Goal: Information Seeking & Learning: Learn about a topic

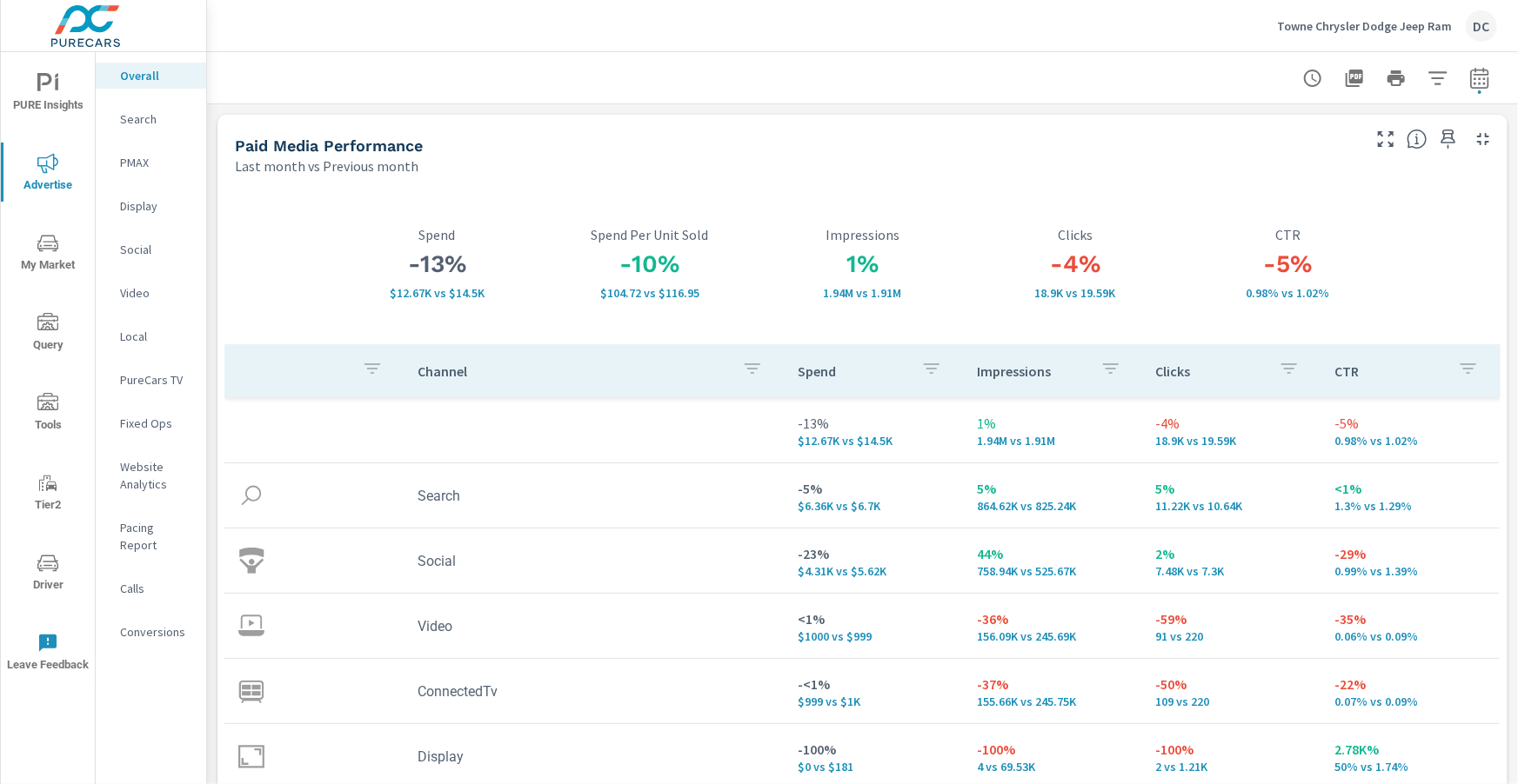
scroll to position [34, 0]
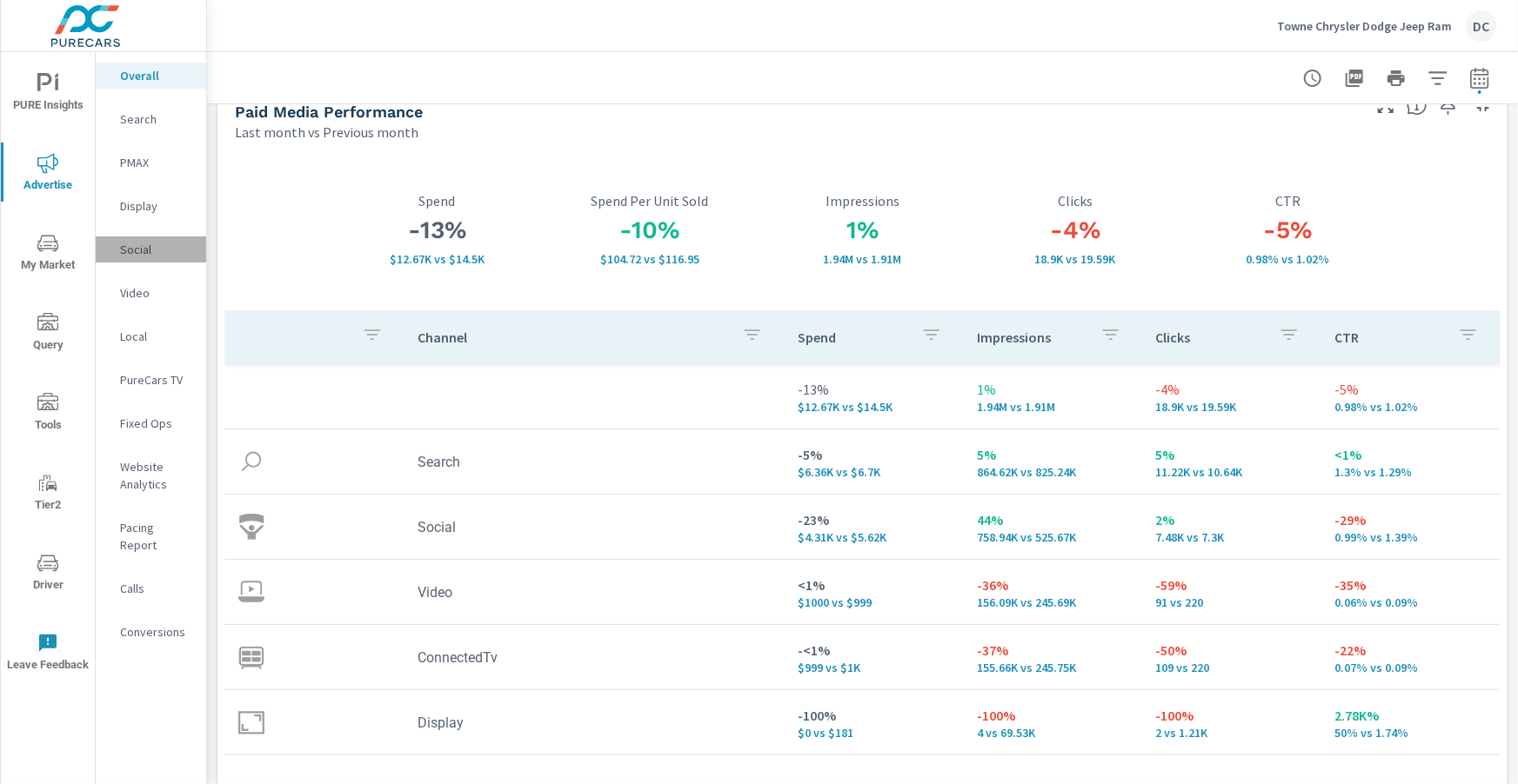
click at [151, 249] on p "Social" at bounding box center [156, 249] width 72 height 17
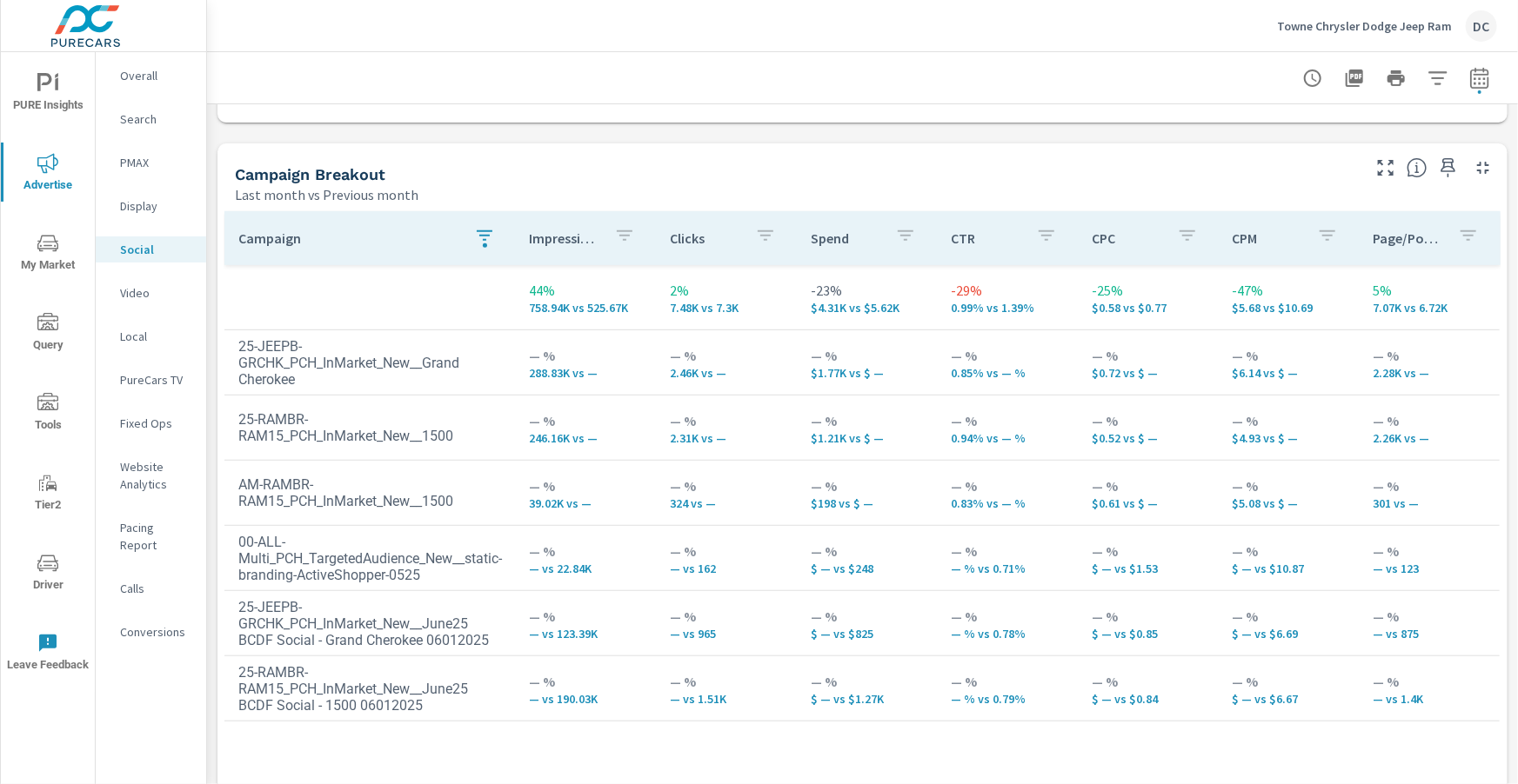
scroll to position [436, 0]
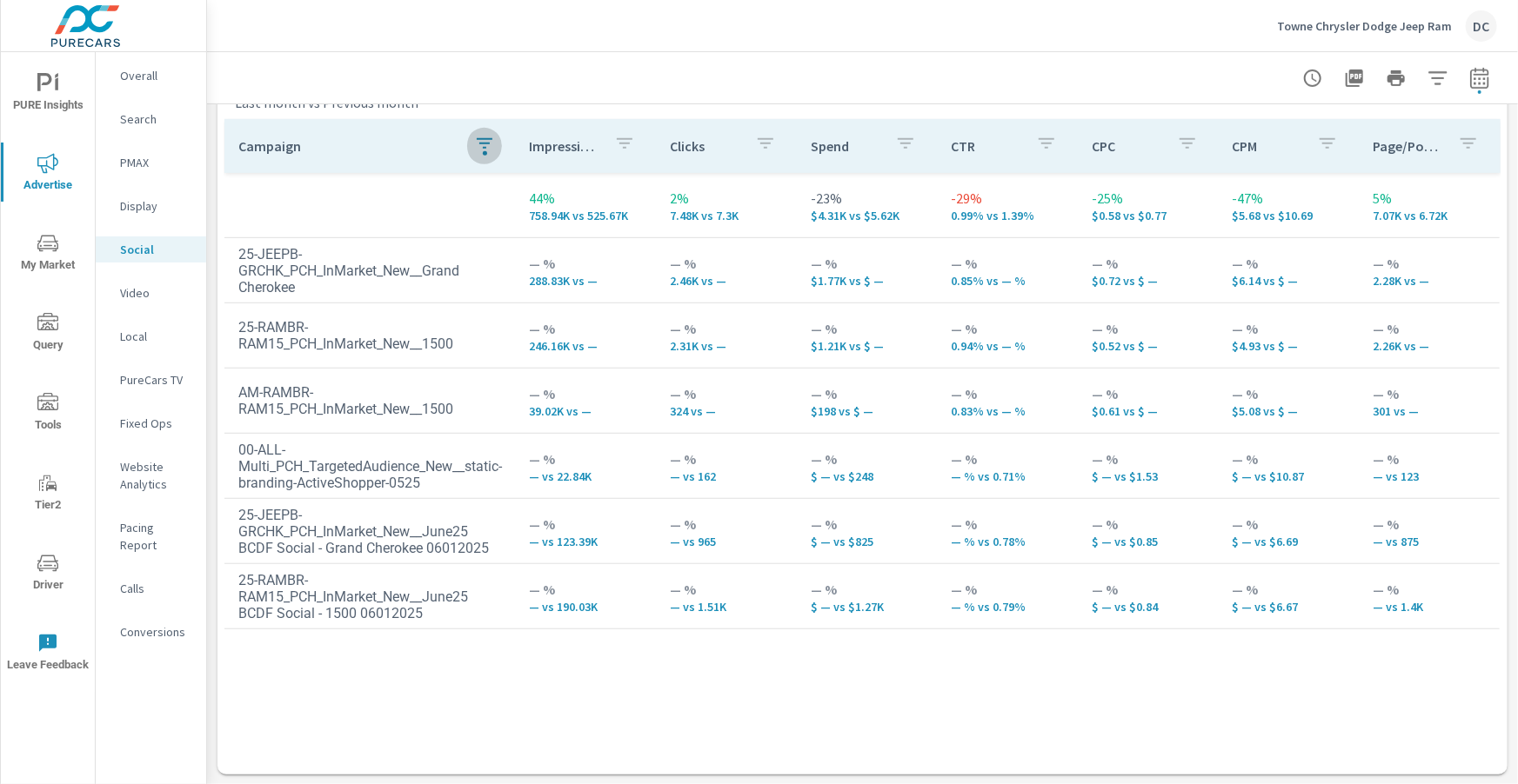
click at [486, 151] on div "button" at bounding box center [485, 153] width 5 height 5
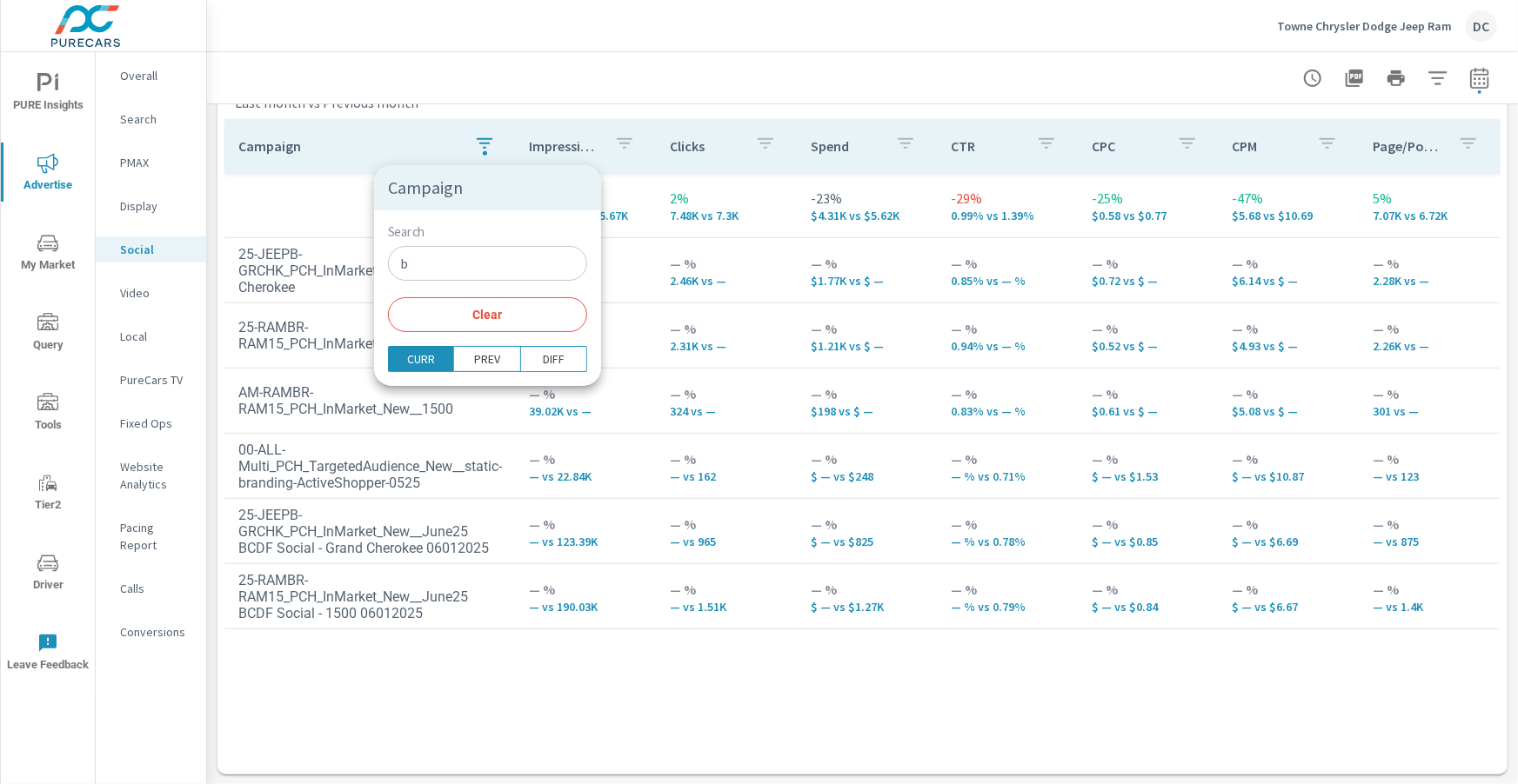
drag, startPoint x: 506, startPoint y: 282, endPoint x: 498, endPoint y: 276, distance: 10.0
click at [504, 281] on div "Search b ​ Clear" at bounding box center [487, 278] width 227 height 136
click at [496, 272] on input "b" at bounding box center [486, 264] width 199 height 35
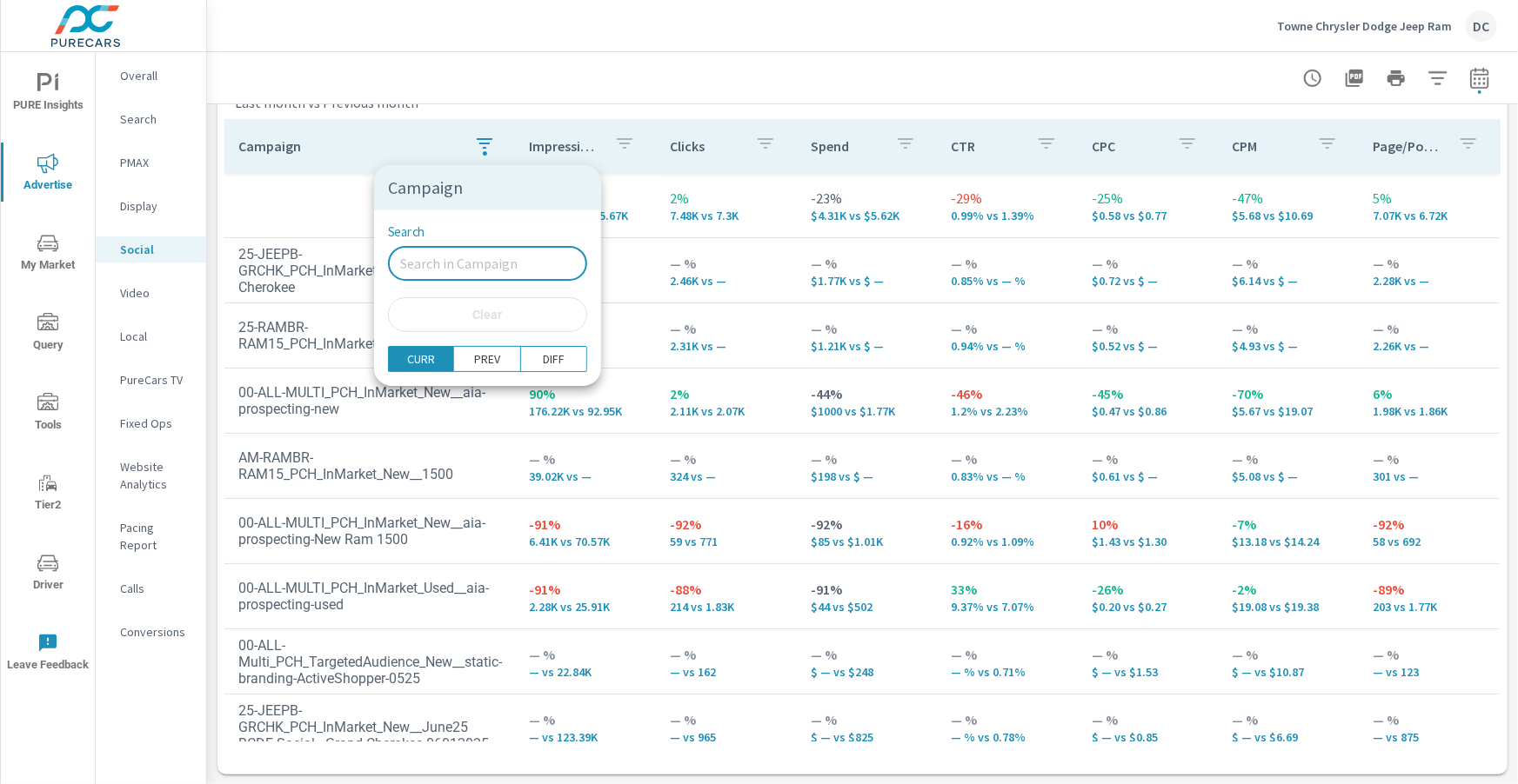
click at [333, 146] on div at bounding box center [759, 392] width 1518 height 784
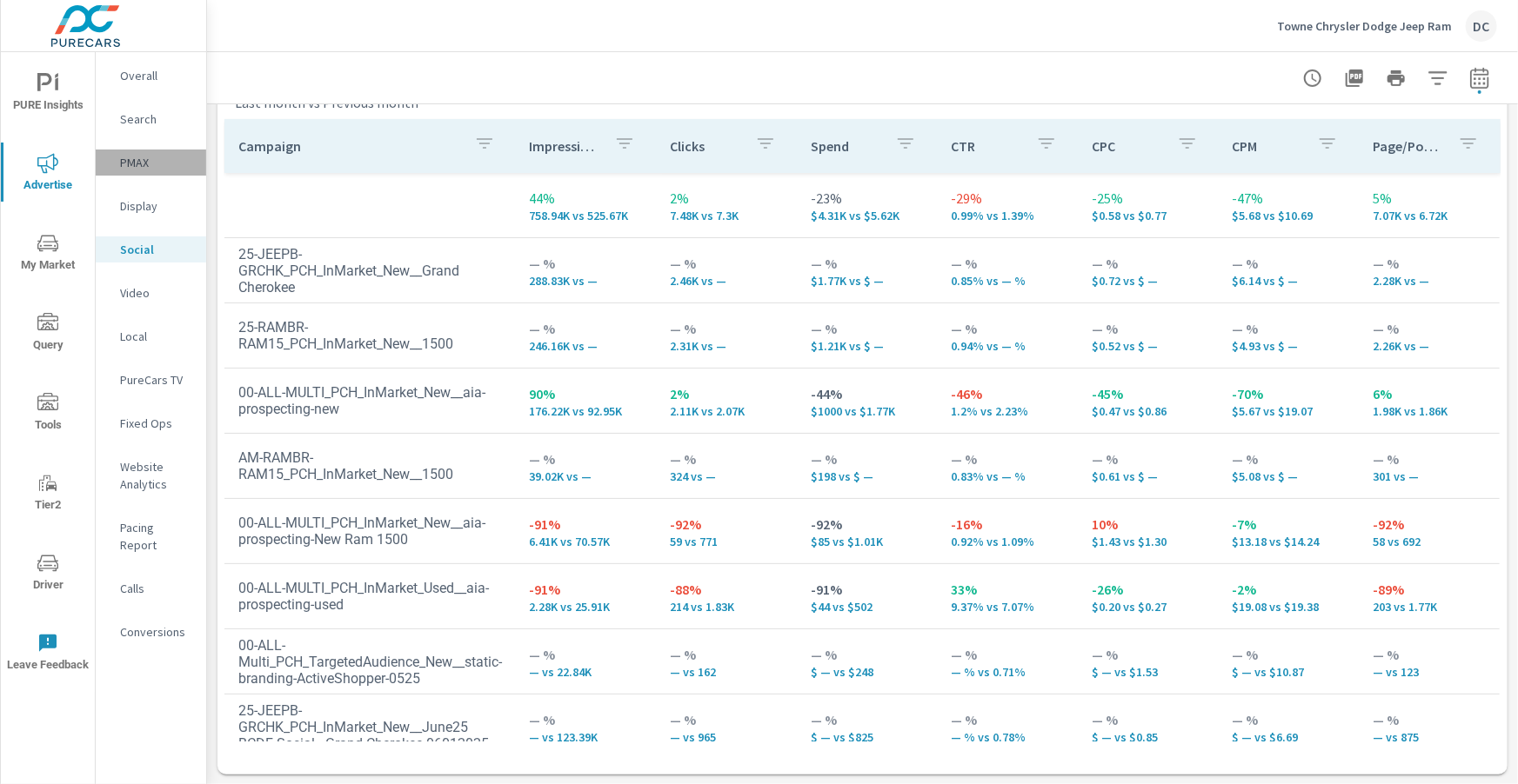
click at [134, 163] on p "PMAX" at bounding box center [156, 162] width 72 height 17
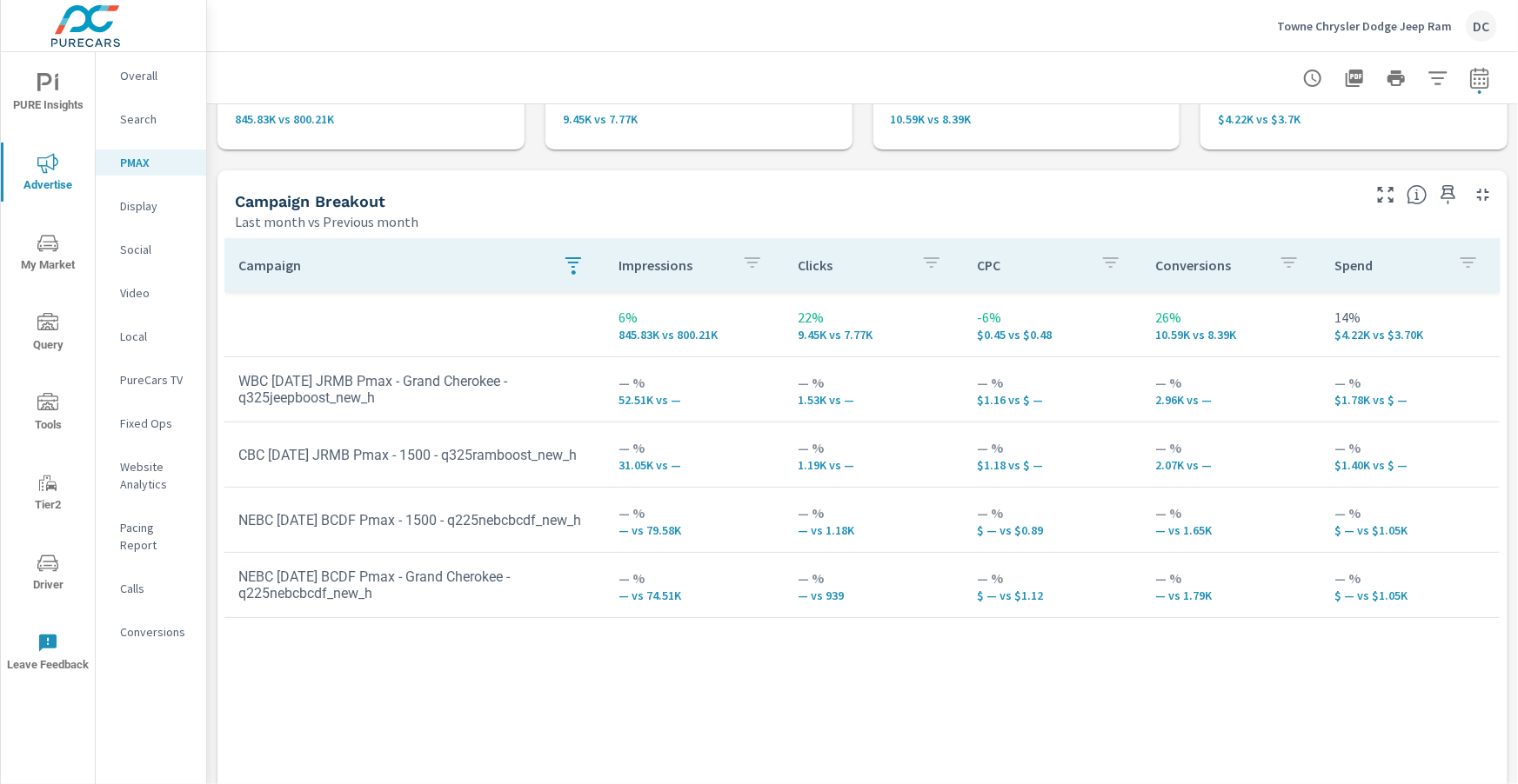
scroll to position [135, 0]
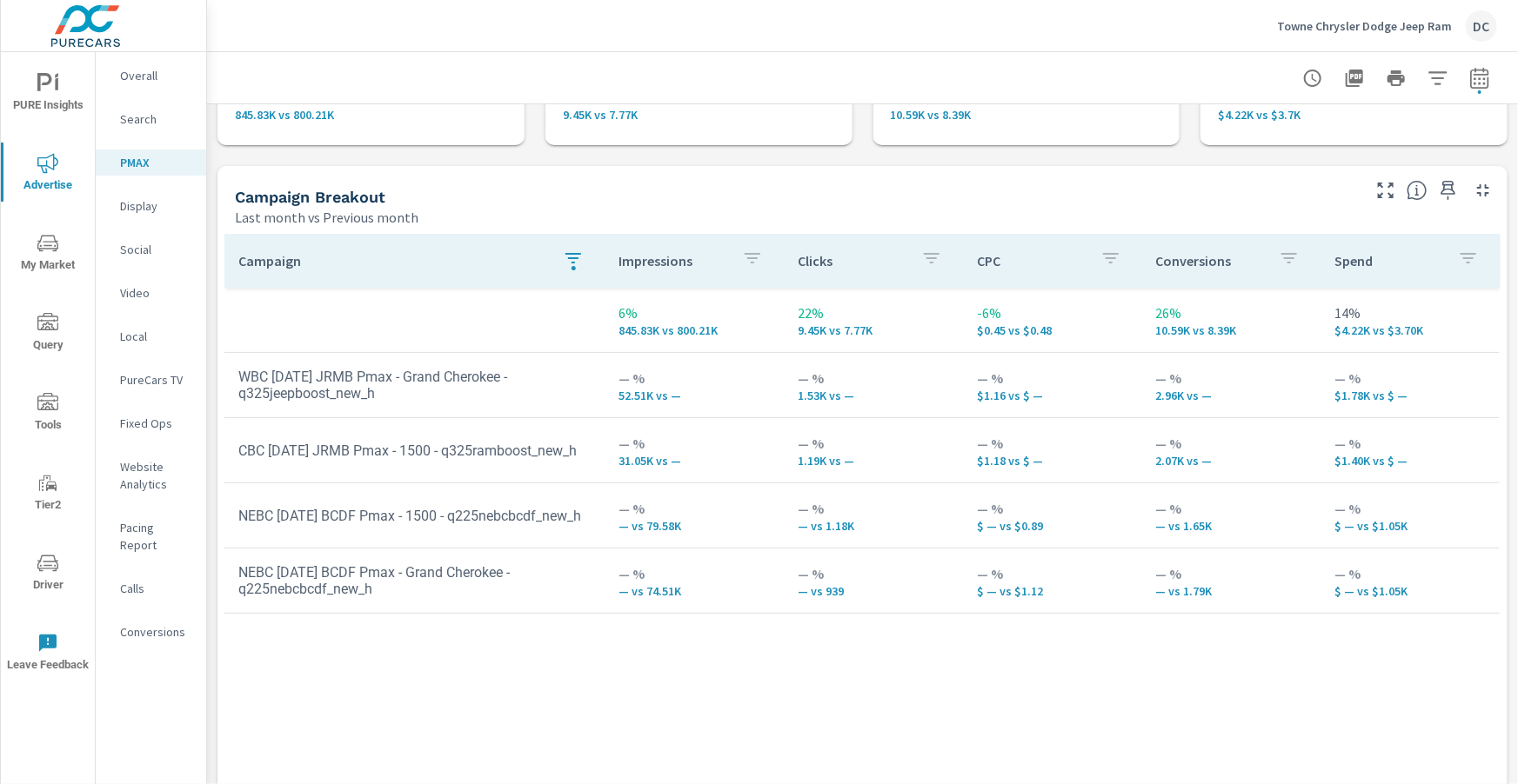
click at [577, 252] on icon "button" at bounding box center [573, 258] width 21 height 21
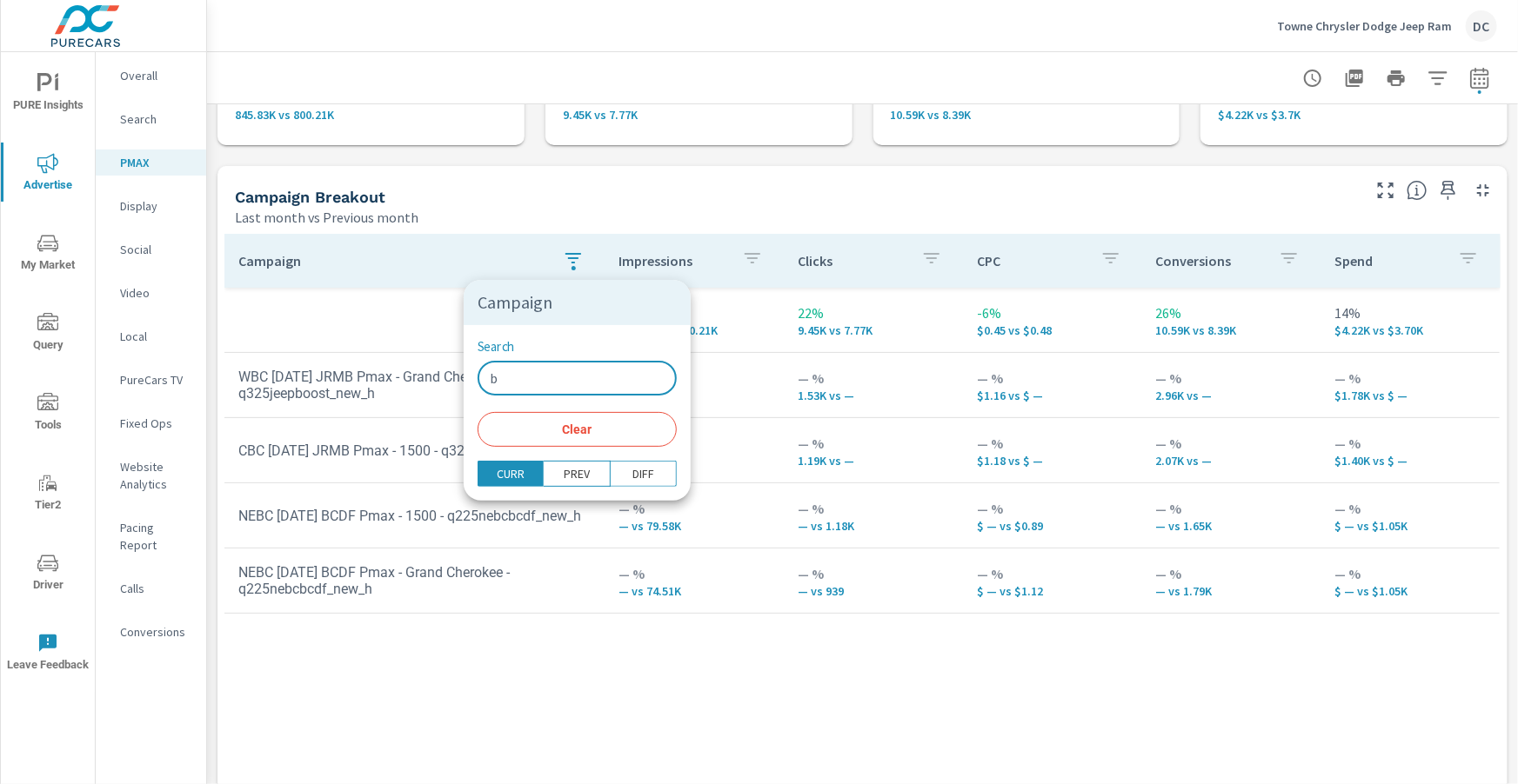
click at [526, 367] on input "b" at bounding box center [576, 378] width 199 height 35
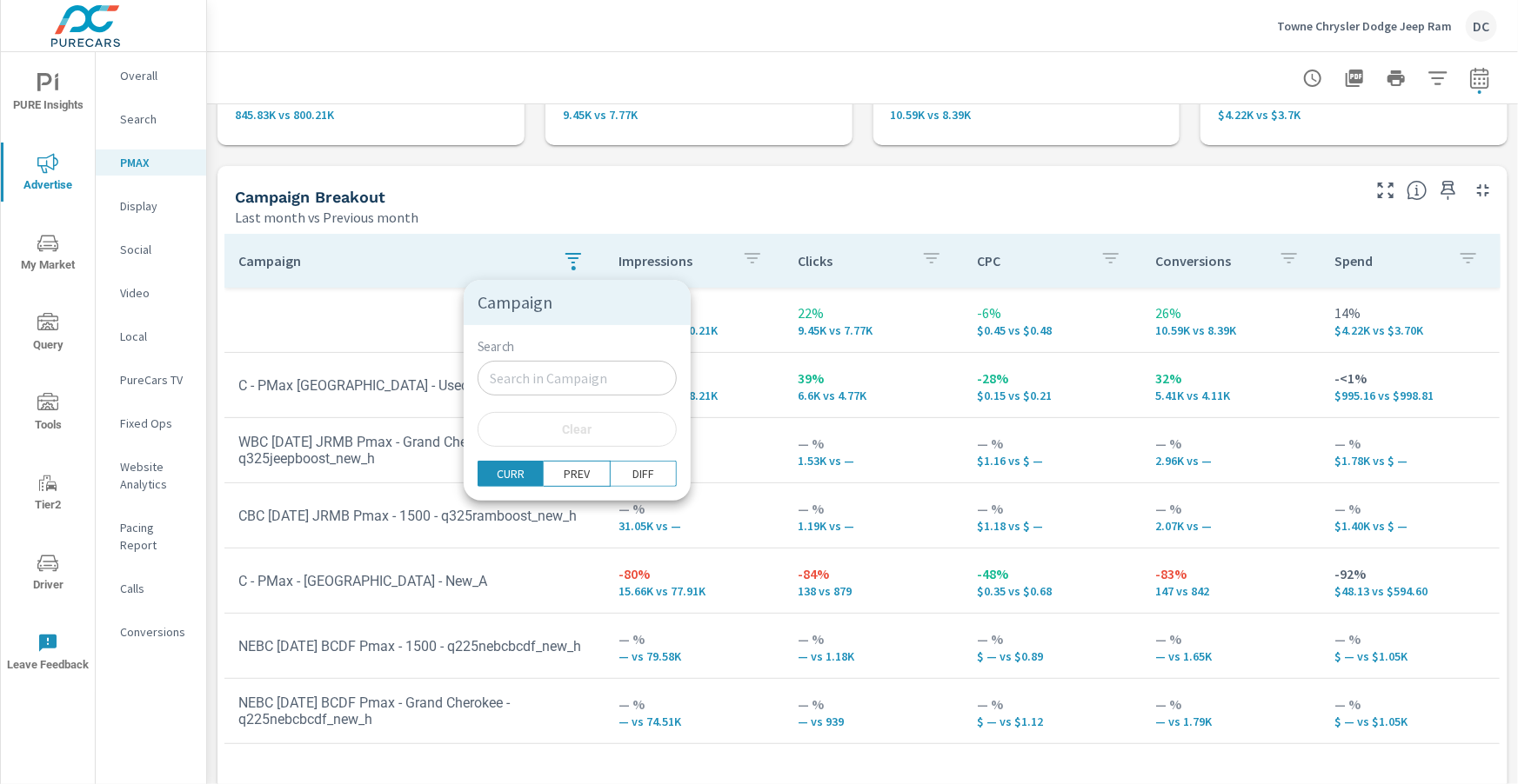
click at [142, 124] on div at bounding box center [759, 392] width 1518 height 784
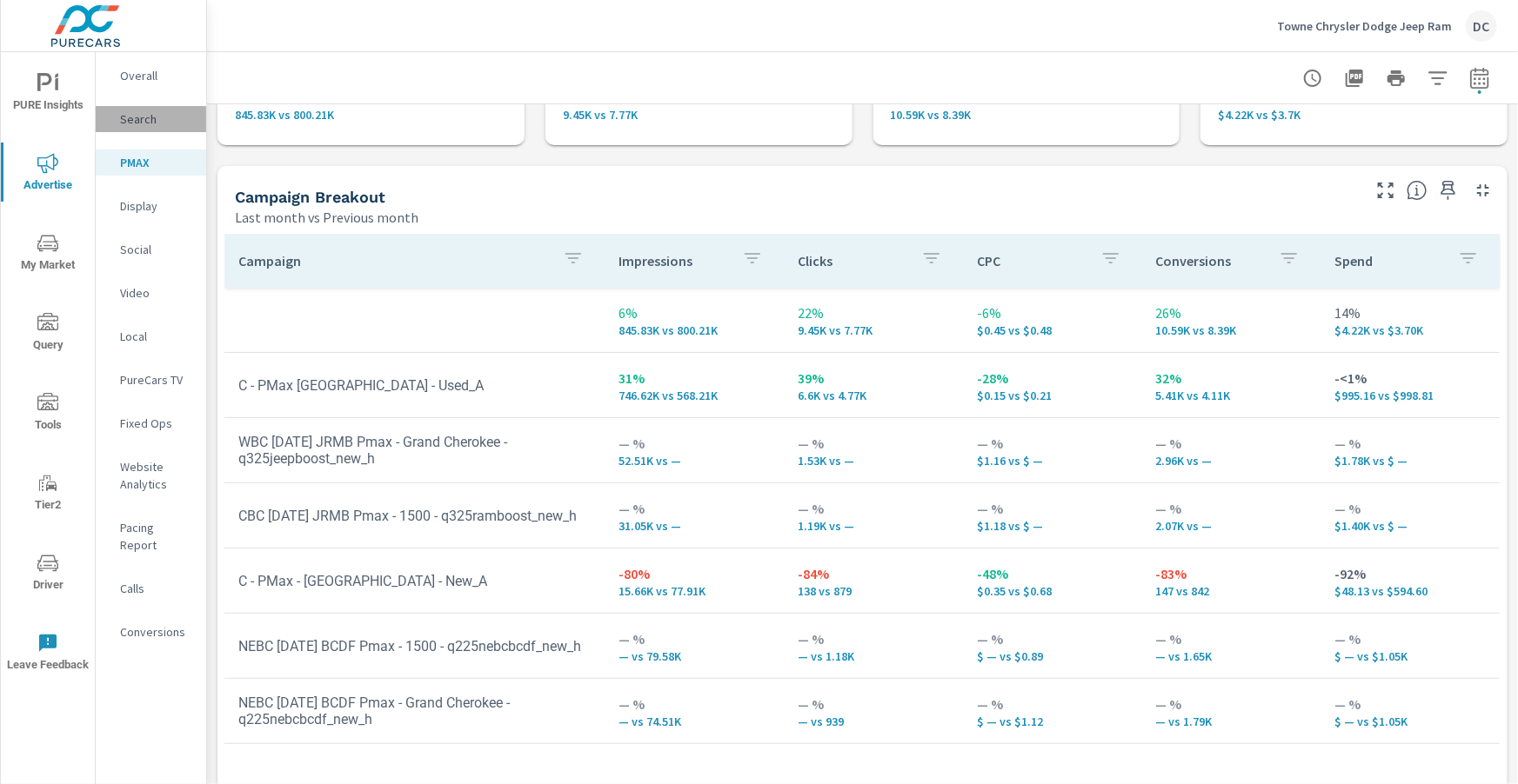
click at [149, 118] on p "Search" at bounding box center [156, 119] width 72 height 17
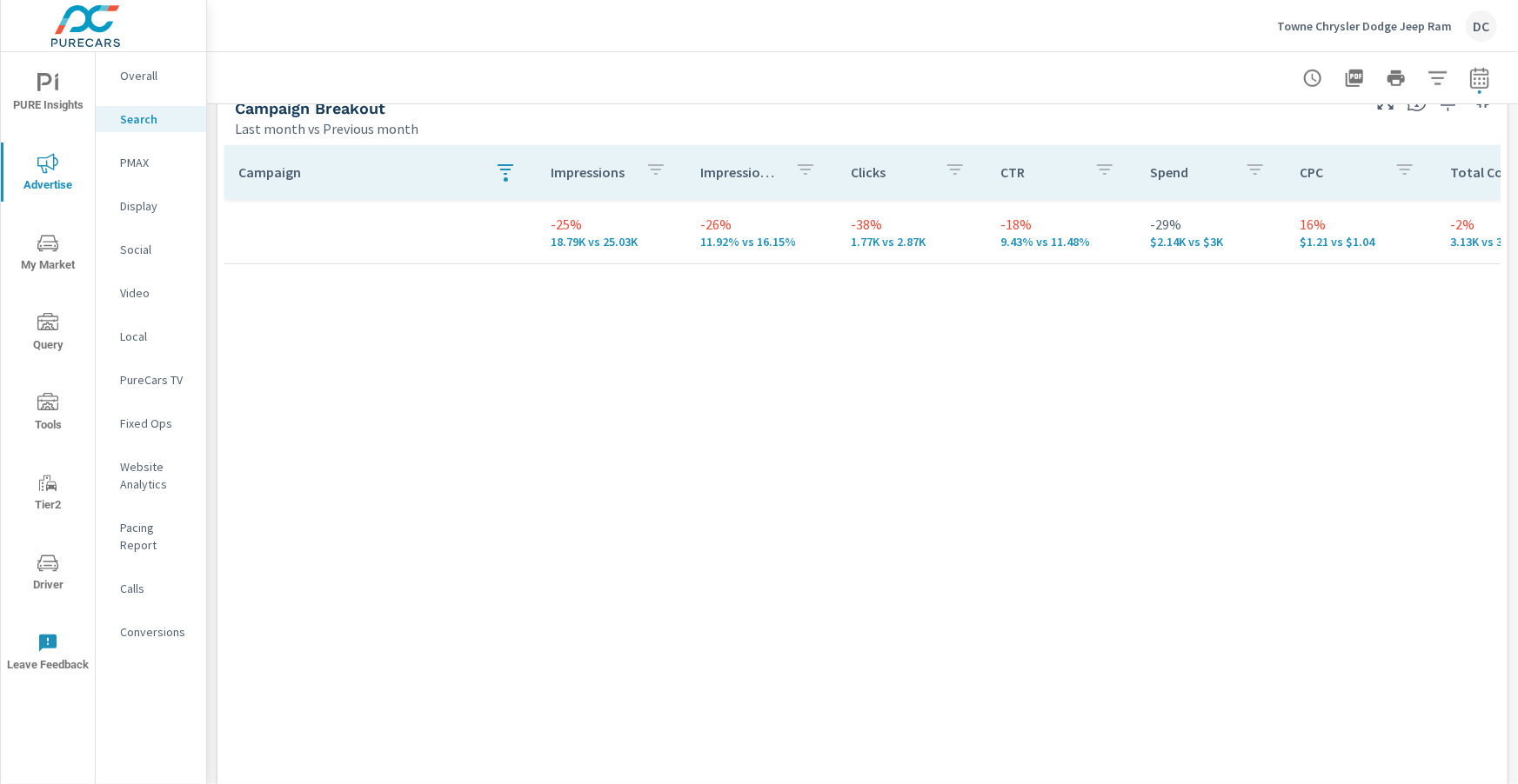
scroll to position [623, 0]
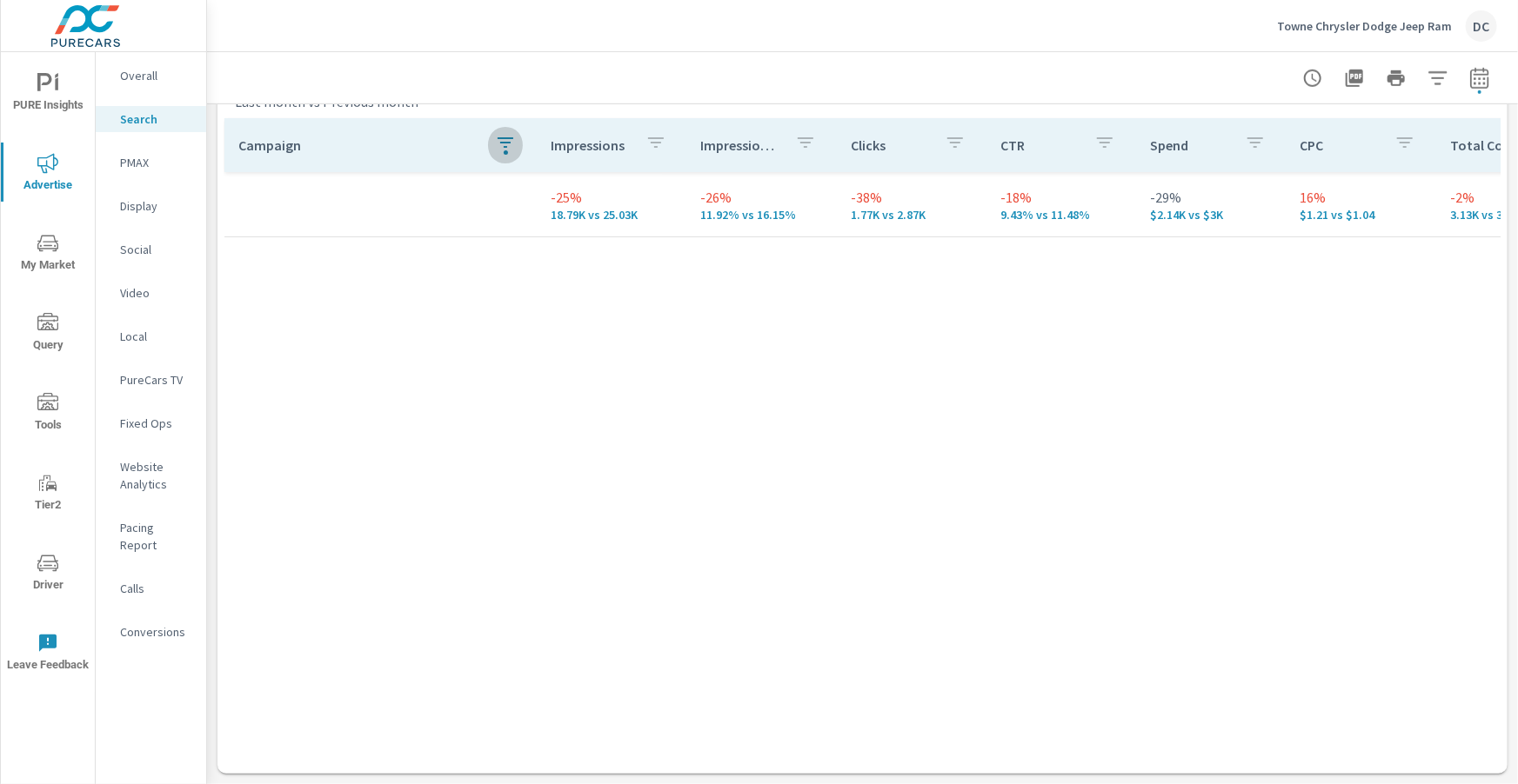
click at [497, 145] on icon "button" at bounding box center [505, 142] width 21 height 21
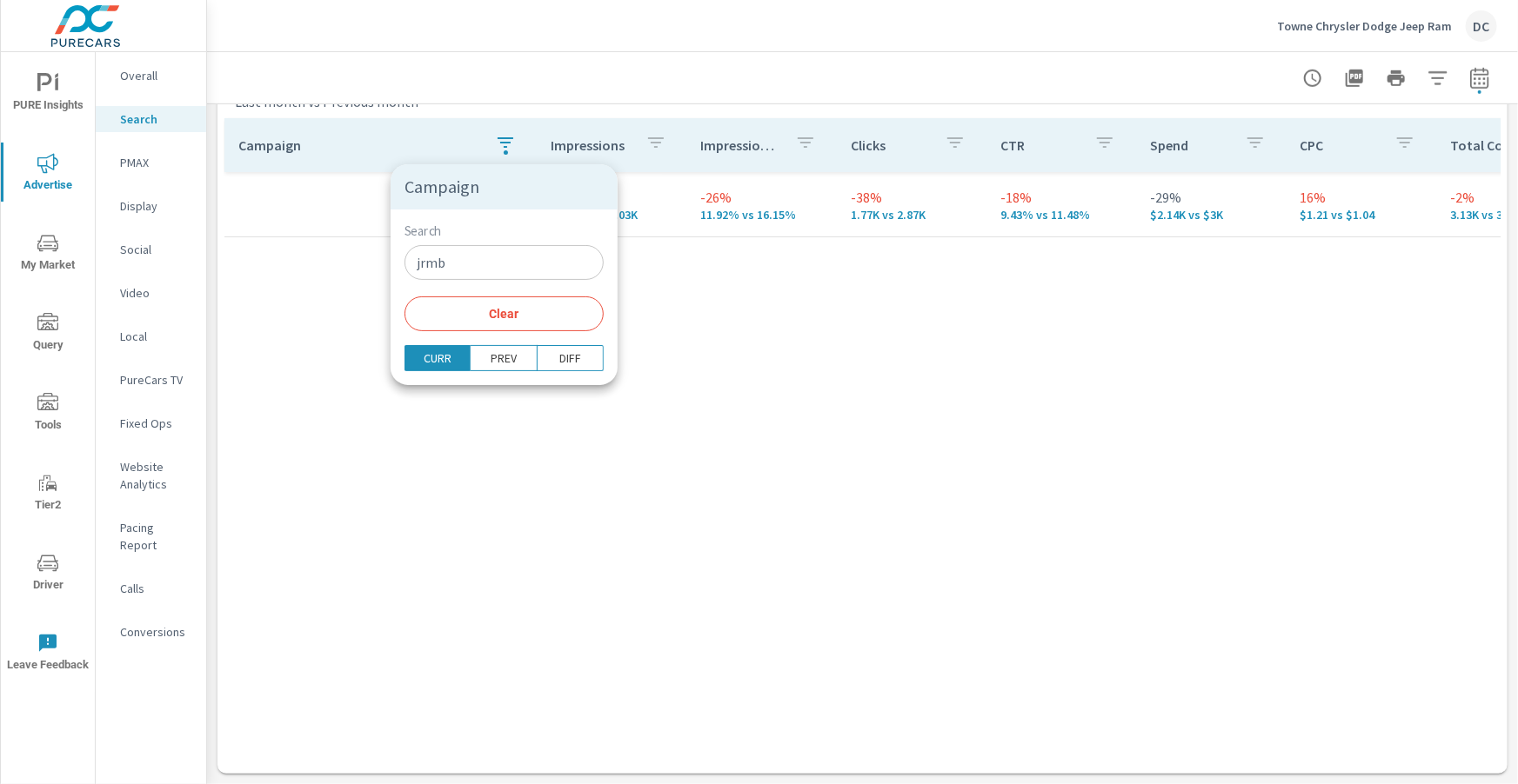
click at [458, 253] on input "jrmb" at bounding box center [503, 263] width 199 height 35
click at [478, 260] on input "jrmb" at bounding box center [503, 263] width 199 height 35
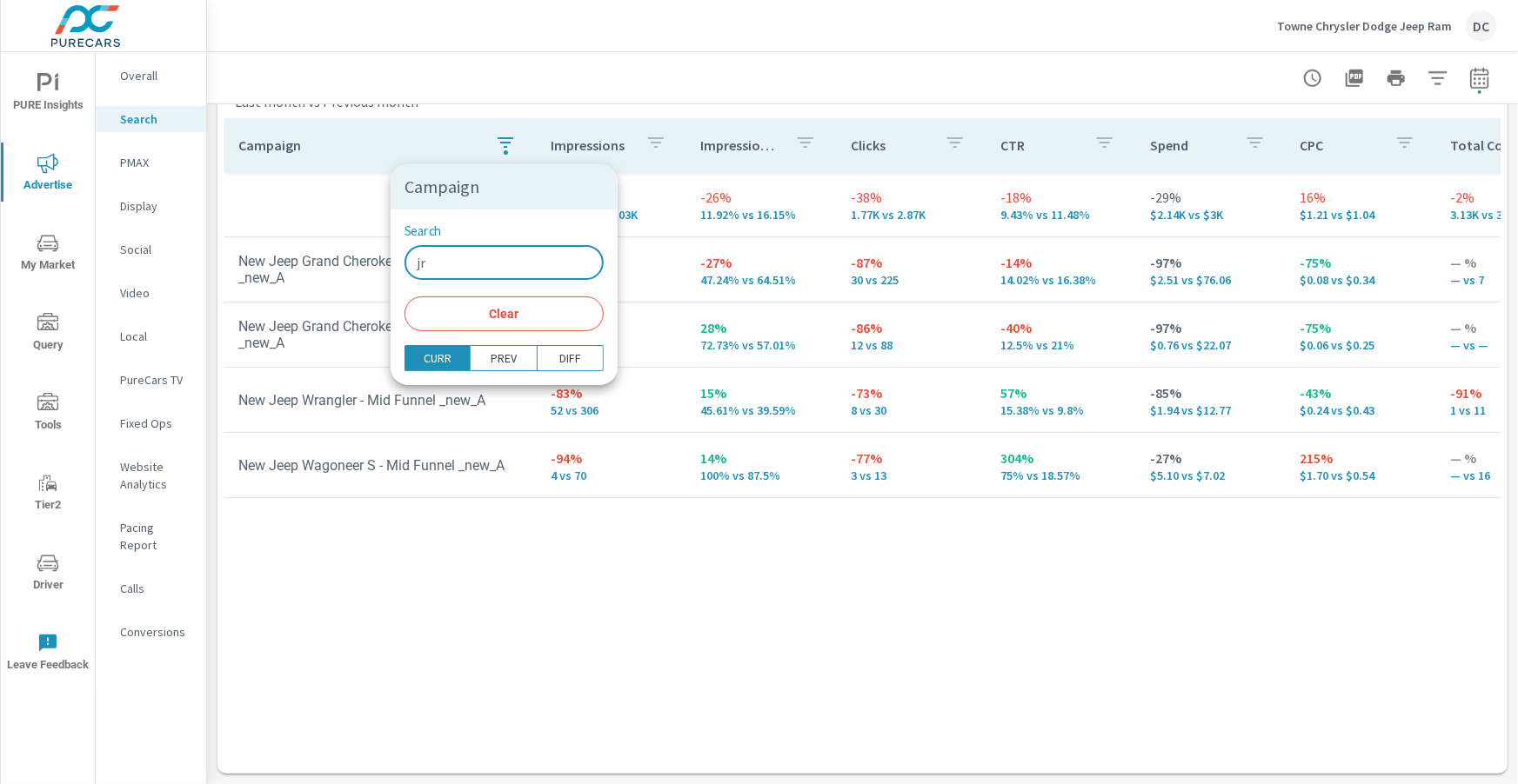
type input "j"
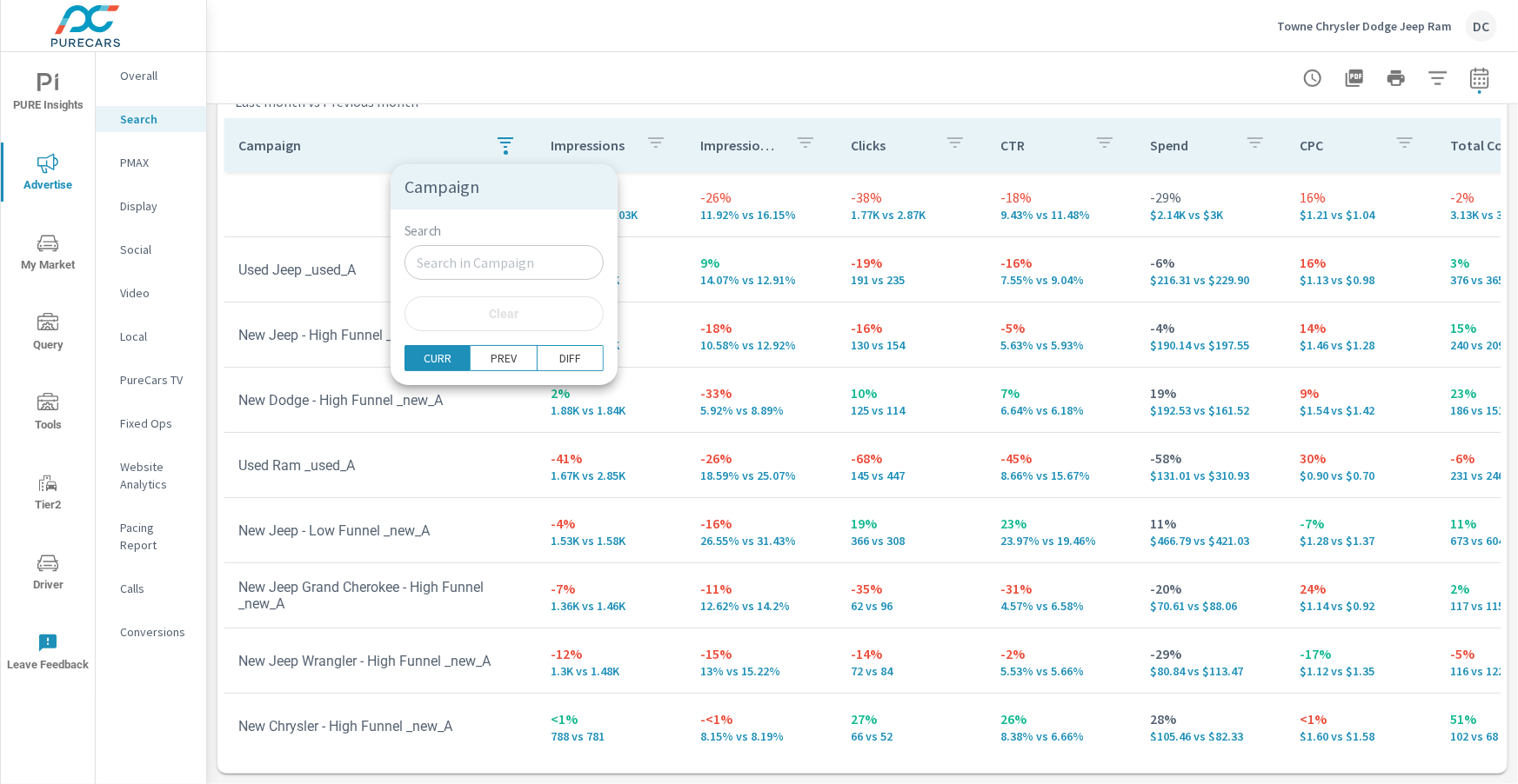
click at [335, 219] on div at bounding box center [759, 392] width 1518 height 784
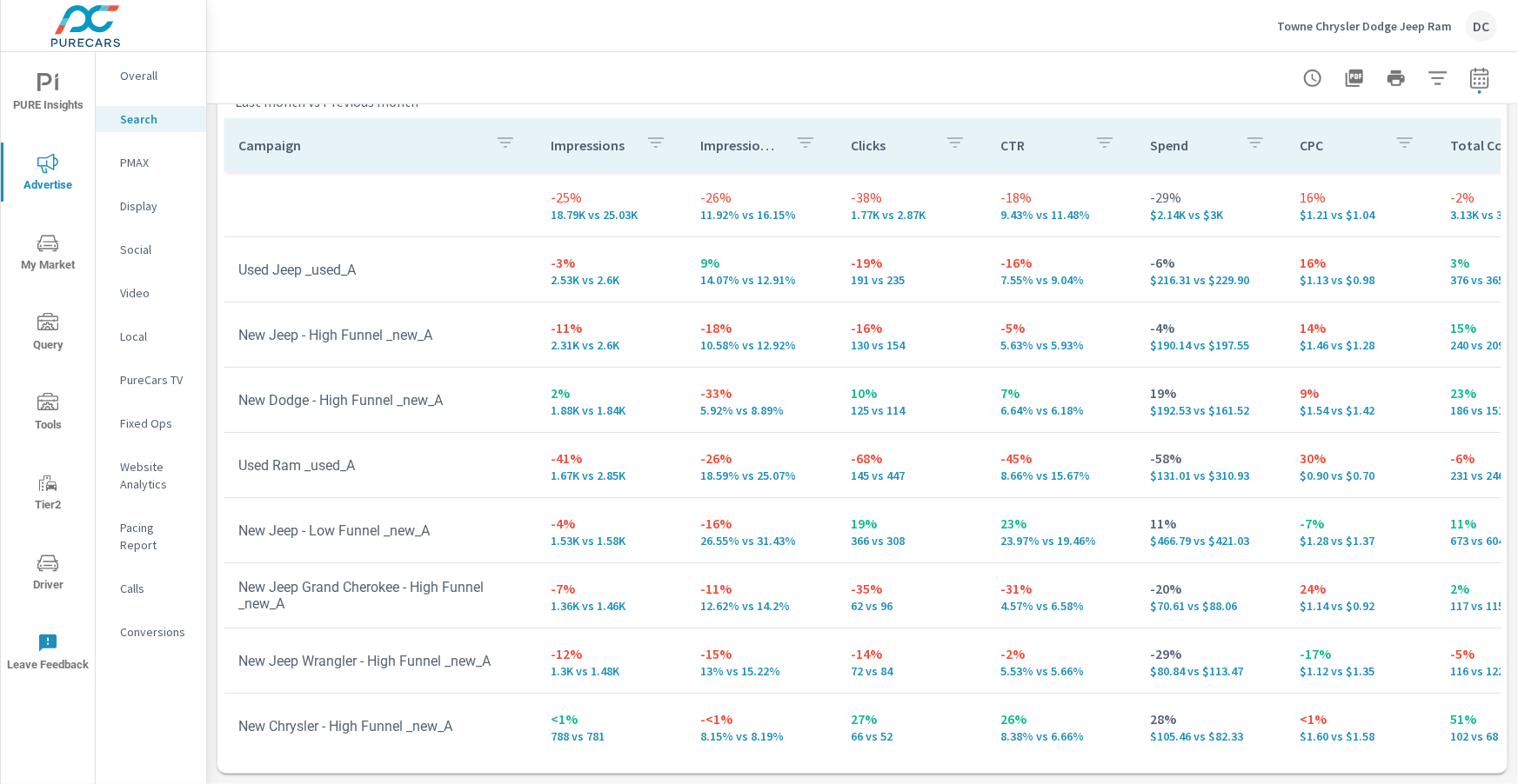
scroll to position [0, 6]
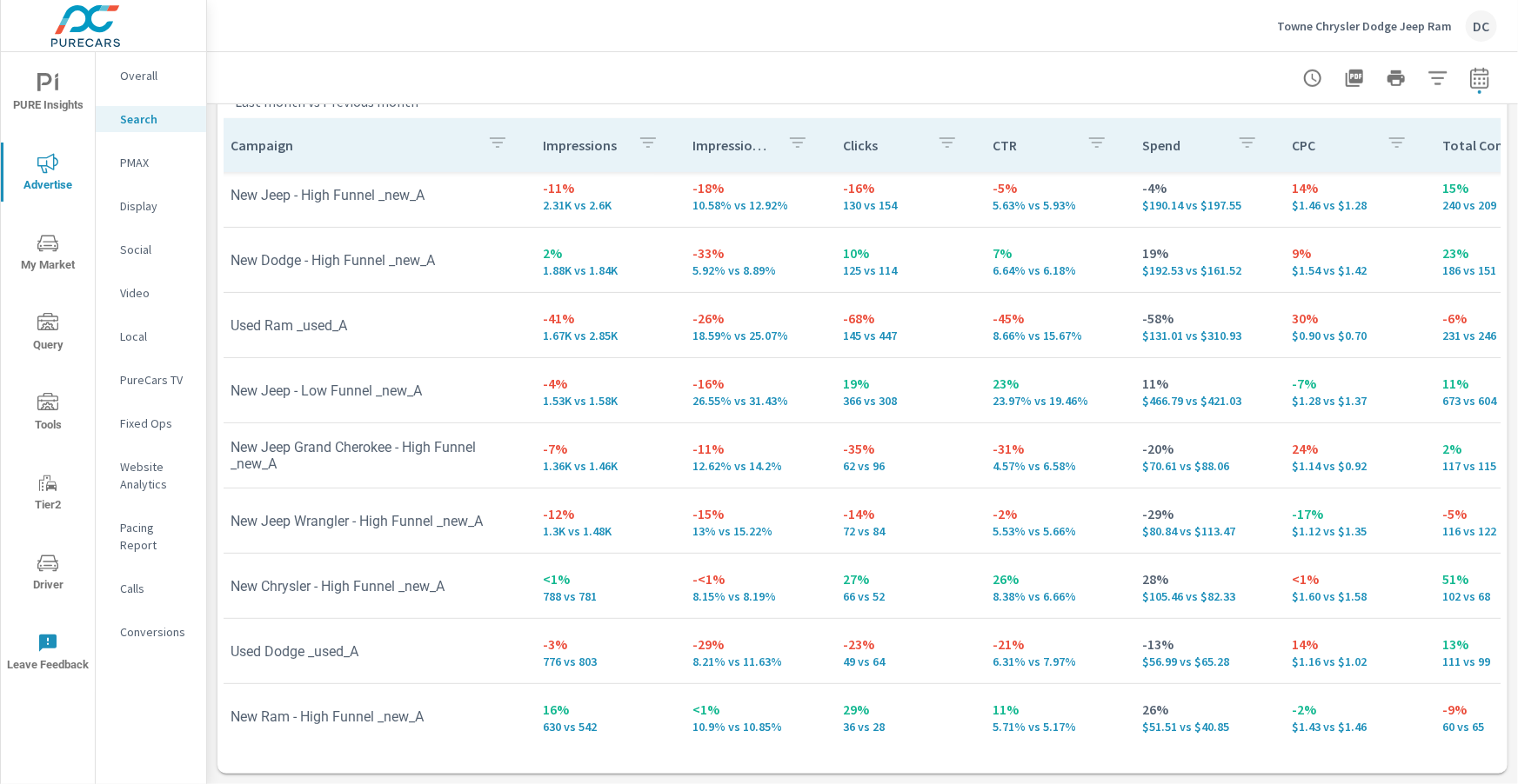
scroll to position [141, 8]
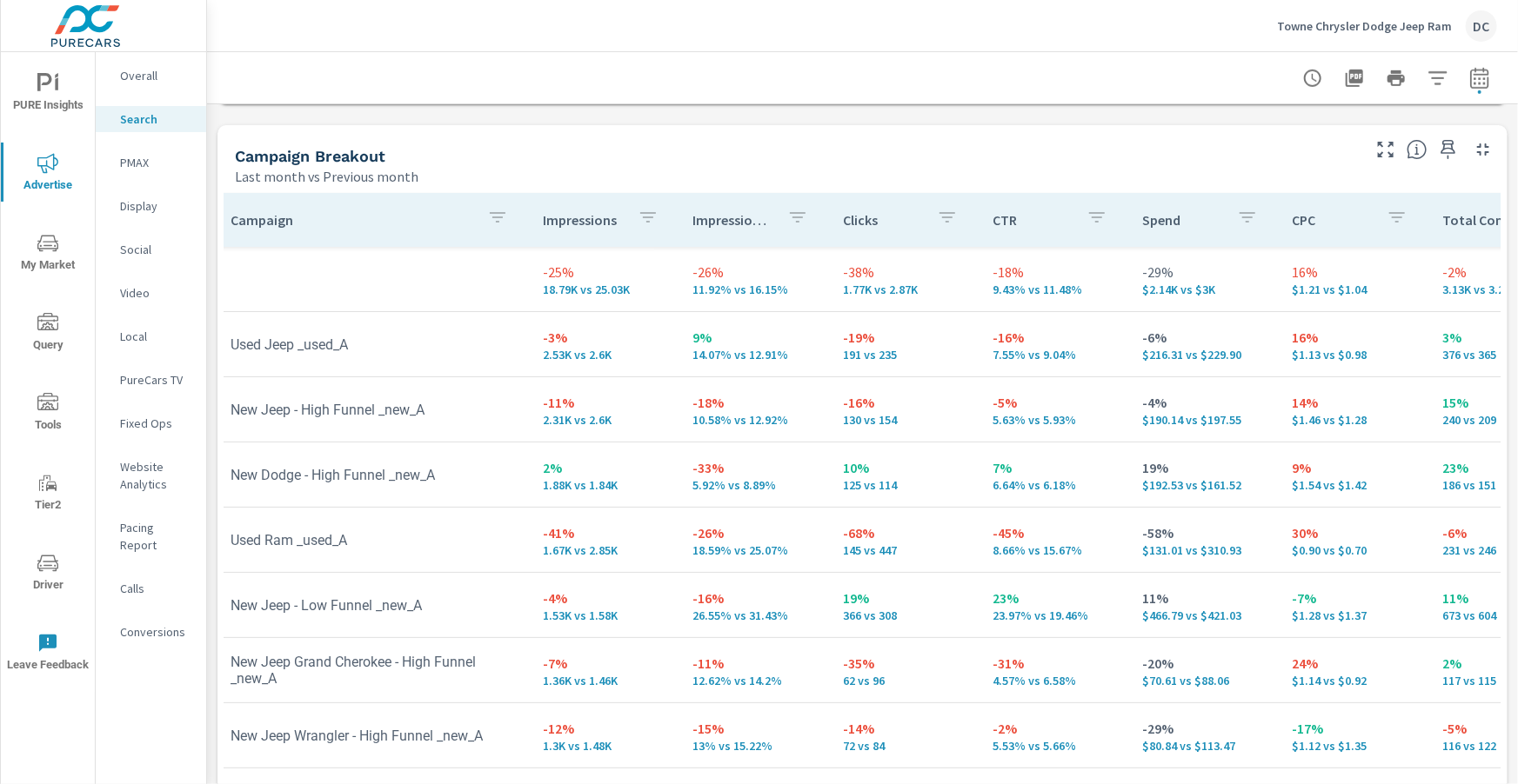
scroll to position [538, 0]
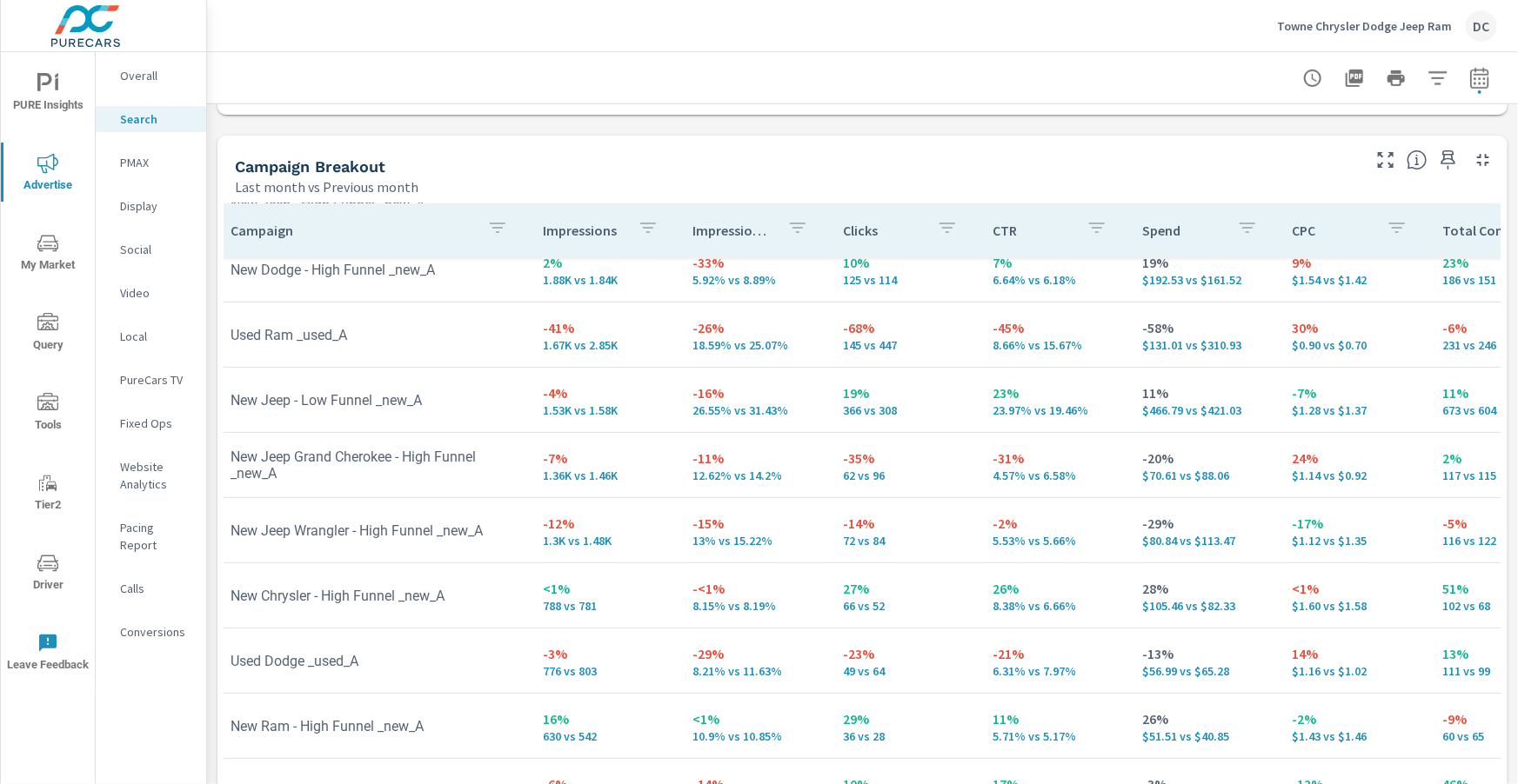
scroll to position [223, 8]
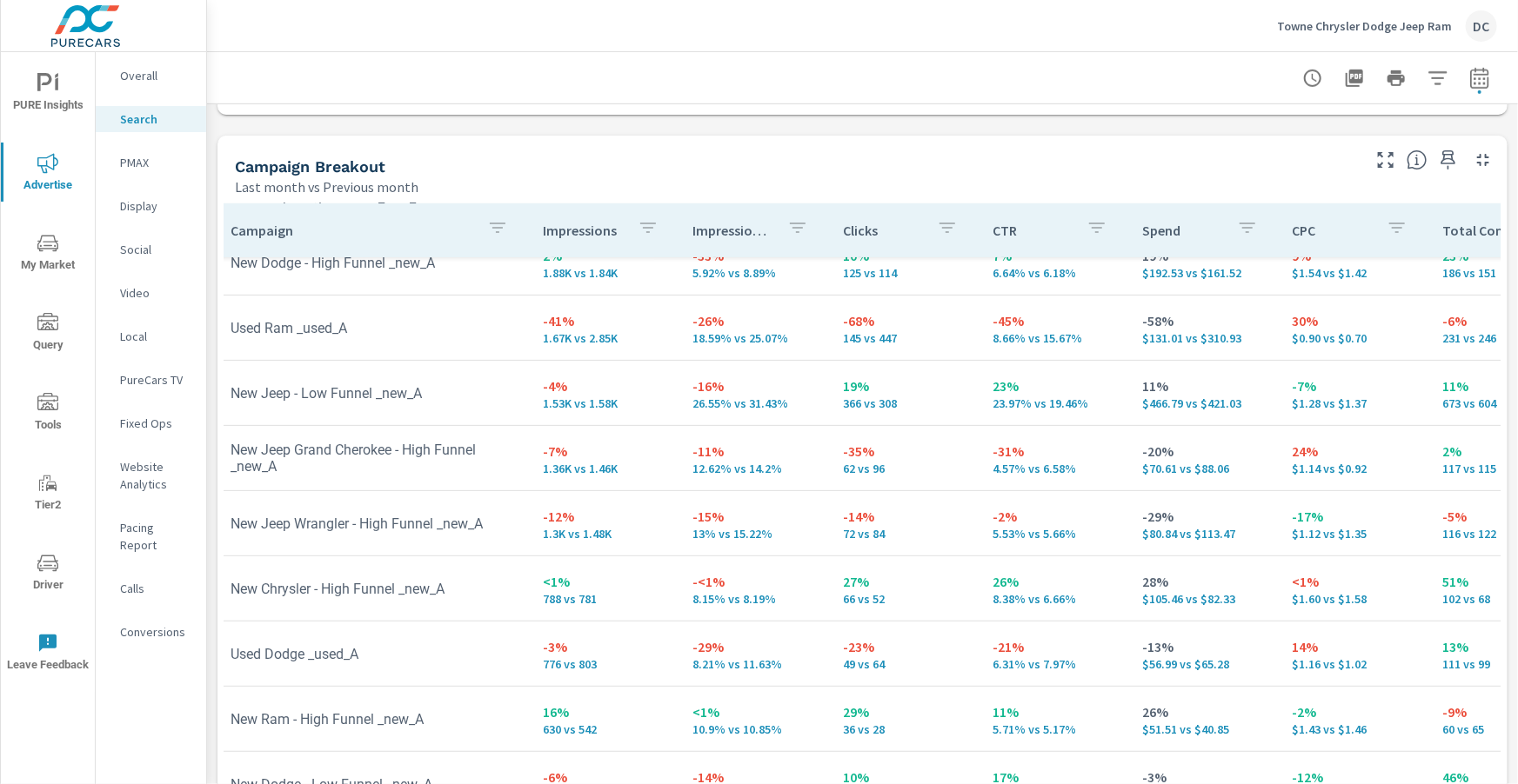
scroll to position [0, 8]
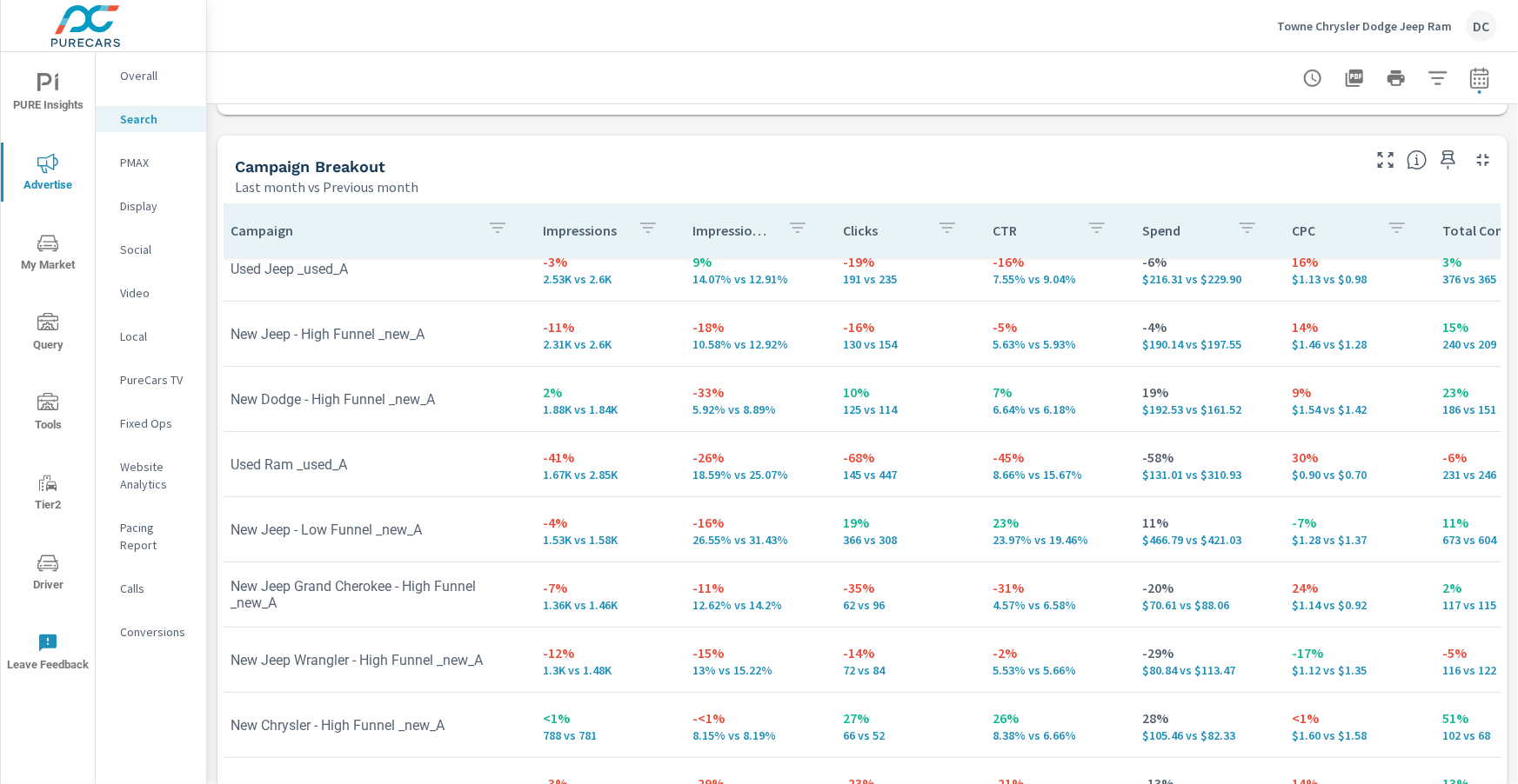
scroll to position [99, 8]
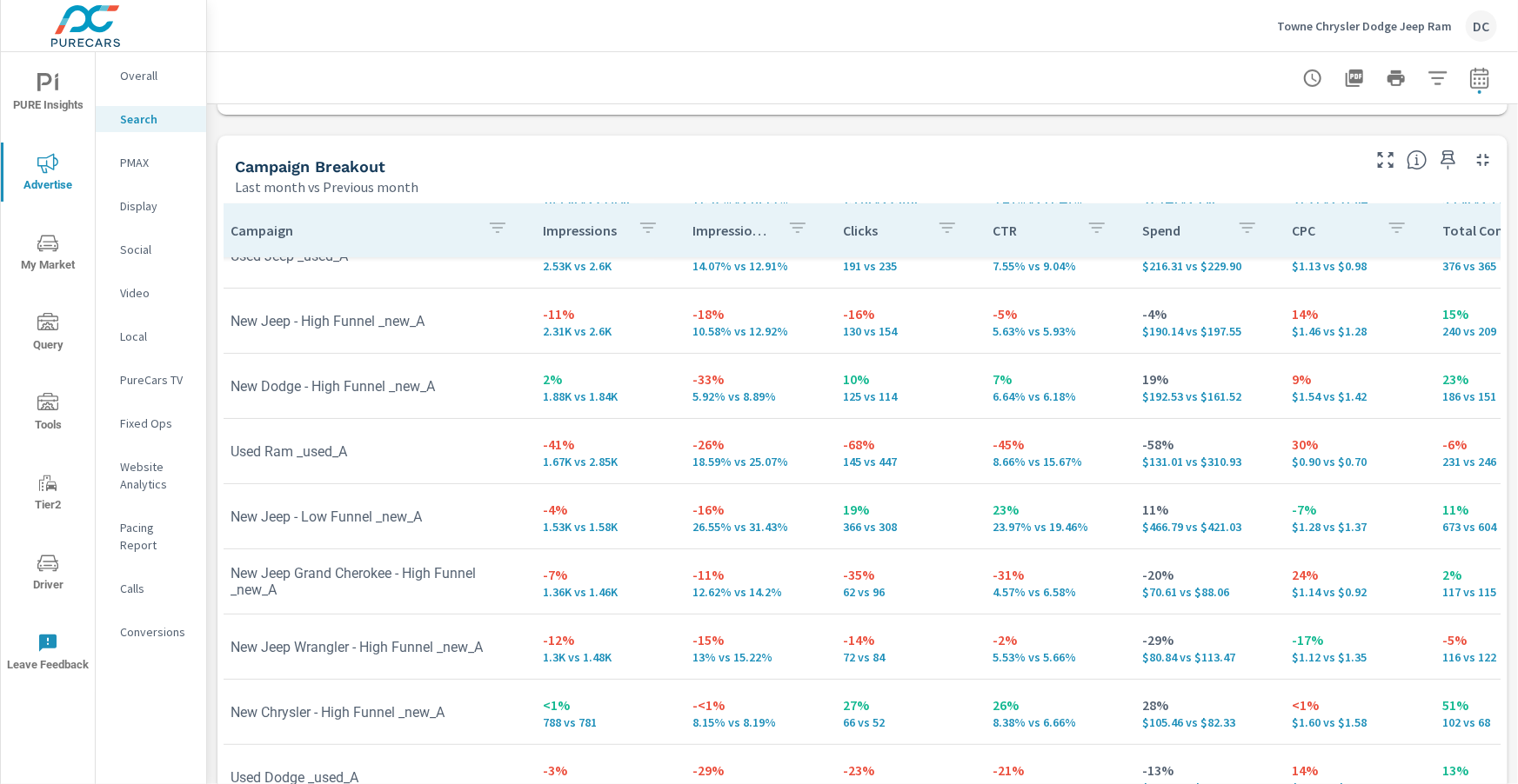
scroll to position [0, 8]
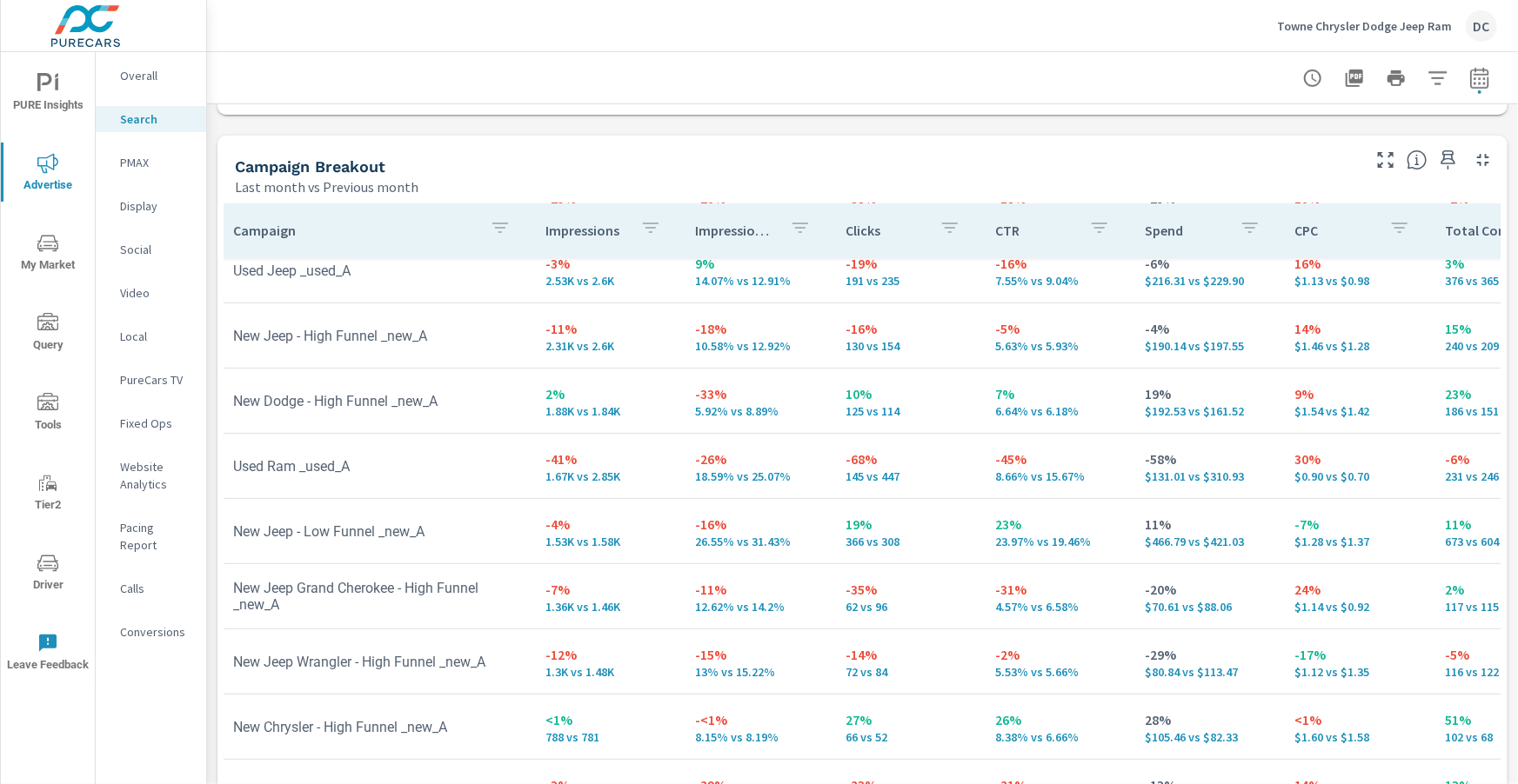
scroll to position [84, 0]
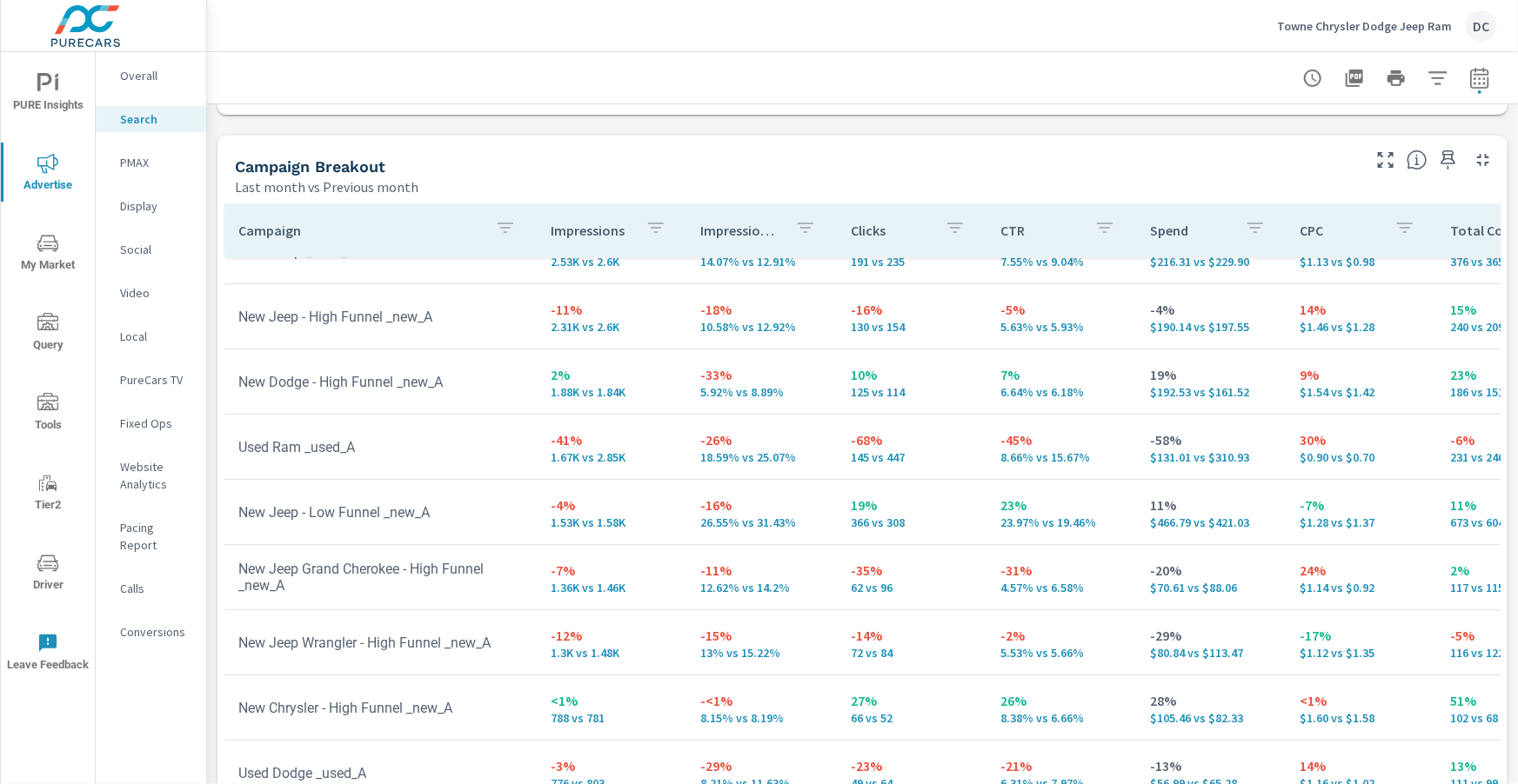
scroll to position [112, 0]
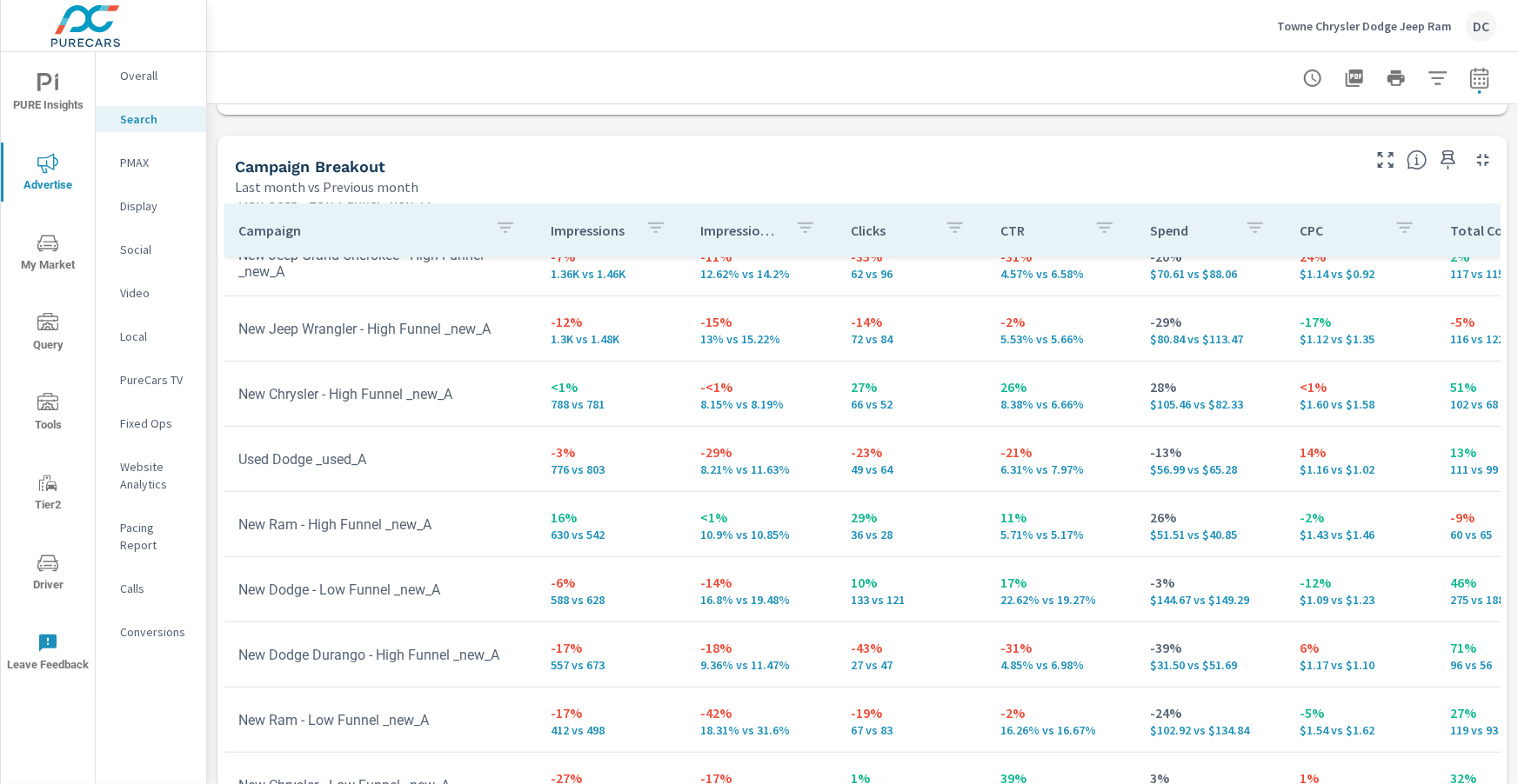
scroll to position [133, 0]
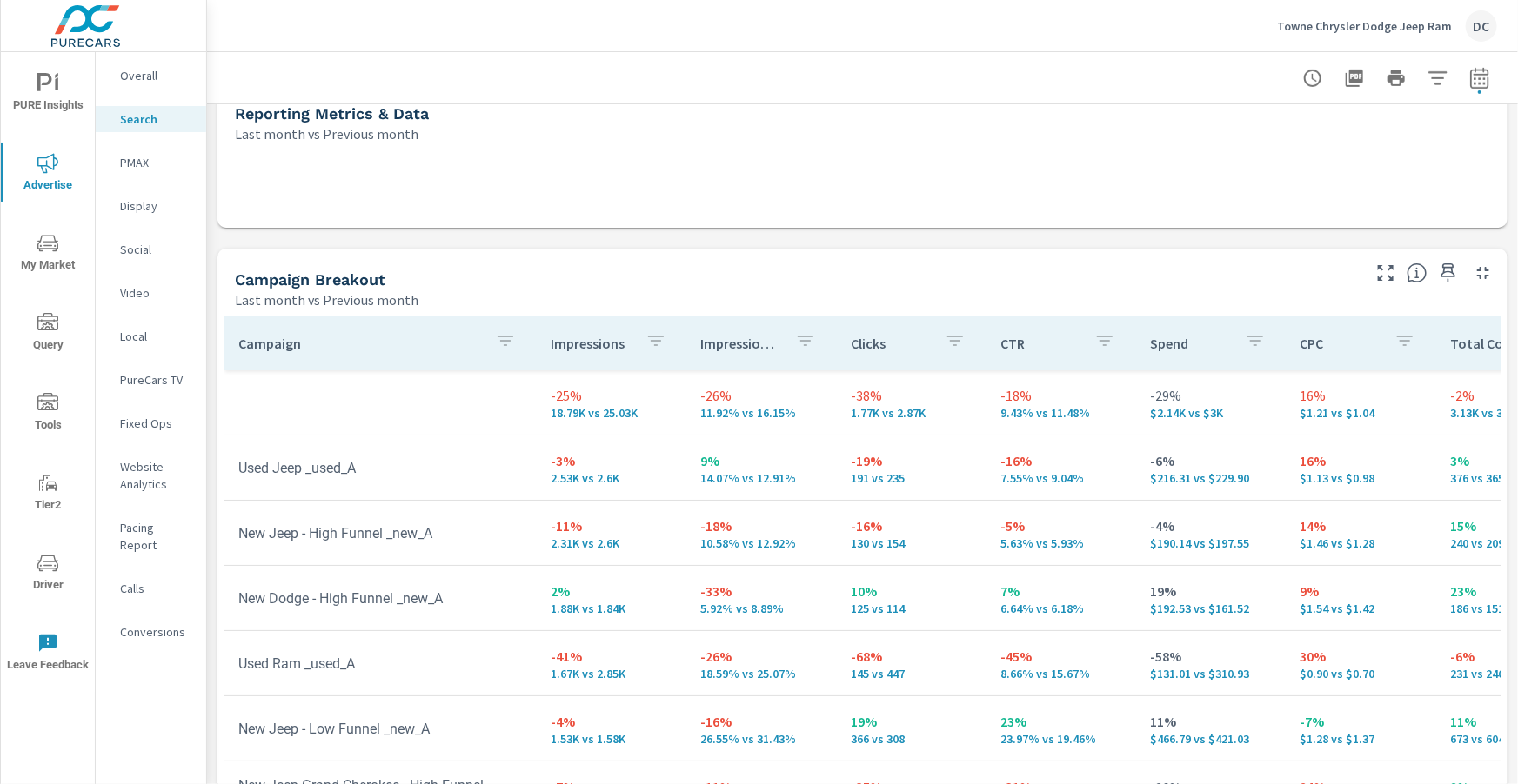
scroll to position [425, 0]
click at [147, 249] on p "Social" at bounding box center [156, 249] width 72 height 17
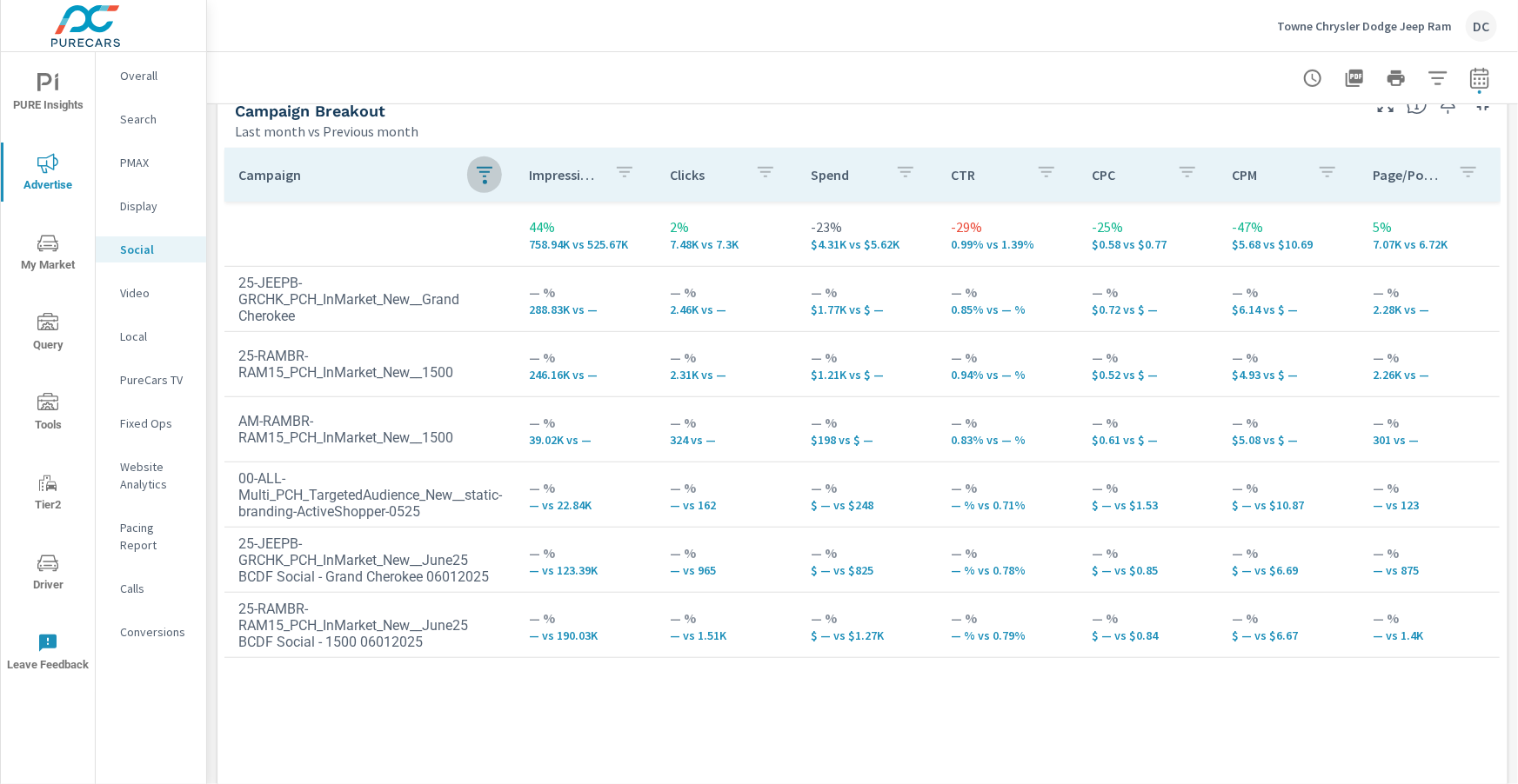
scroll to position [403, 0]
click at [479, 174] on icon "button" at bounding box center [484, 175] width 21 height 21
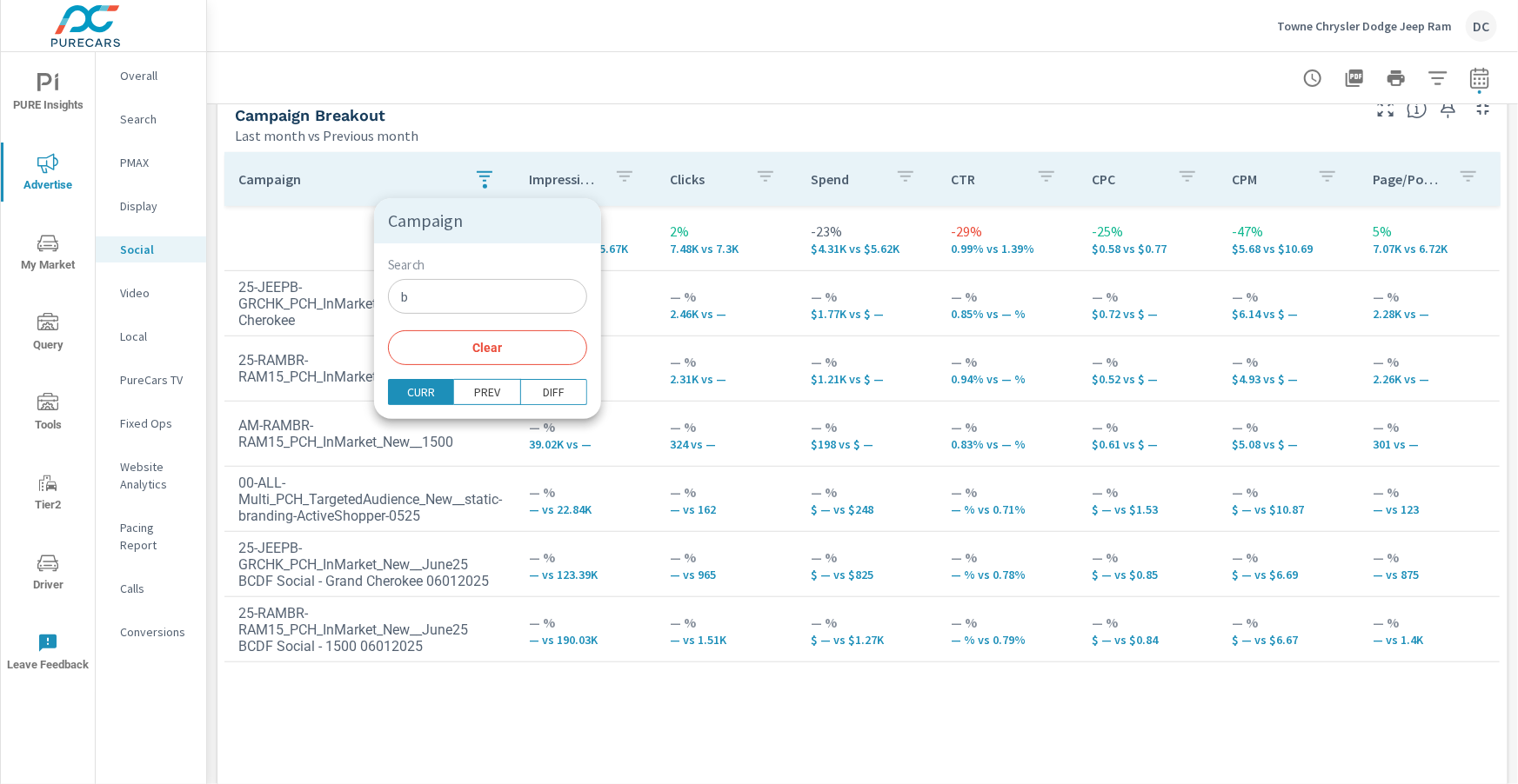
click at [428, 290] on input "b" at bounding box center [486, 297] width 199 height 35
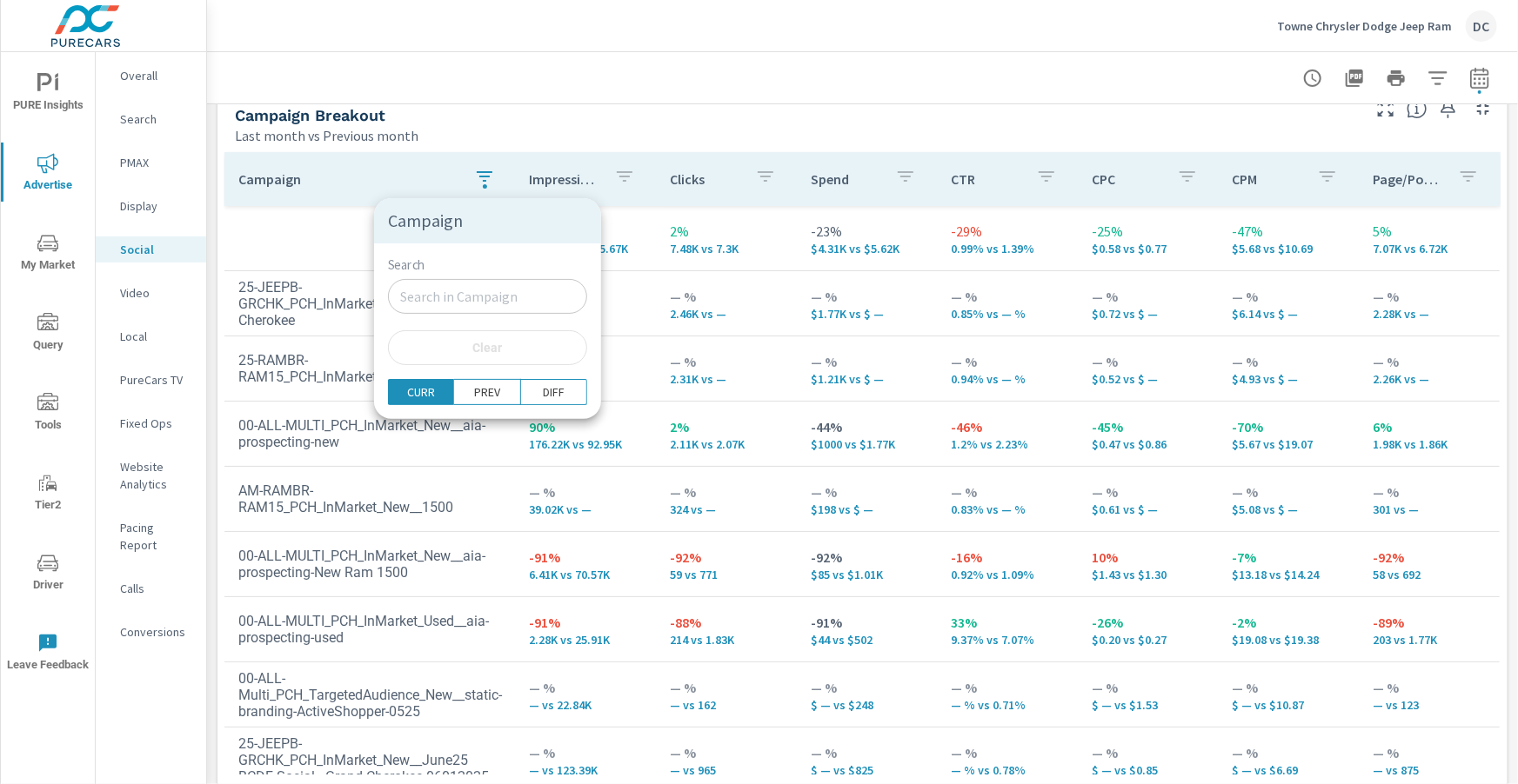
click at [216, 222] on div at bounding box center [759, 392] width 1518 height 784
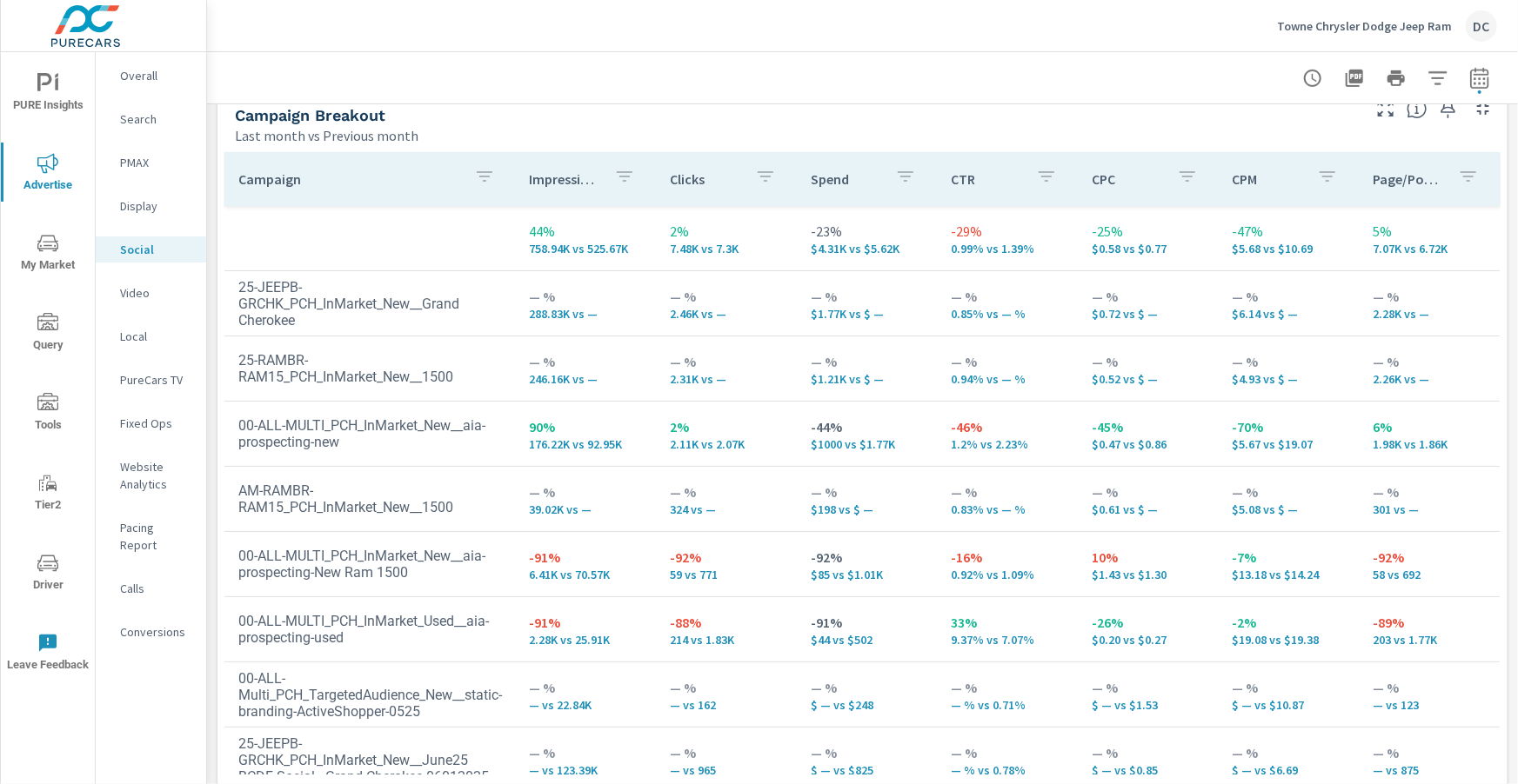
click at [1479, 78] on icon "button" at bounding box center [1480, 78] width 21 height 21
select select "Last month"
select select "Previous month"
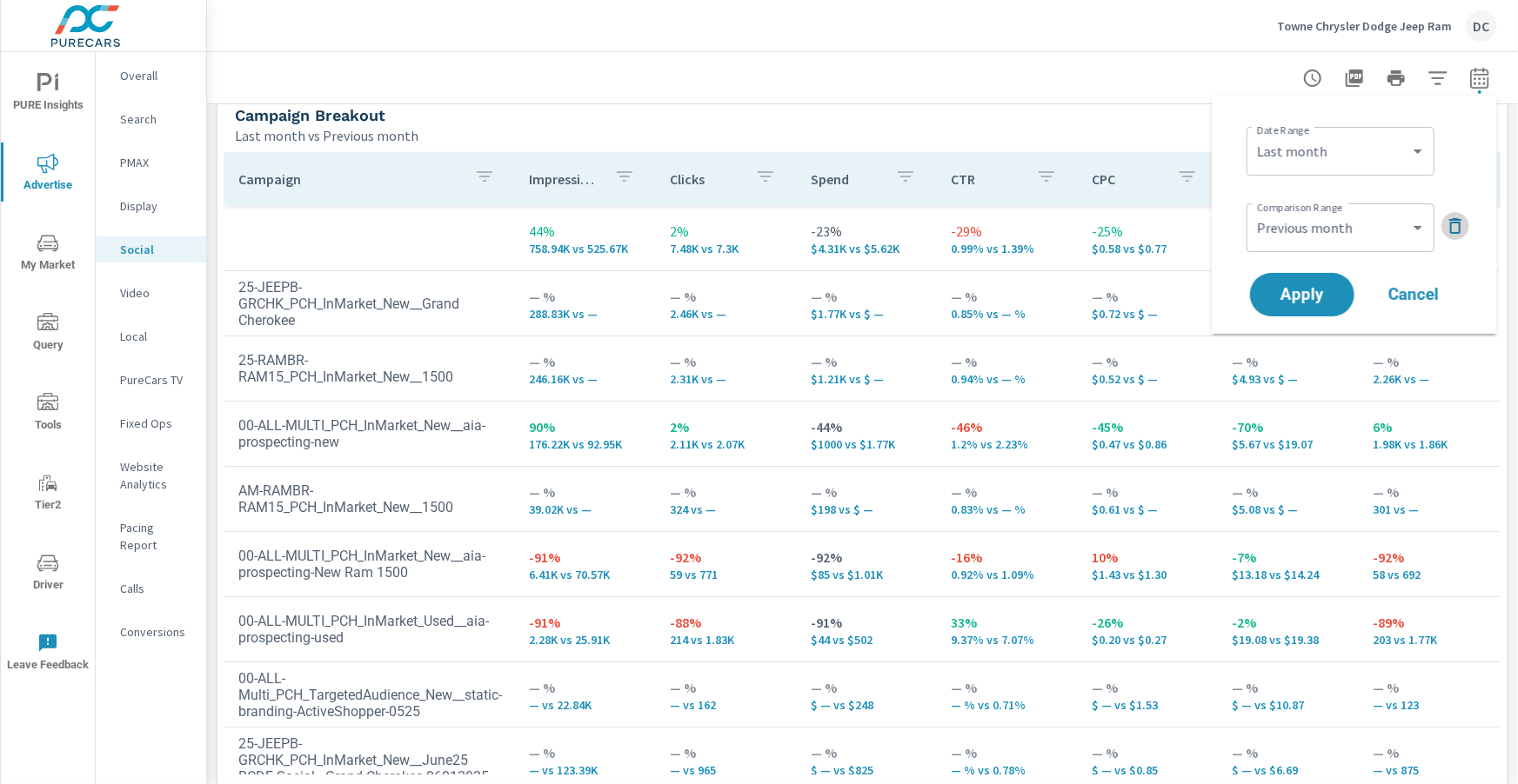
click at [1449, 223] on icon "button" at bounding box center [1455, 225] width 21 height 21
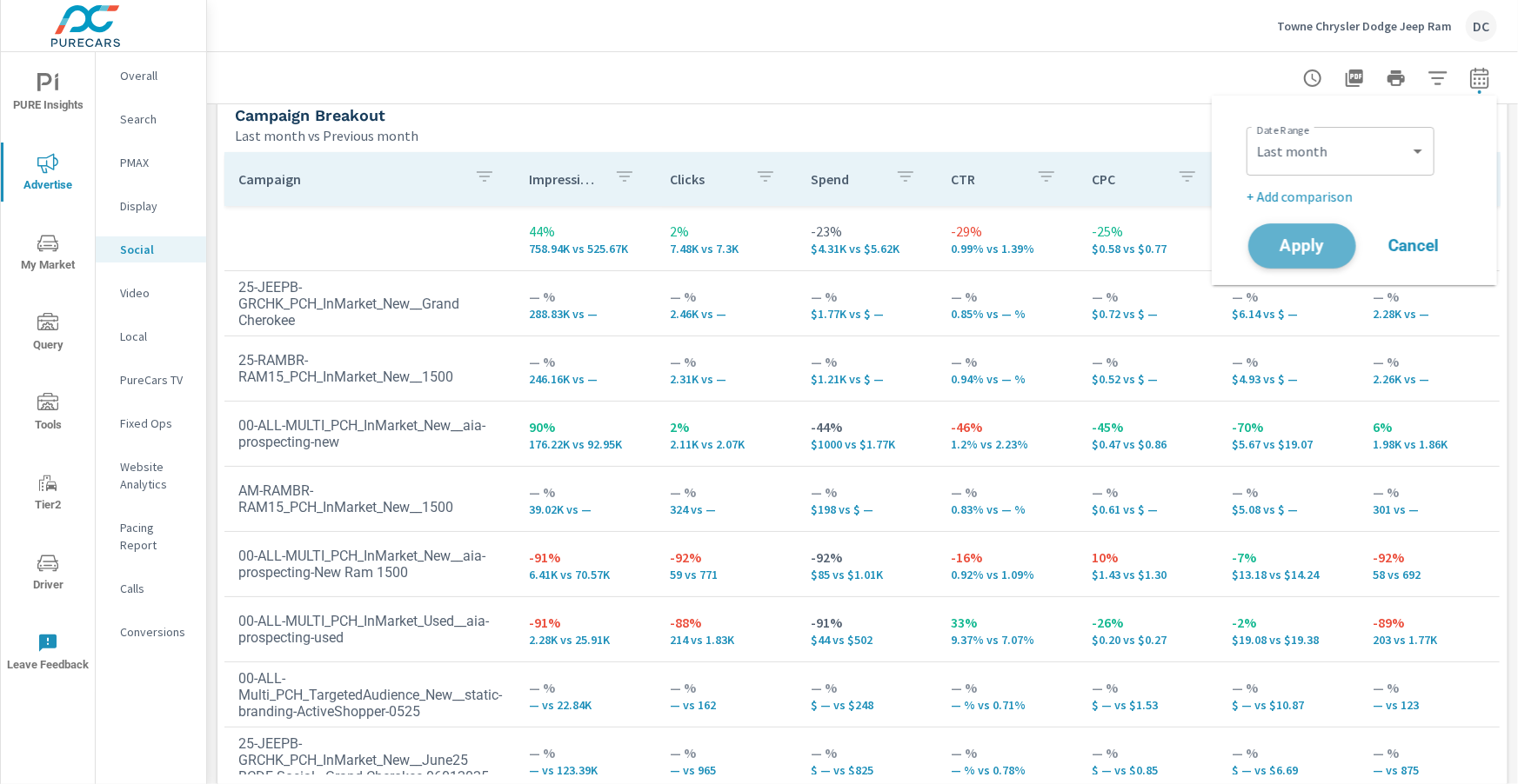
click at [1349, 246] on button "Apply" at bounding box center [1302, 245] width 108 height 45
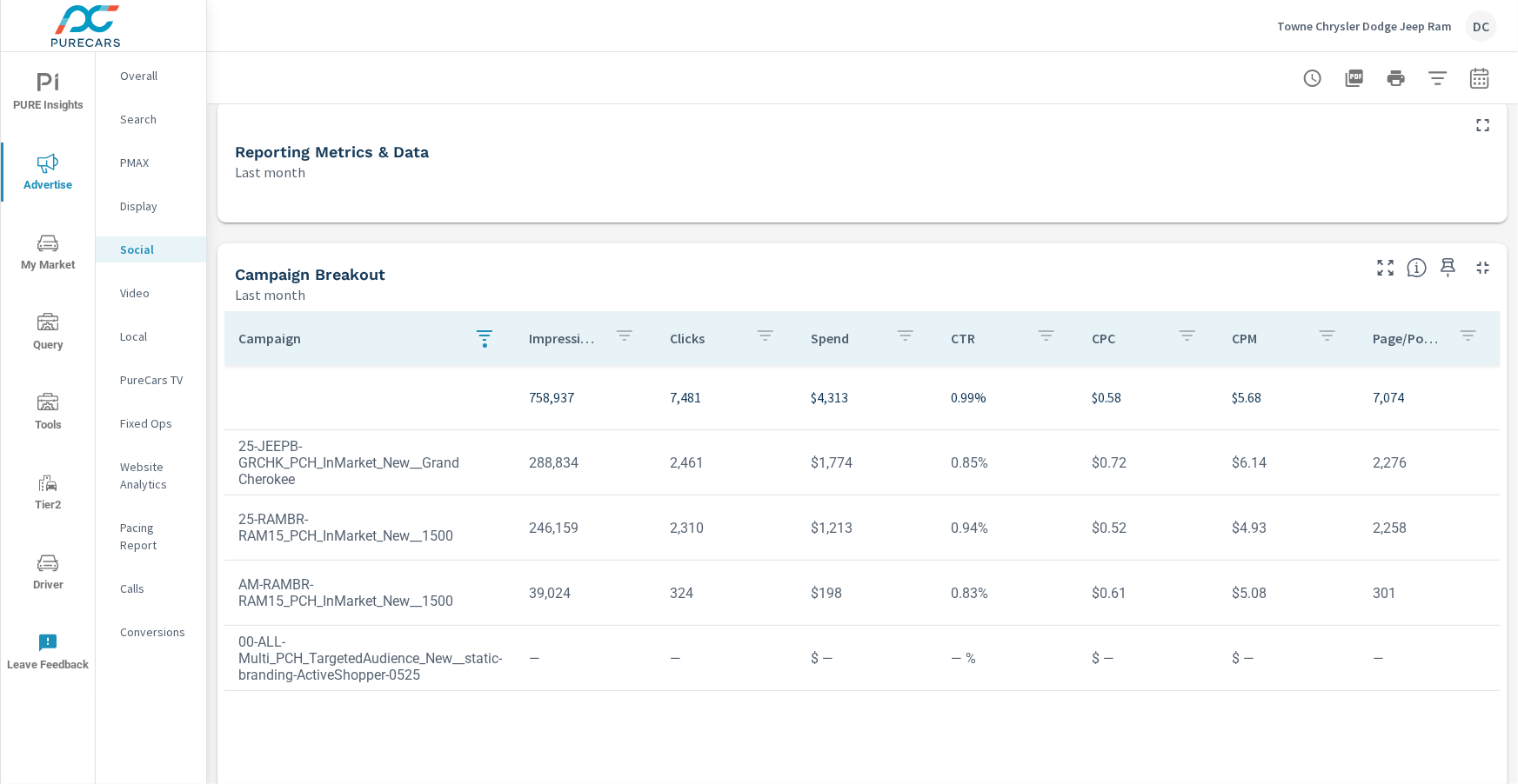
scroll to position [162, 0]
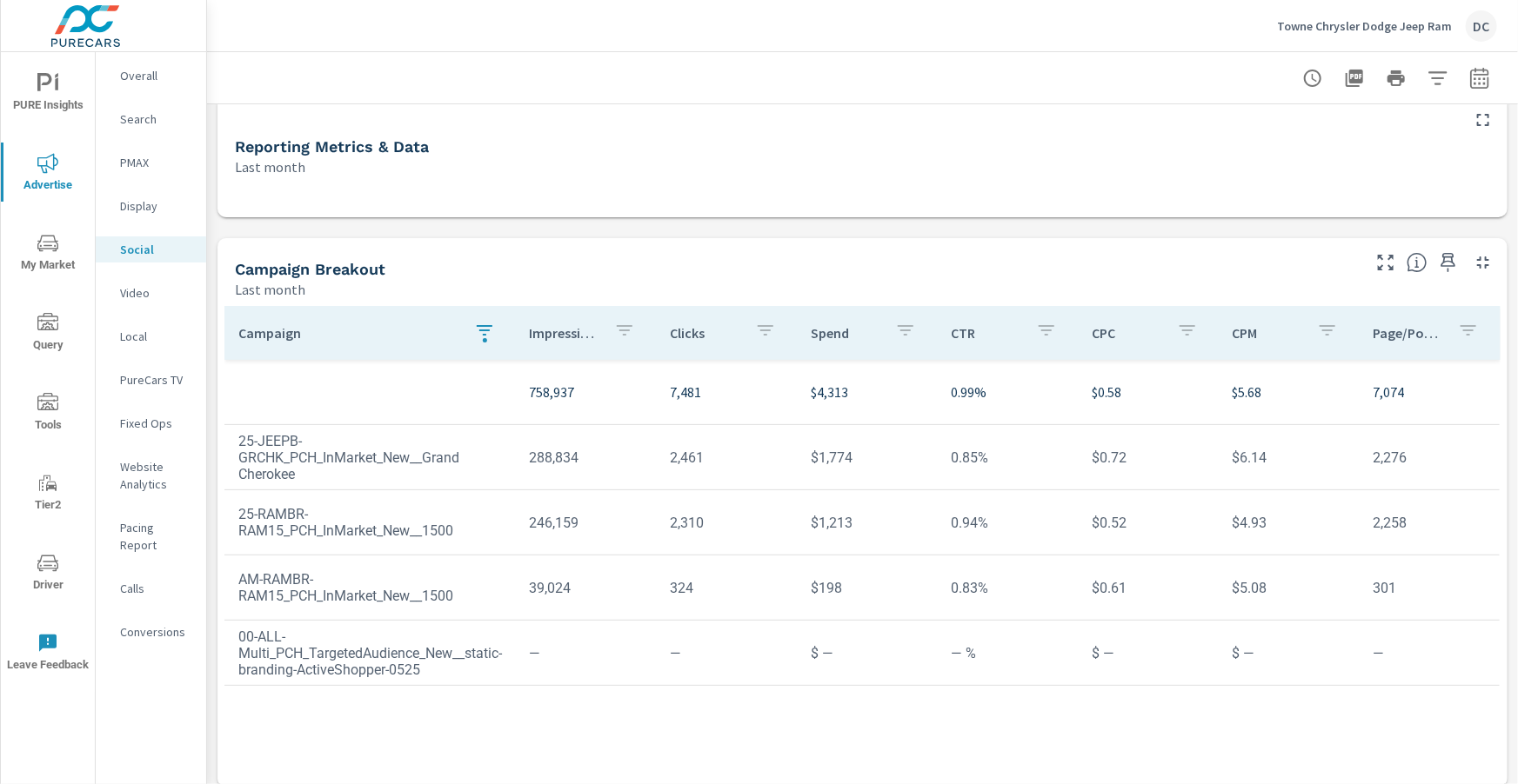
click at [489, 330] on icon "button" at bounding box center [484, 330] width 21 height 21
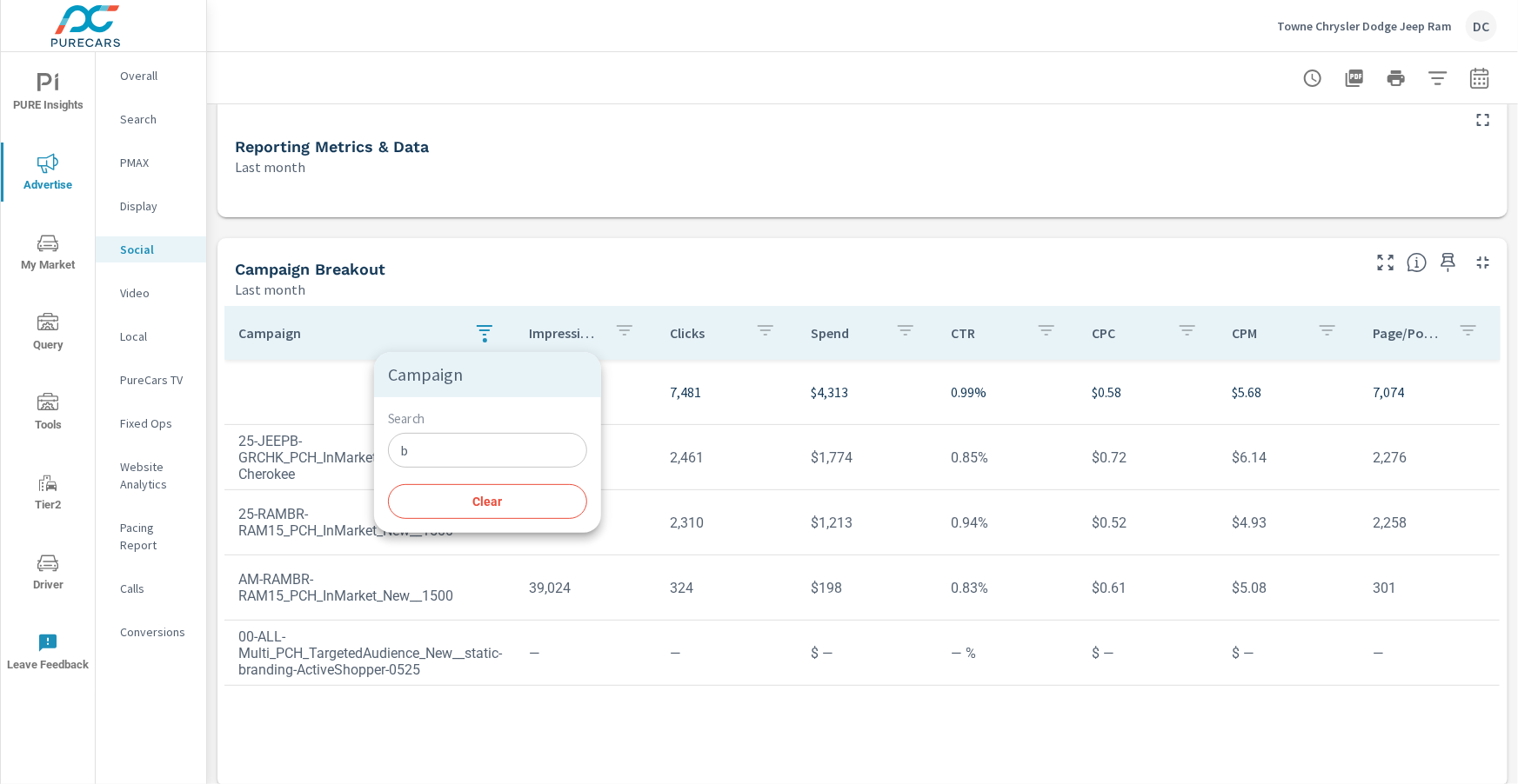
click at [455, 441] on input "b" at bounding box center [486, 451] width 199 height 35
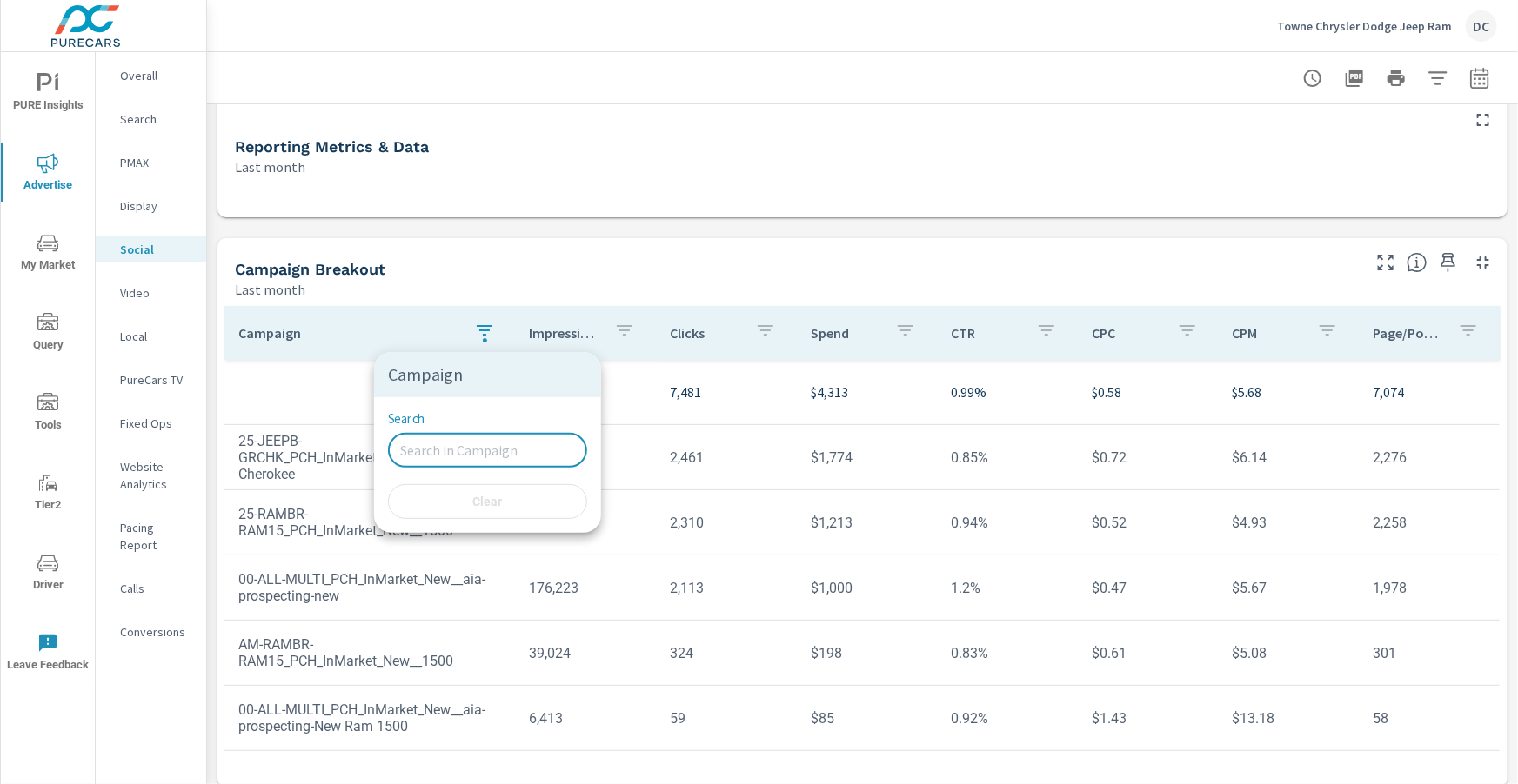
click at [134, 298] on div at bounding box center [759, 392] width 1518 height 784
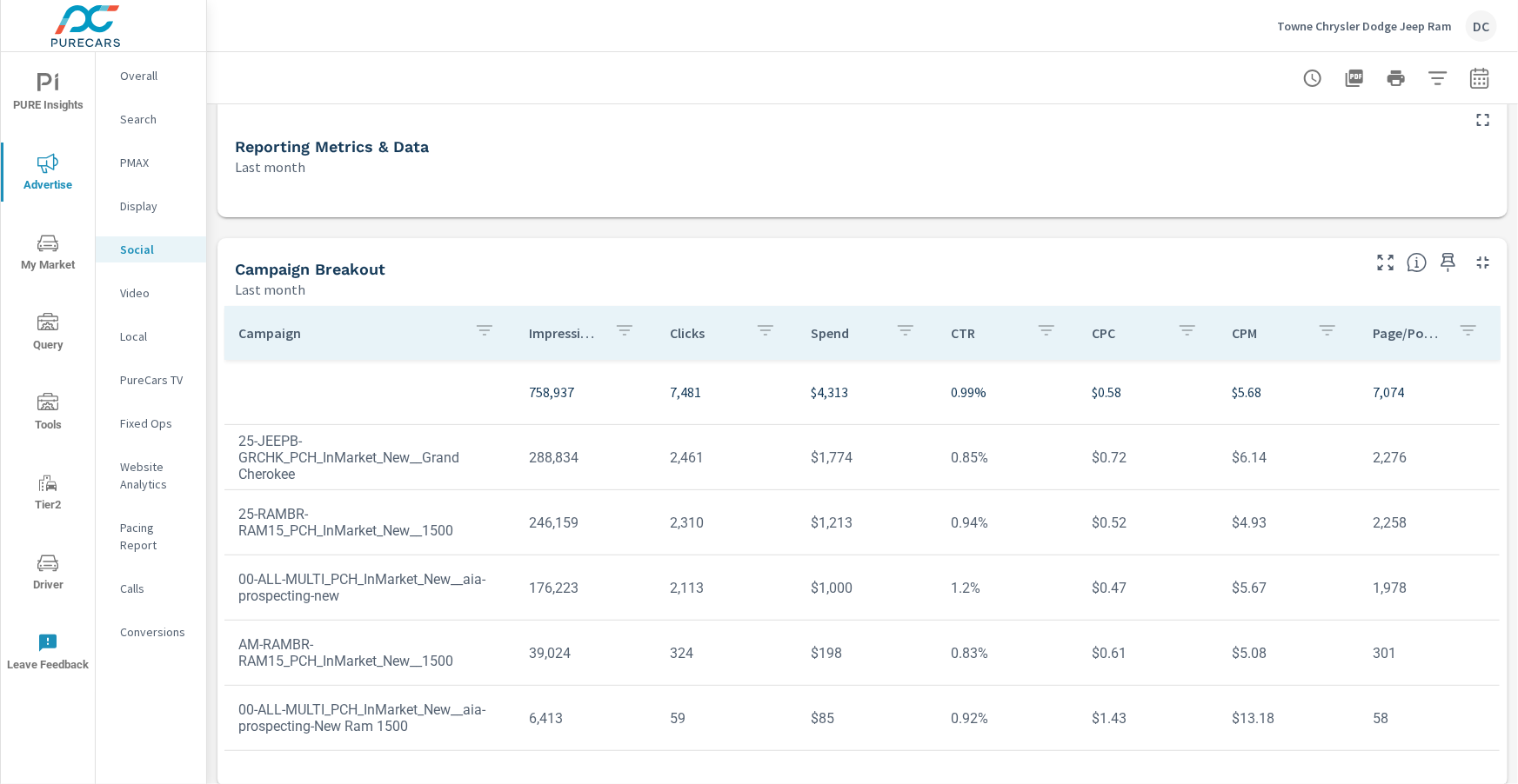
click at [134, 295] on p "Video" at bounding box center [156, 292] width 72 height 17
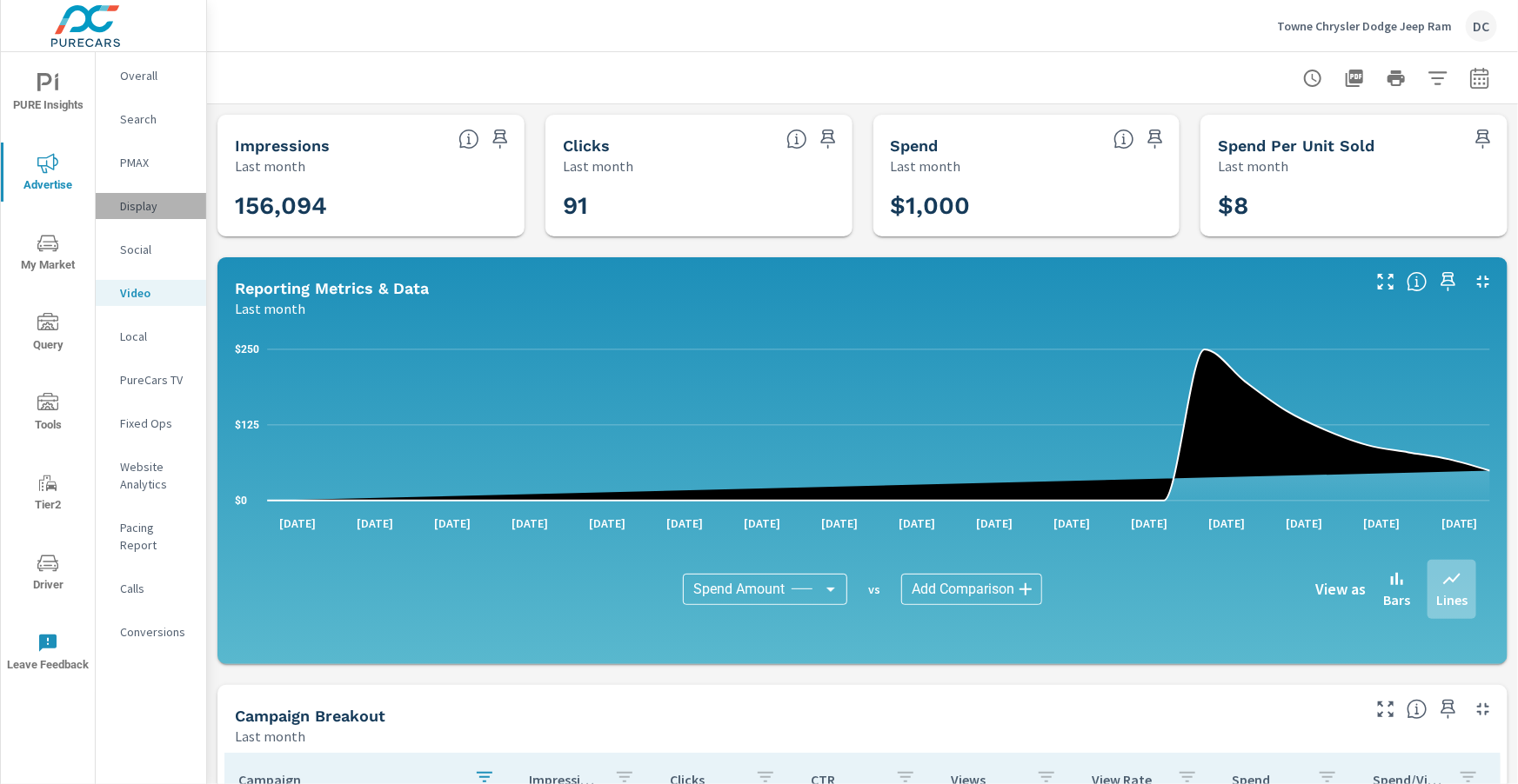
click at [134, 211] on p "Display" at bounding box center [156, 206] width 72 height 17
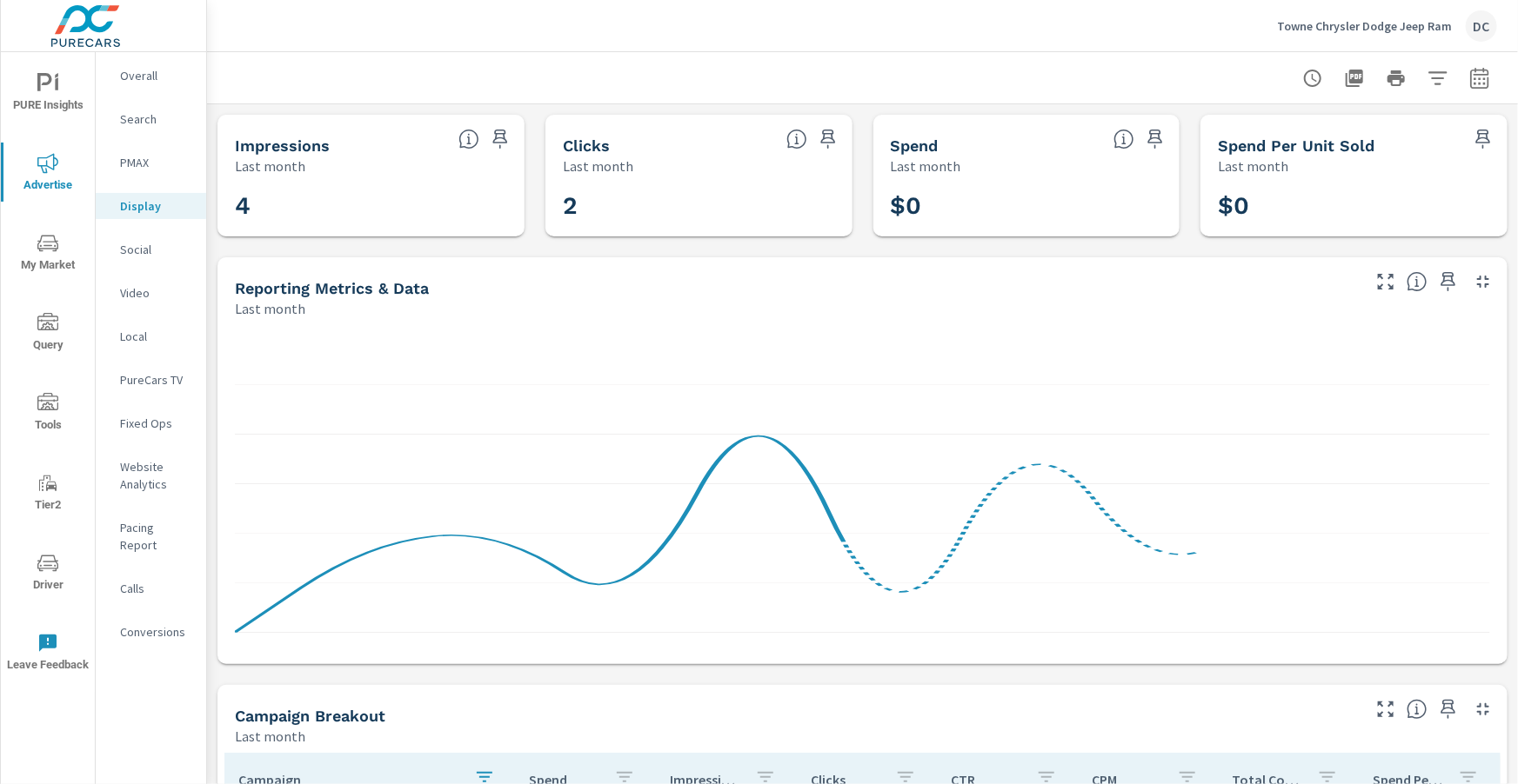
click at [137, 162] on p "PMAX" at bounding box center [156, 162] width 72 height 17
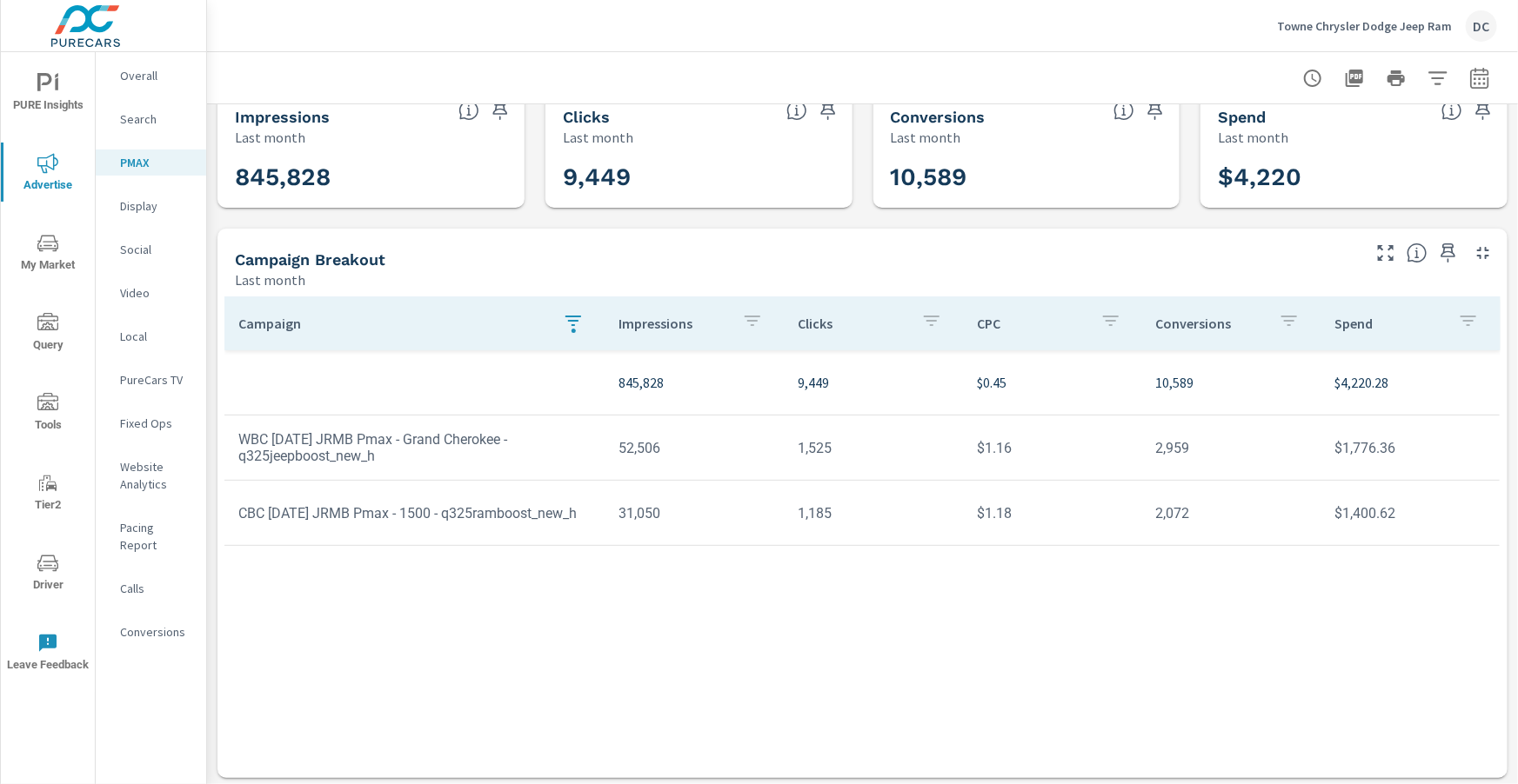
click at [575, 353] on tr "845,828 9,449 $0.45 10,589 $4,220.28" at bounding box center [862, 383] width 1275 height 65
click at [577, 318] on icon "button" at bounding box center [573, 321] width 21 height 21
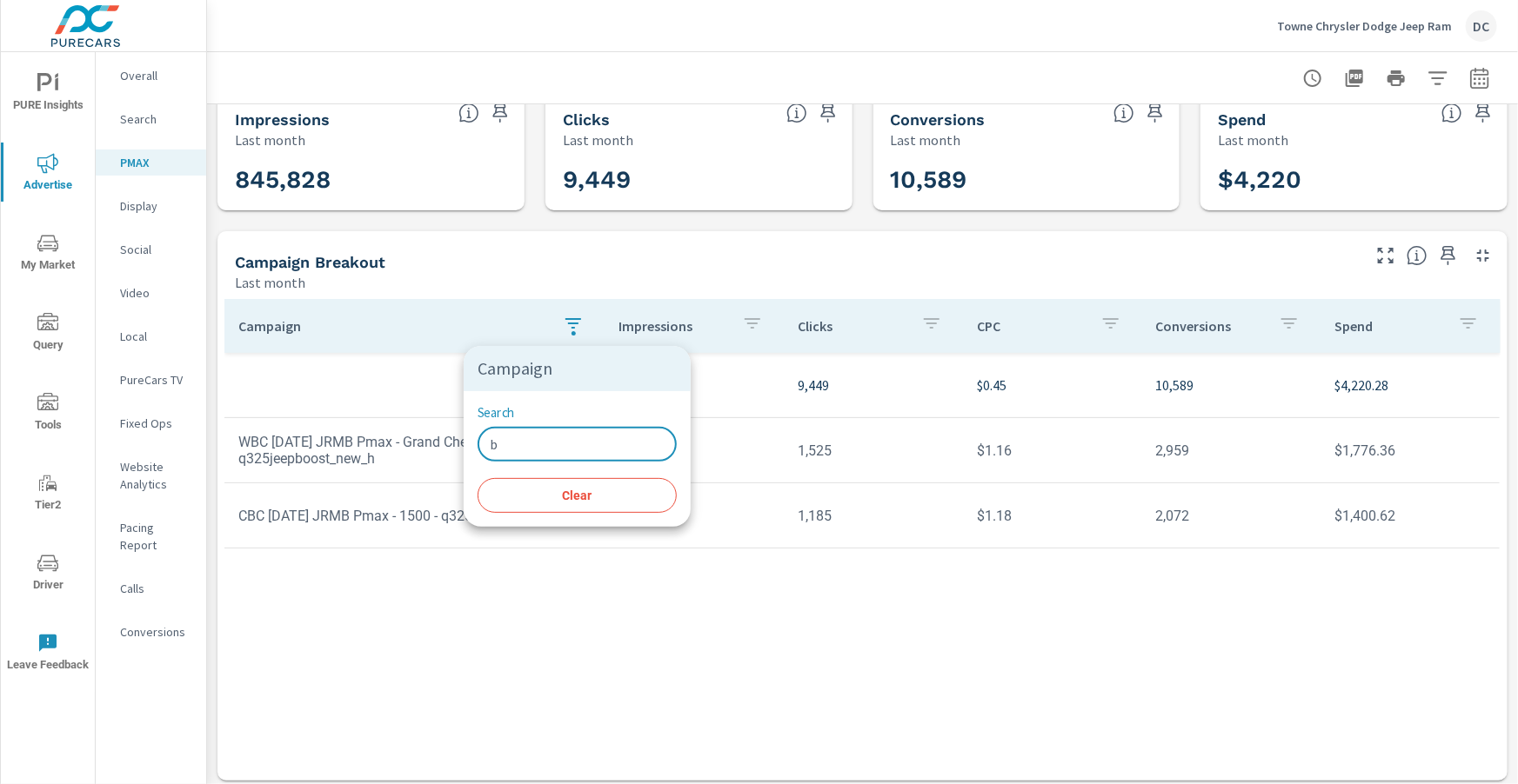
click at [525, 433] on input "b" at bounding box center [576, 444] width 199 height 35
click at [522, 439] on input "b" at bounding box center [576, 444] width 199 height 35
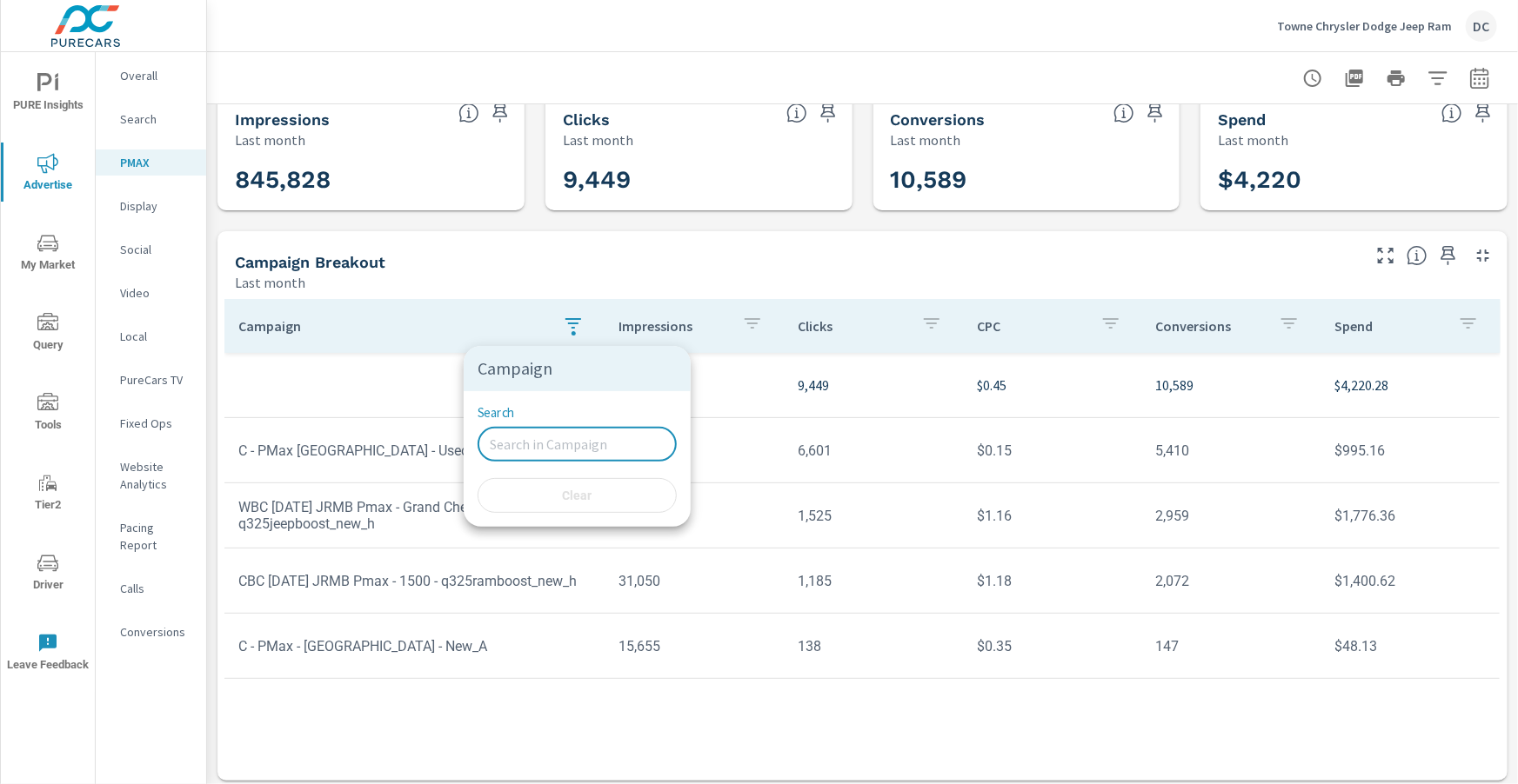
click at [406, 377] on div at bounding box center [759, 392] width 1518 height 784
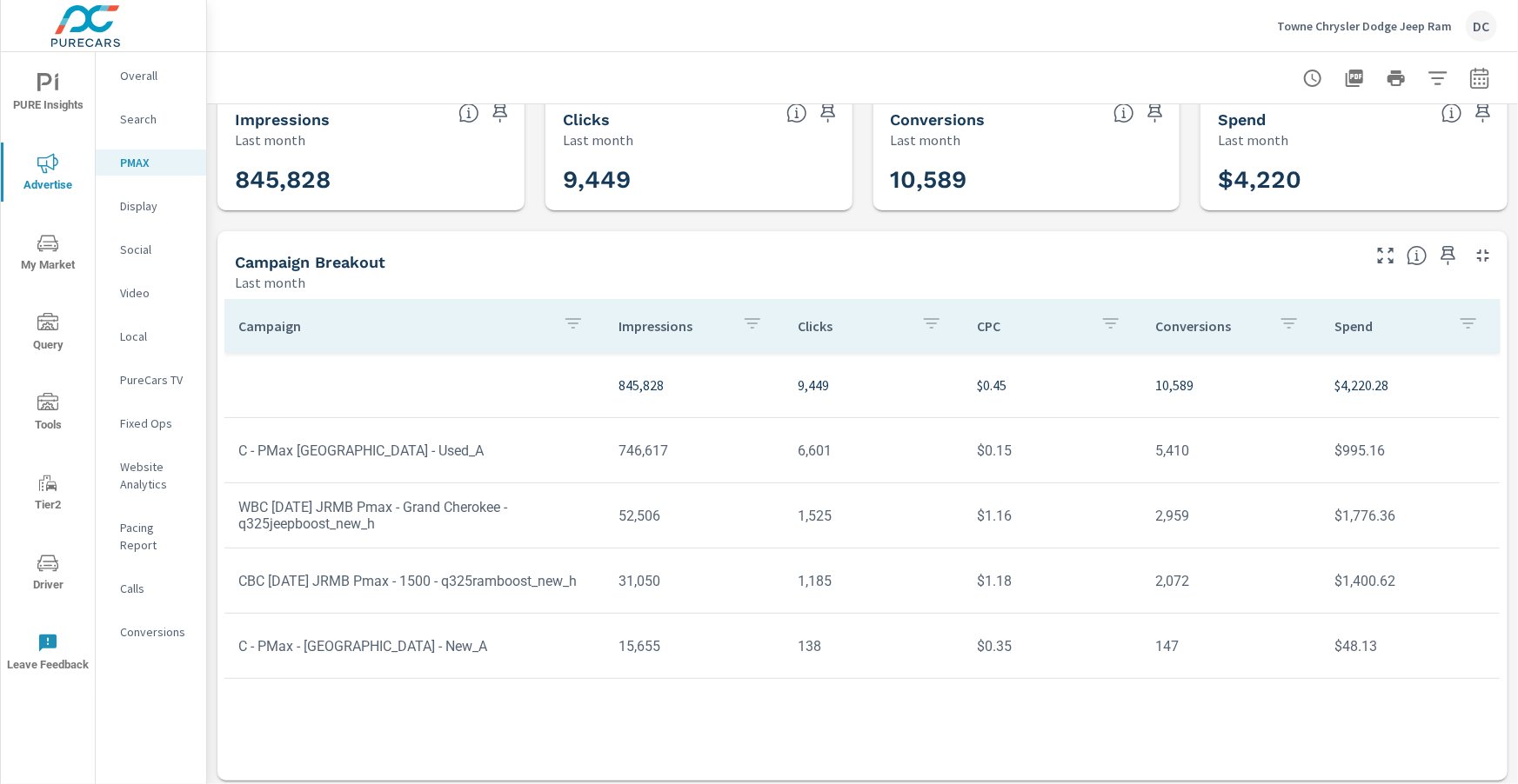
click at [123, 115] on p "Search" at bounding box center [156, 119] width 72 height 17
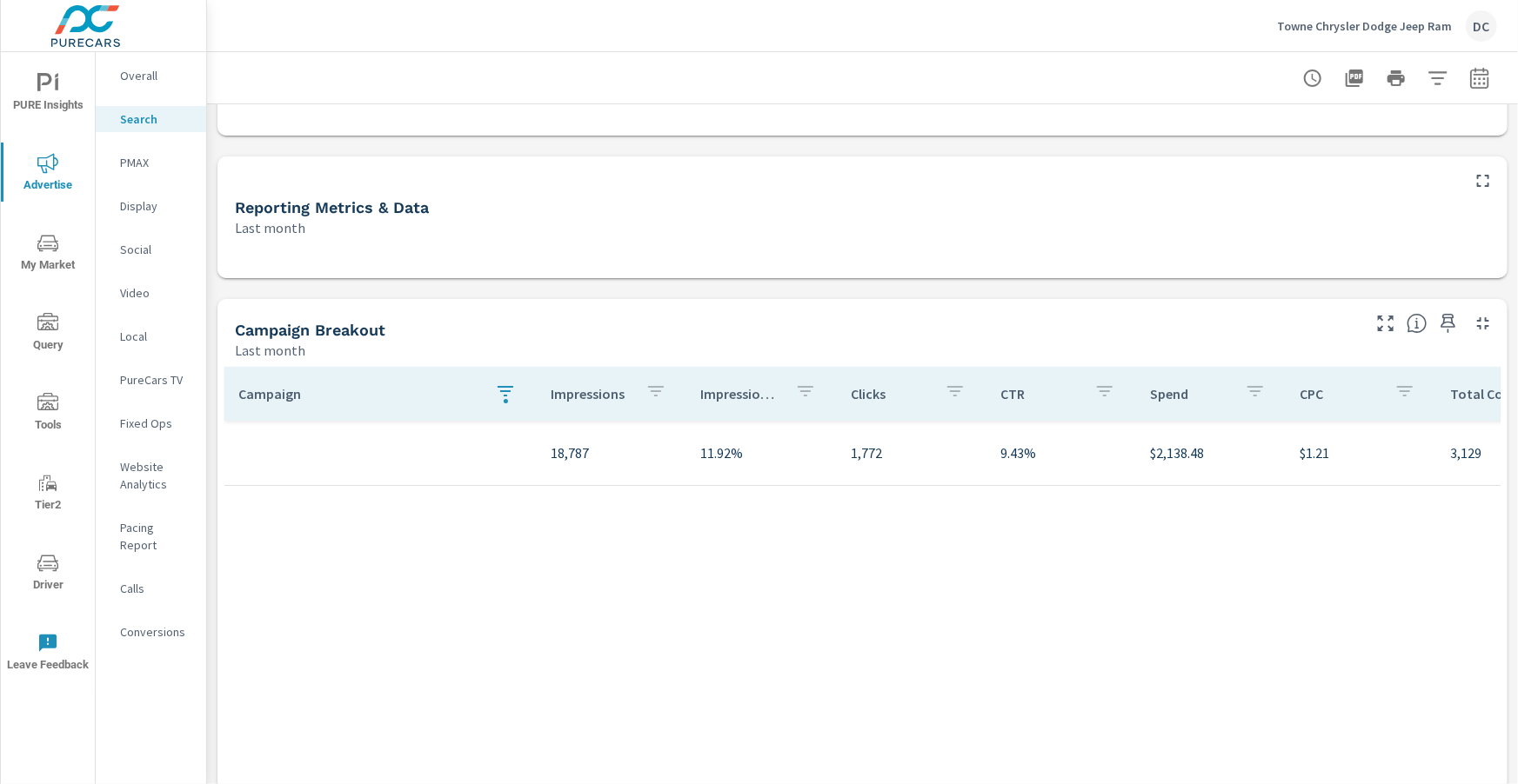
click at [508, 387] on icon "button" at bounding box center [505, 391] width 16 height 10
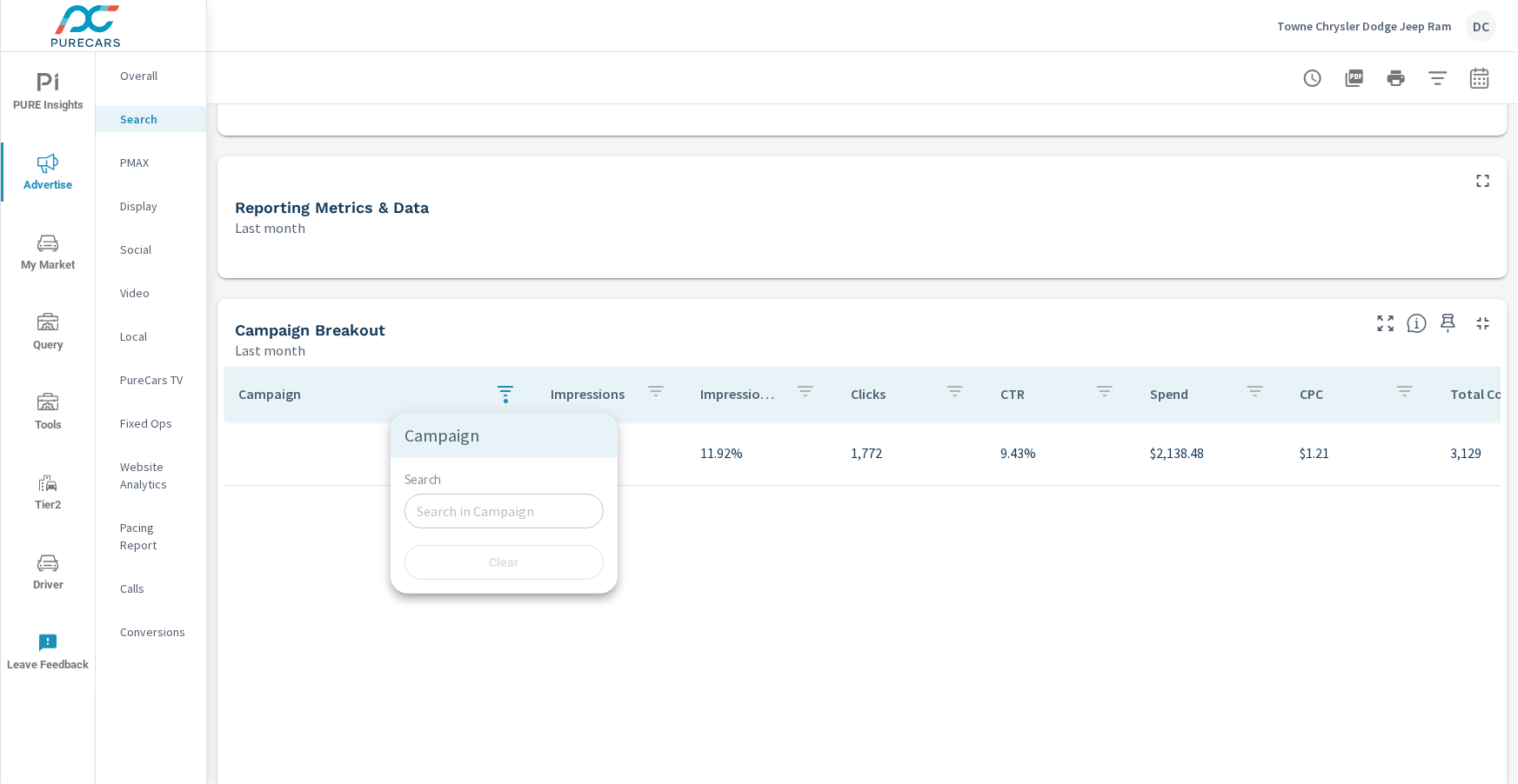
type input "b"
click at [462, 507] on input "b" at bounding box center [503, 508] width 199 height 35
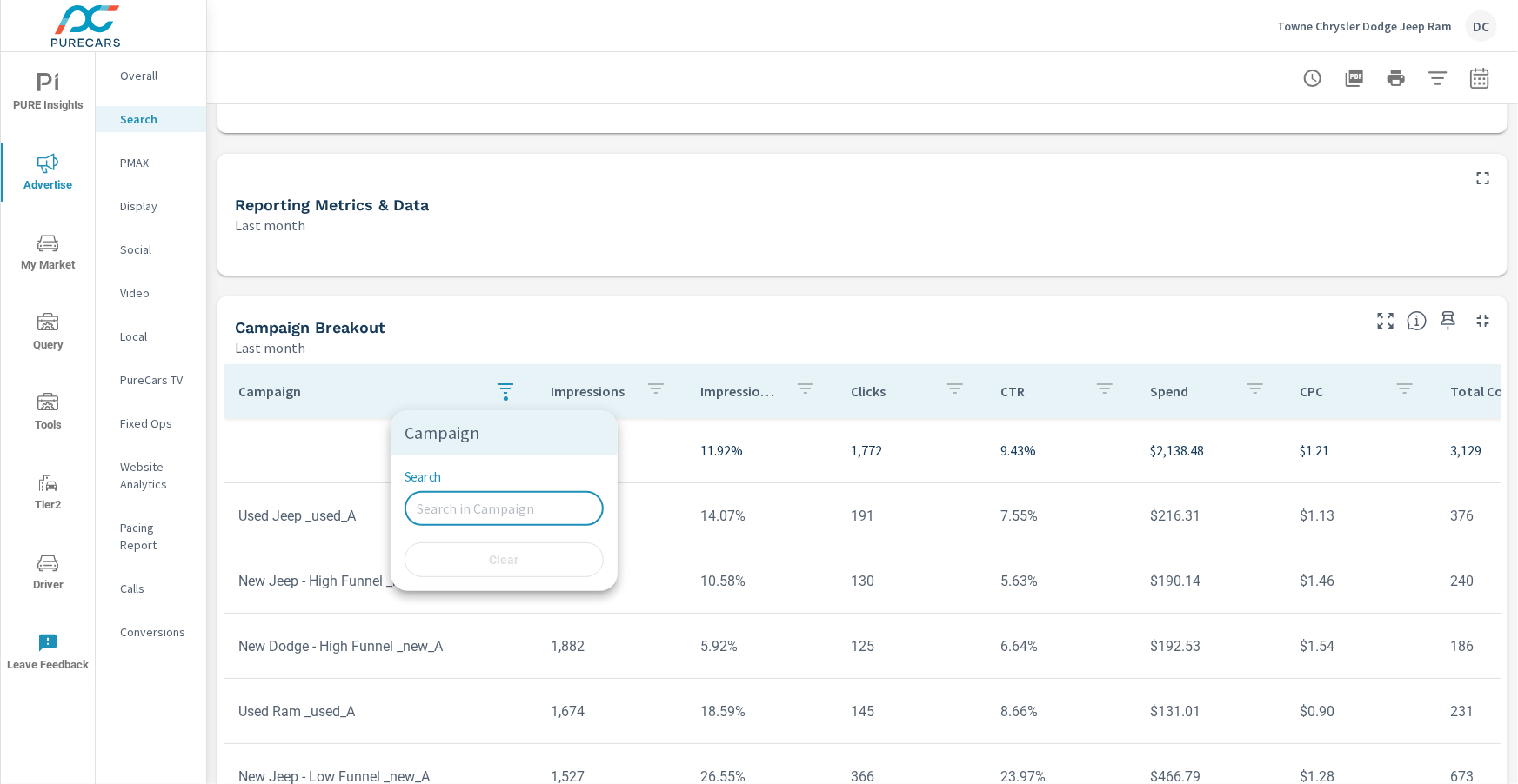
click at [141, 165] on div at bounding box center [759, 392] width 1518 height 784
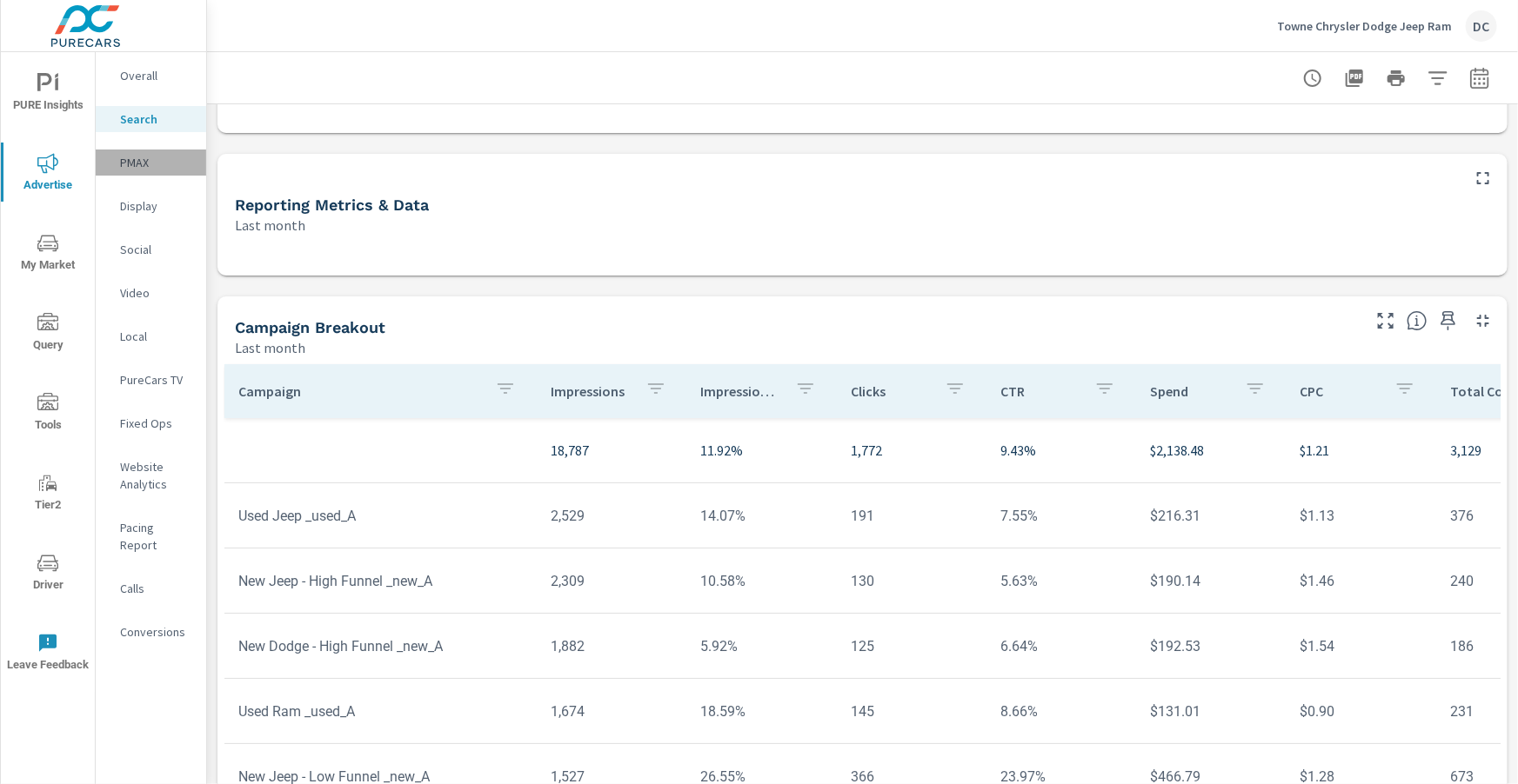
click at [141, 165] on p "PMAX" at bounding box center [156, 162] width 72 height 17
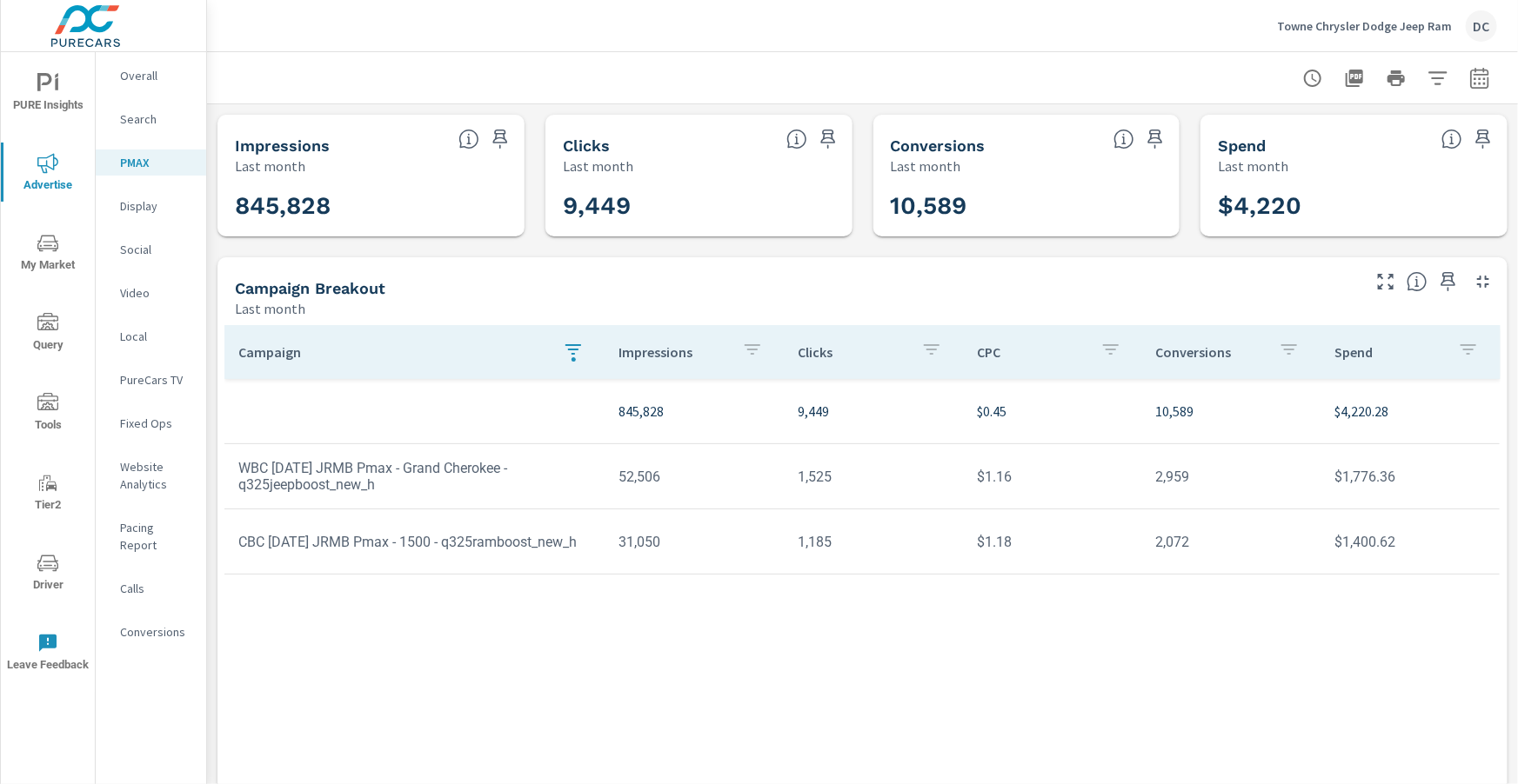
click at [69, 102] on span "PURE Insights" at bounding box center [48, 94] width 83 height 43
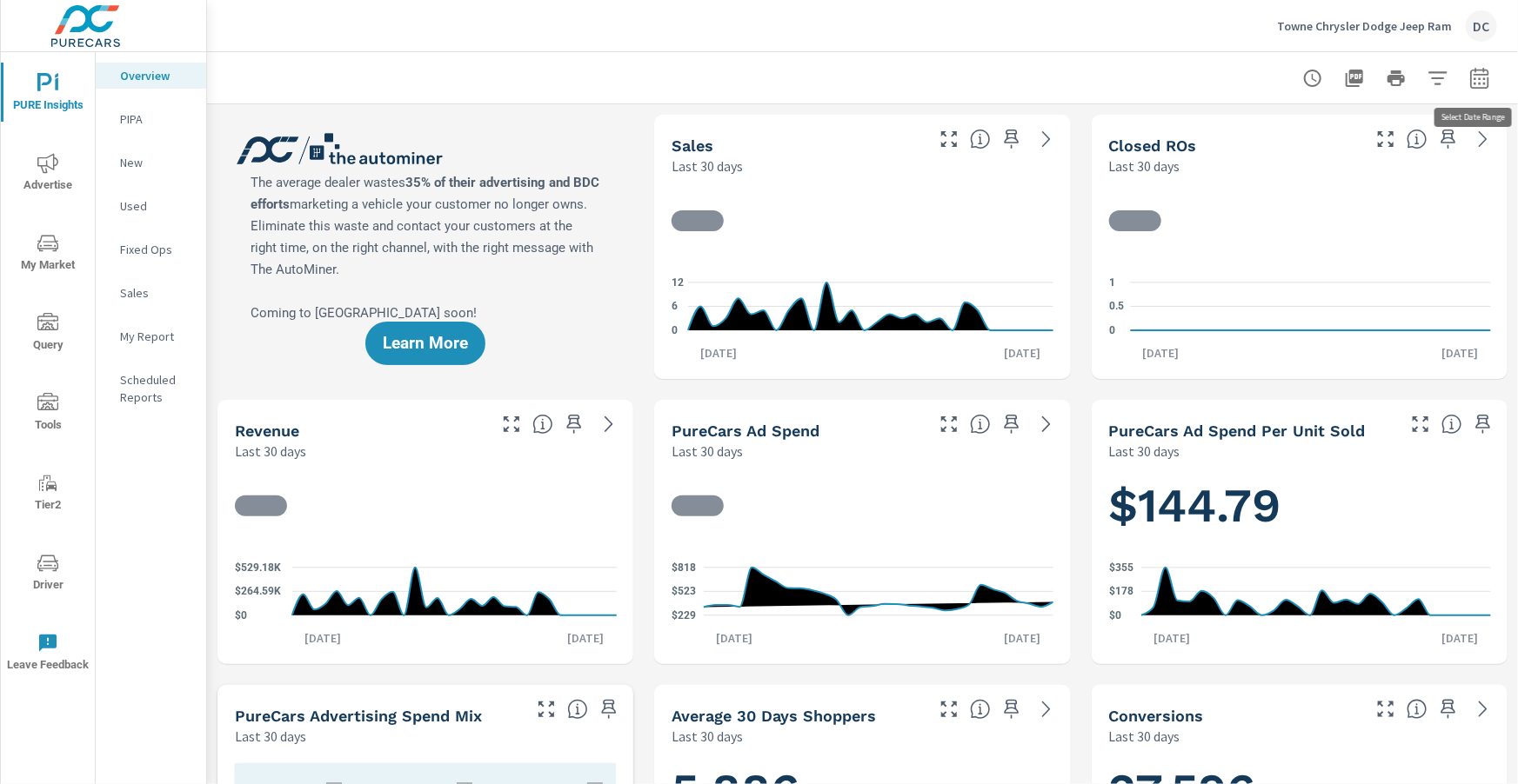
click at [1490, 81] on icon "button" at bounding box center [1480, 78] width 21 height 21
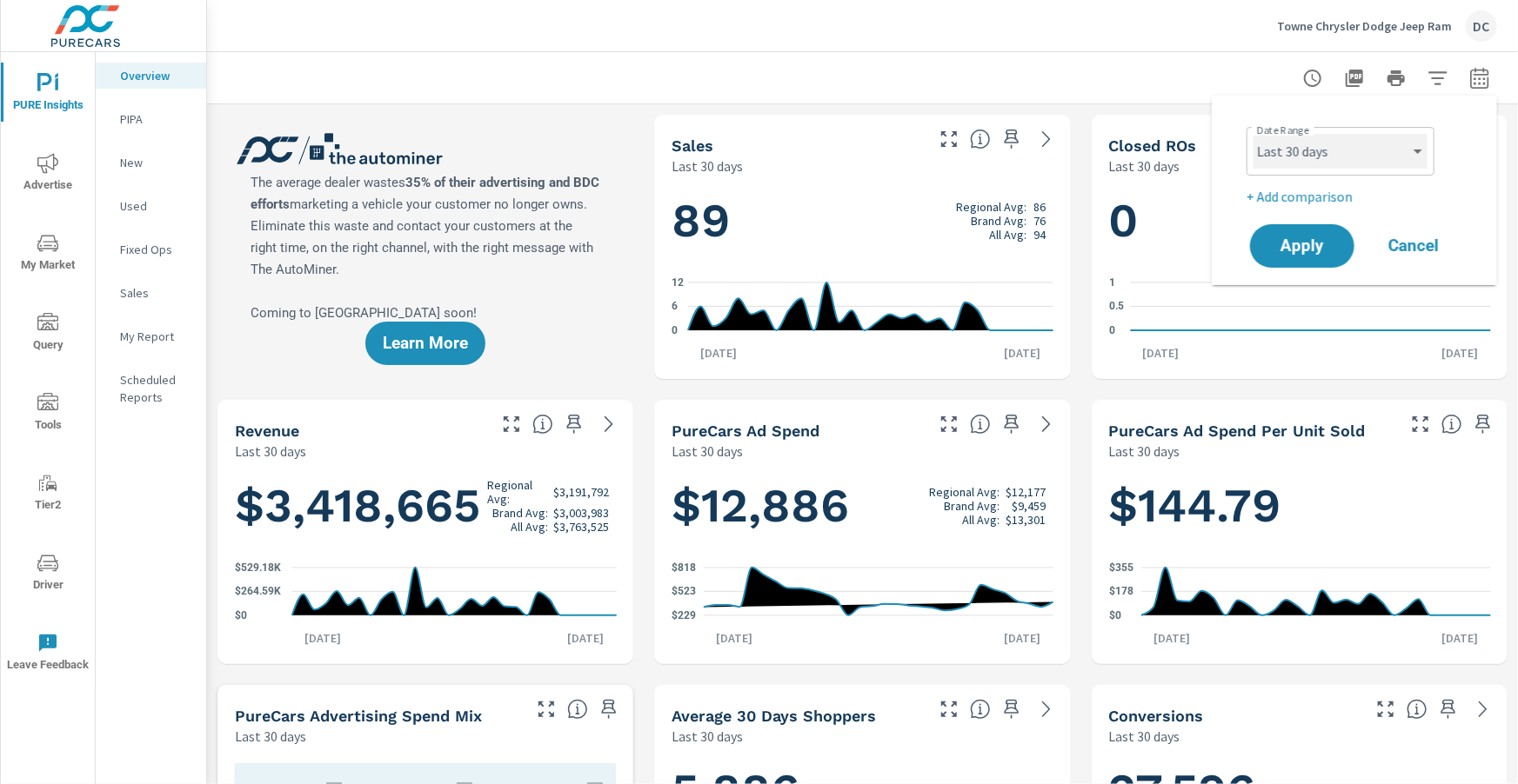
click at [1420, 157] on select "Custom [DATE] Last week Last 7 days Last 14 days Last 30 days Last 45 days Last…" at bounding box center [1340, 151] width 174 height 35
click at [1253, 134] on select "Custom [DATE] Last week Last 7 days Last 14 days Last 30 days Last 45 days Last…" at bounding box center [1340, 151] width 174 height 35
select select "Last month"
click at [1330, 197] on p "+ Add comparison" at bounding box center [1358, 196] width 223 height 21
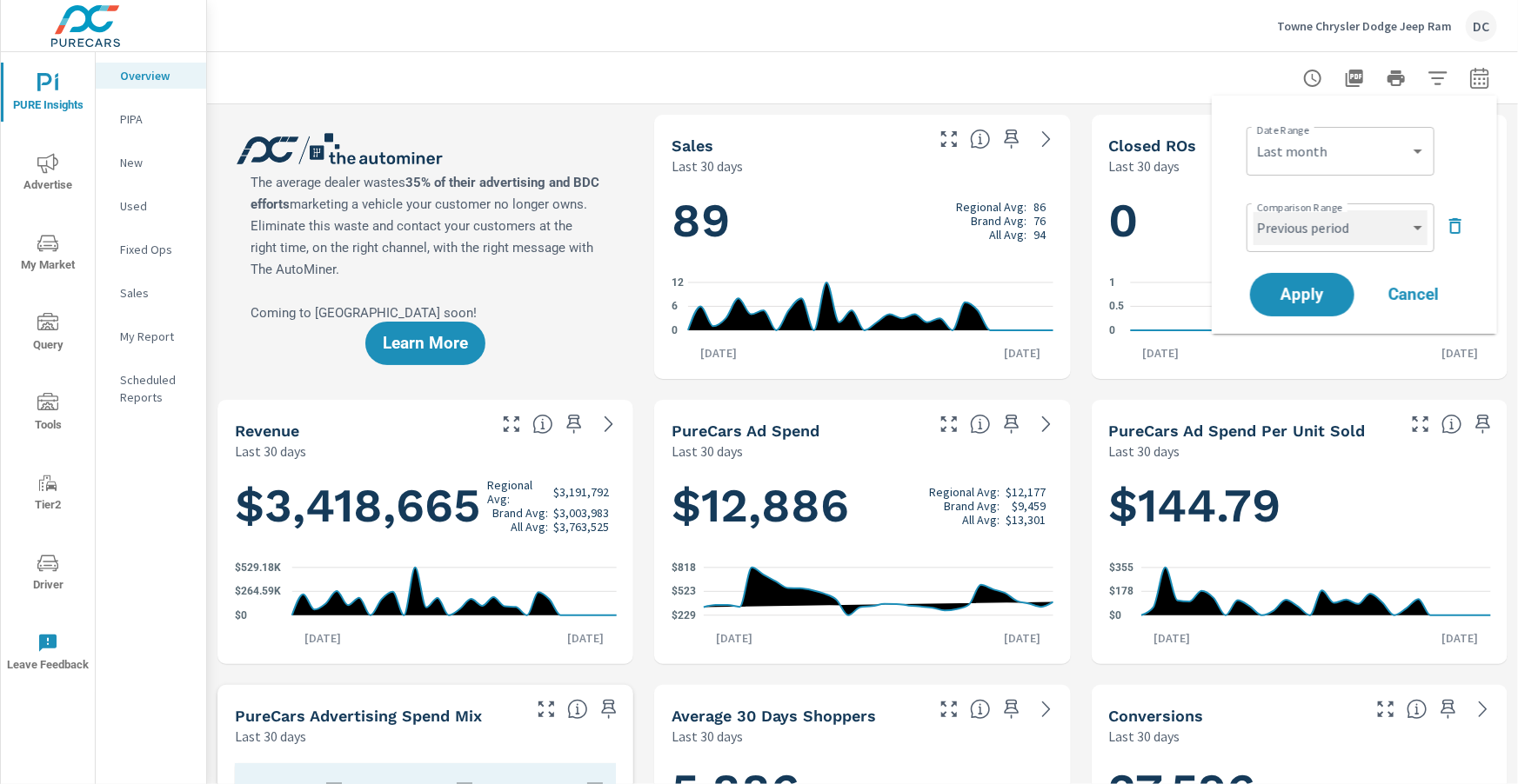
click at [1332, 234] on select "Custom Previous period Previous month Previous year" at bounding box center [1340, 228] width 174 height 35
click at [1253, 211] on select "Custom Previous period Previous month Previous year" at bounding box center [1340, 228] width 174 height 35
select select "Previous month"
click at [1330, 283] on button "Apply" at bounding box center [1302, 294] width 108 height 45
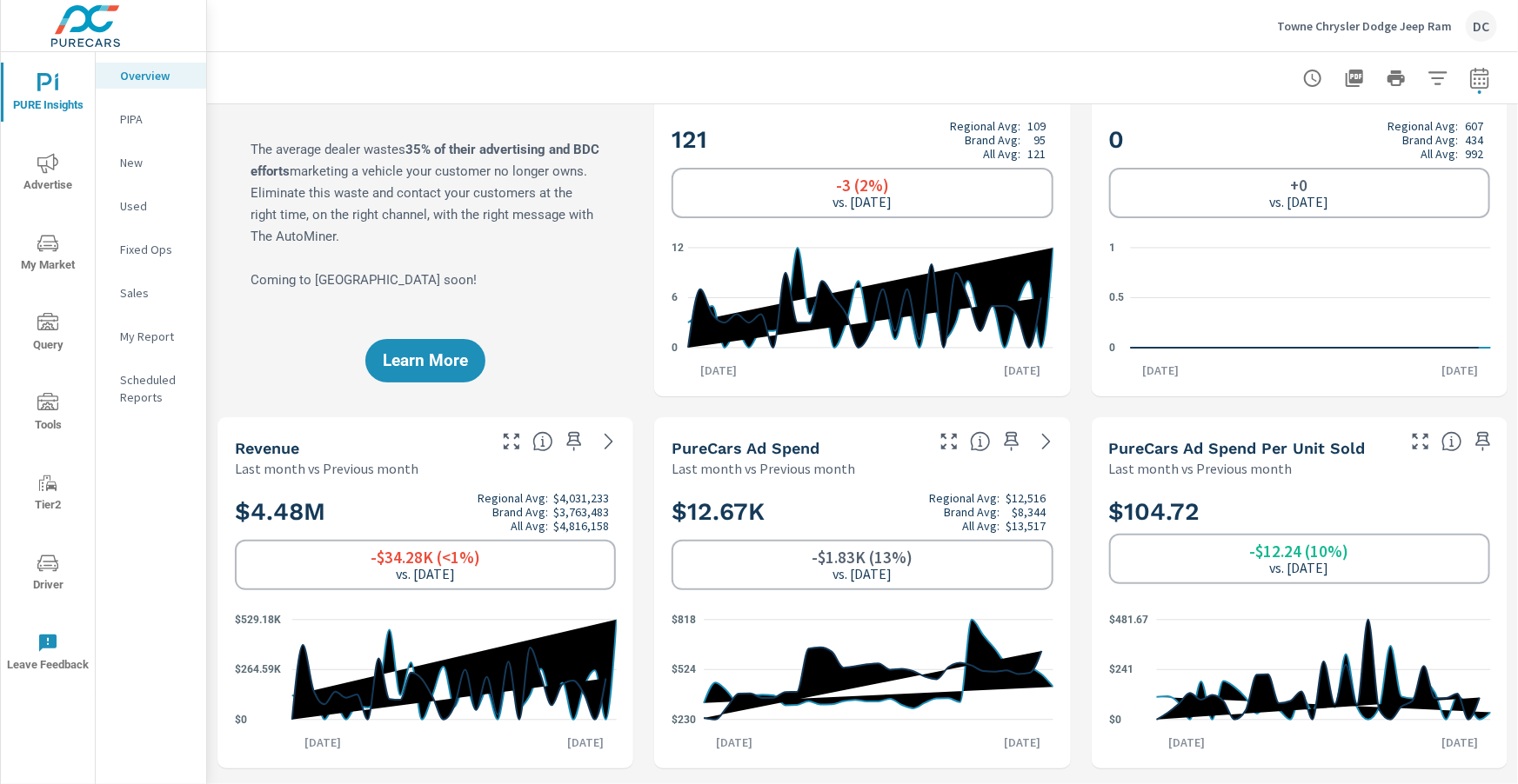
scroll to position [103, 0]
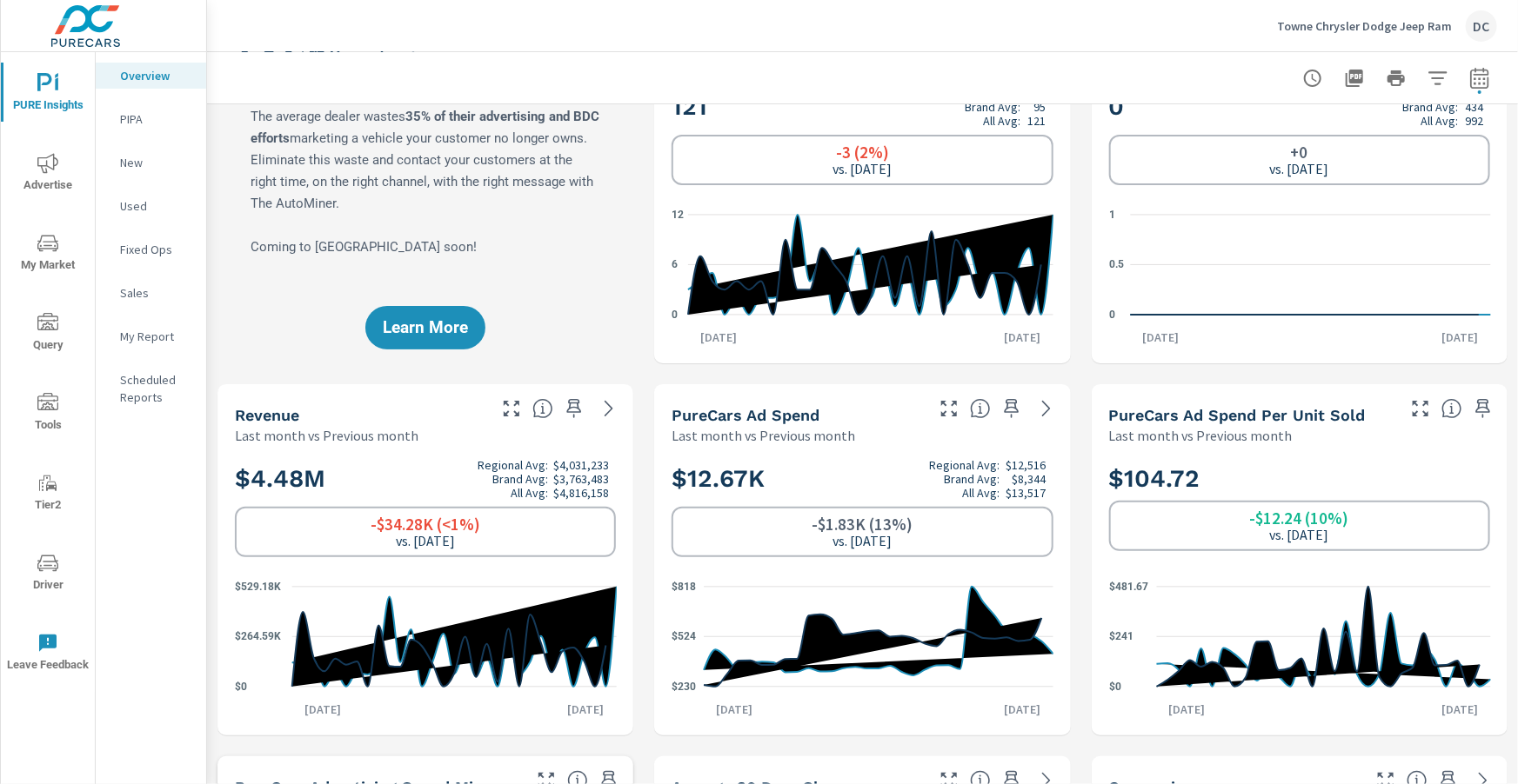
click at [141, 291] on p "Sales" at bounding box center [156, 292] width 72 height 17
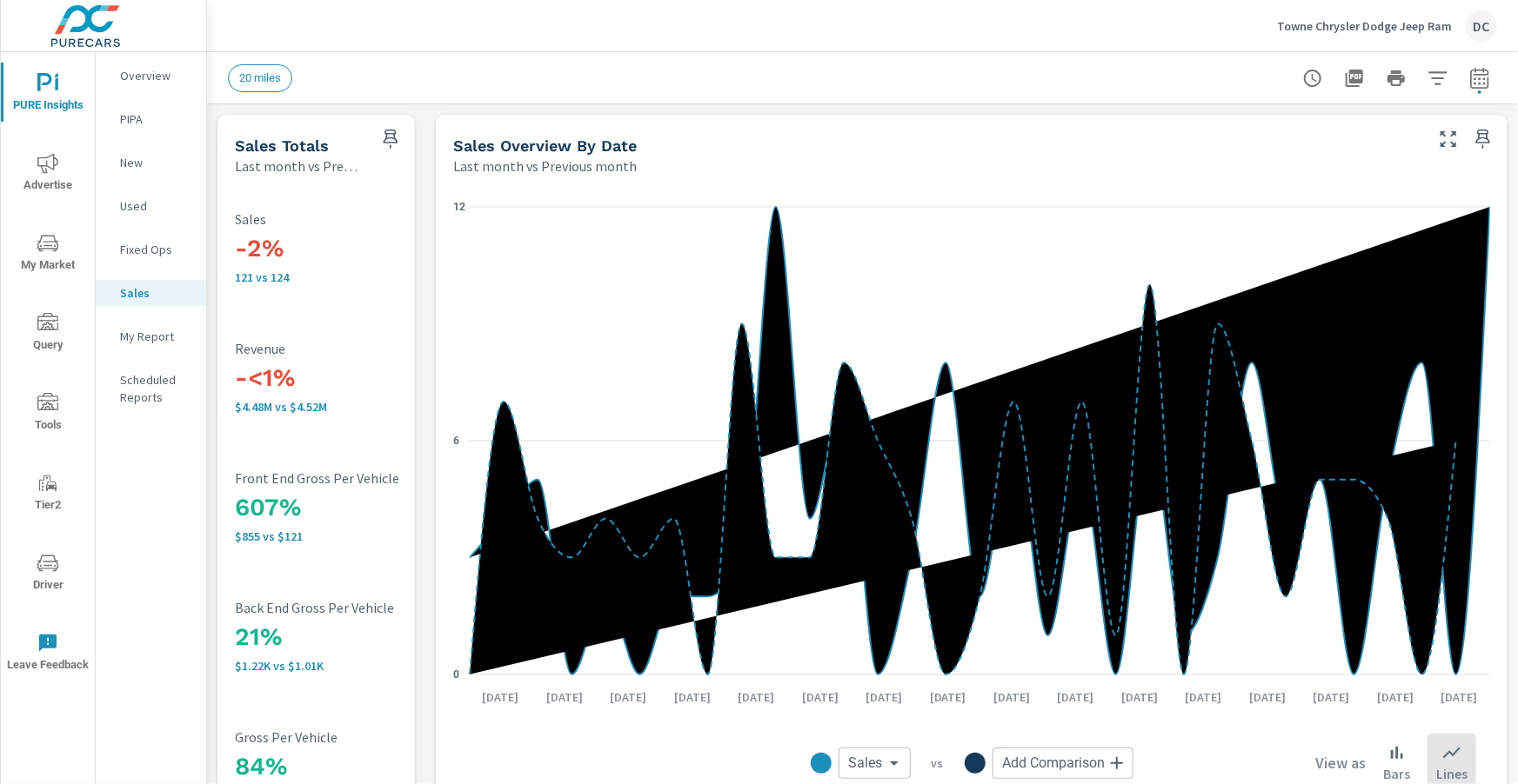
click at [322, 153] on h5 "Sales Totals" at bounding box center [281, 146] width 94 height 18
click at [148, 79] on p "Overview" at bounding box center [156, 75] width 72 height 17
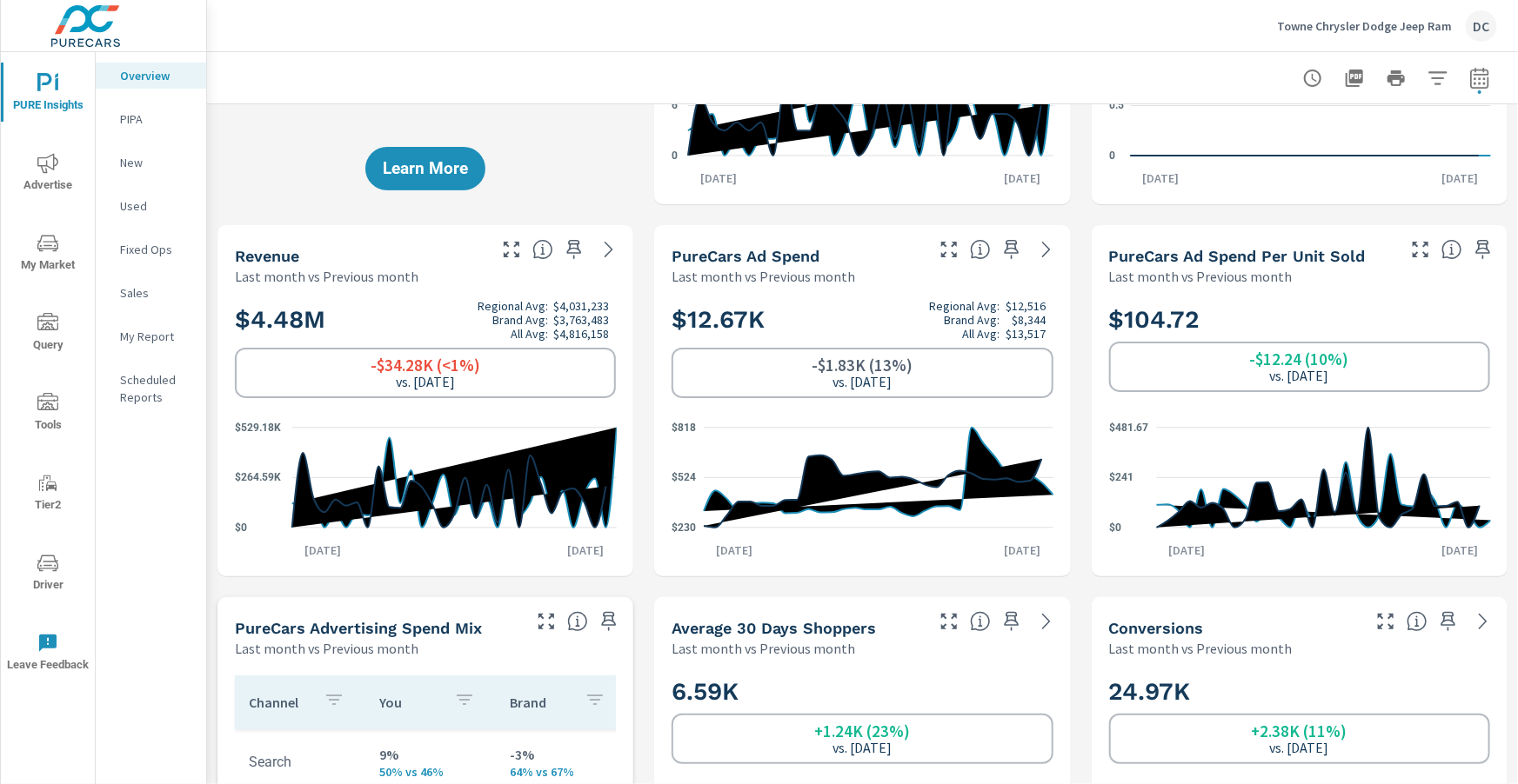
scroll to position [280, 0]
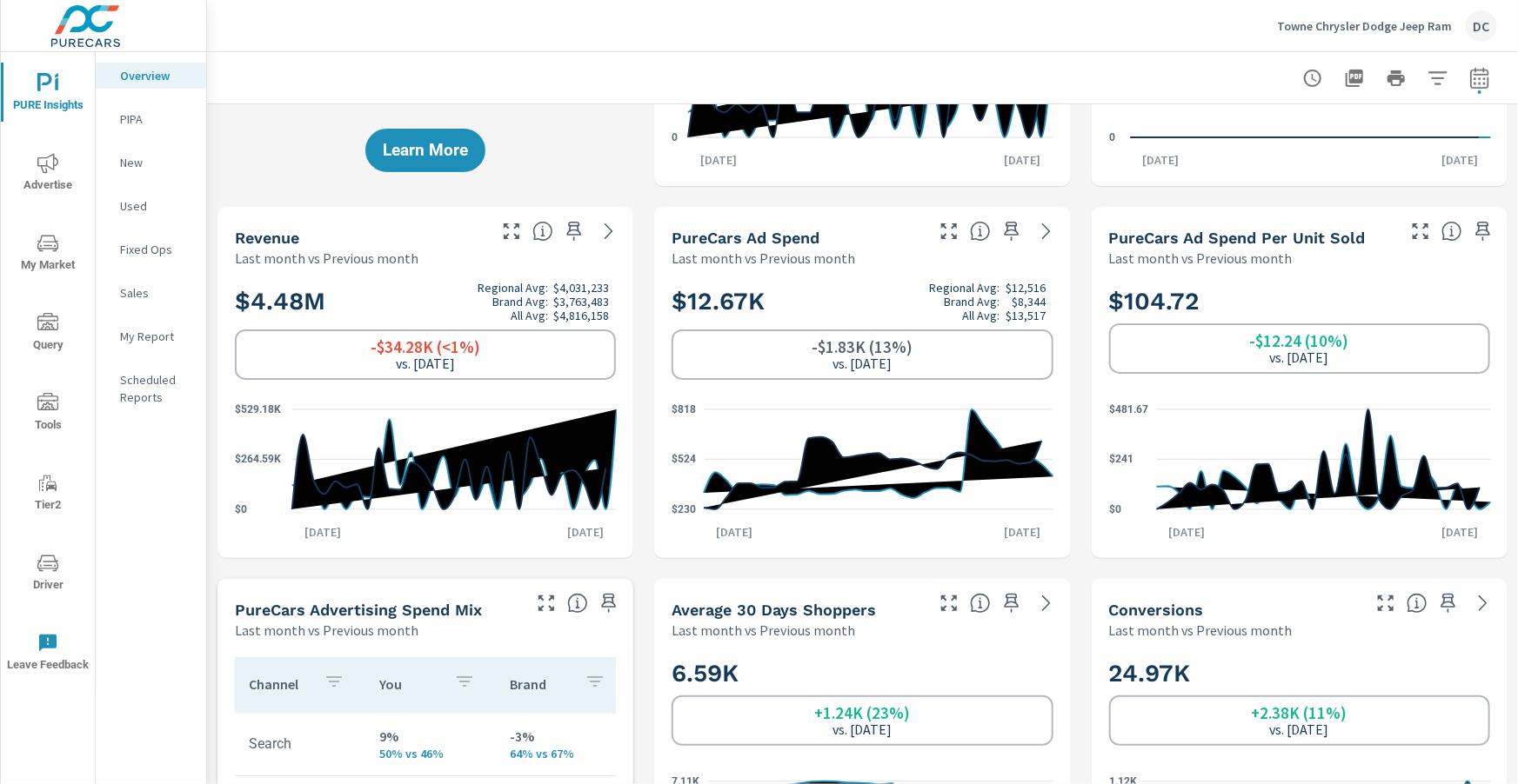
click at [126, 296] on p "Sales" at bounding box center [156, 292] width 72 height 17
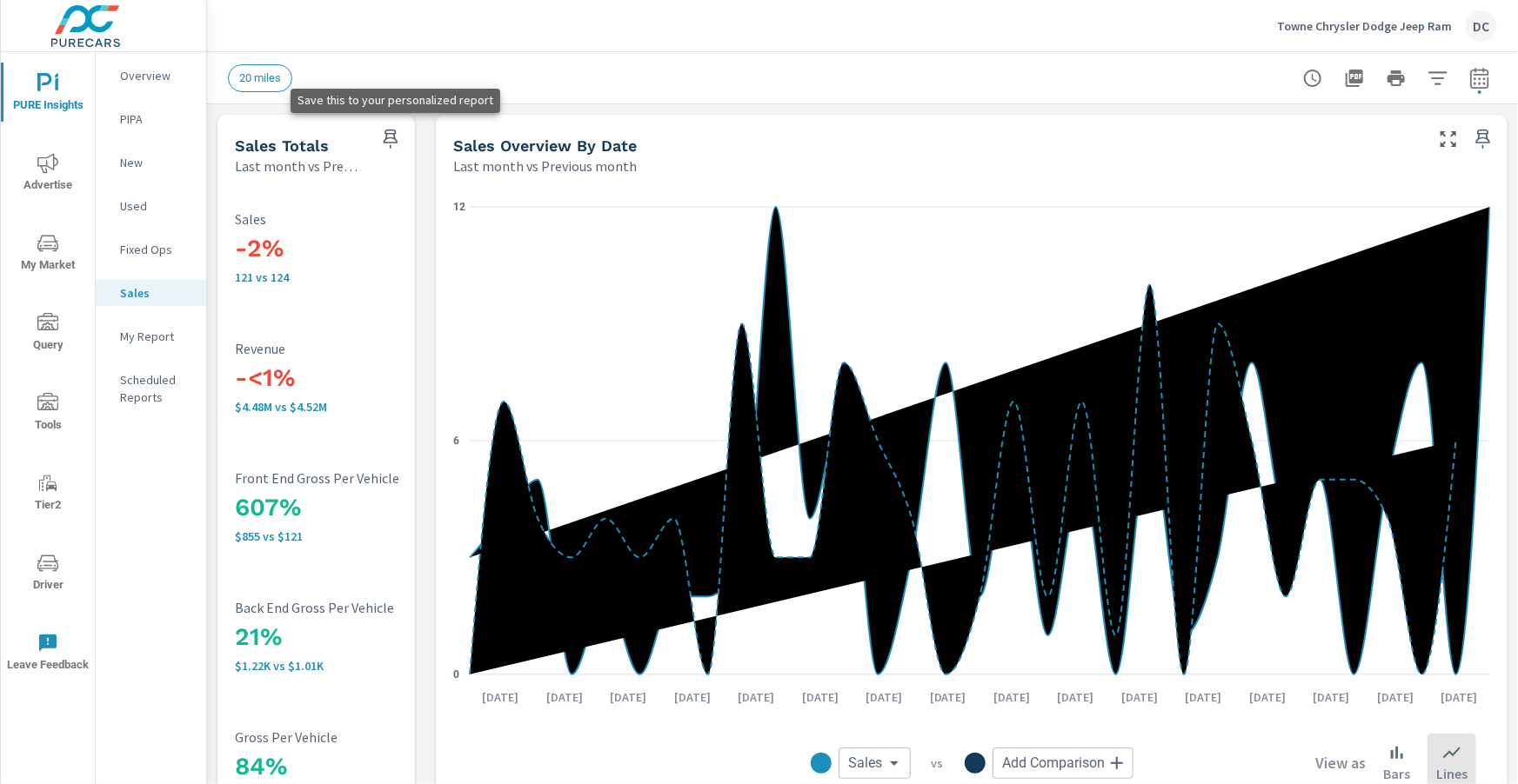
click at [388, 138] on icon "button" at bounding box center [391, 138] width 15 height 19
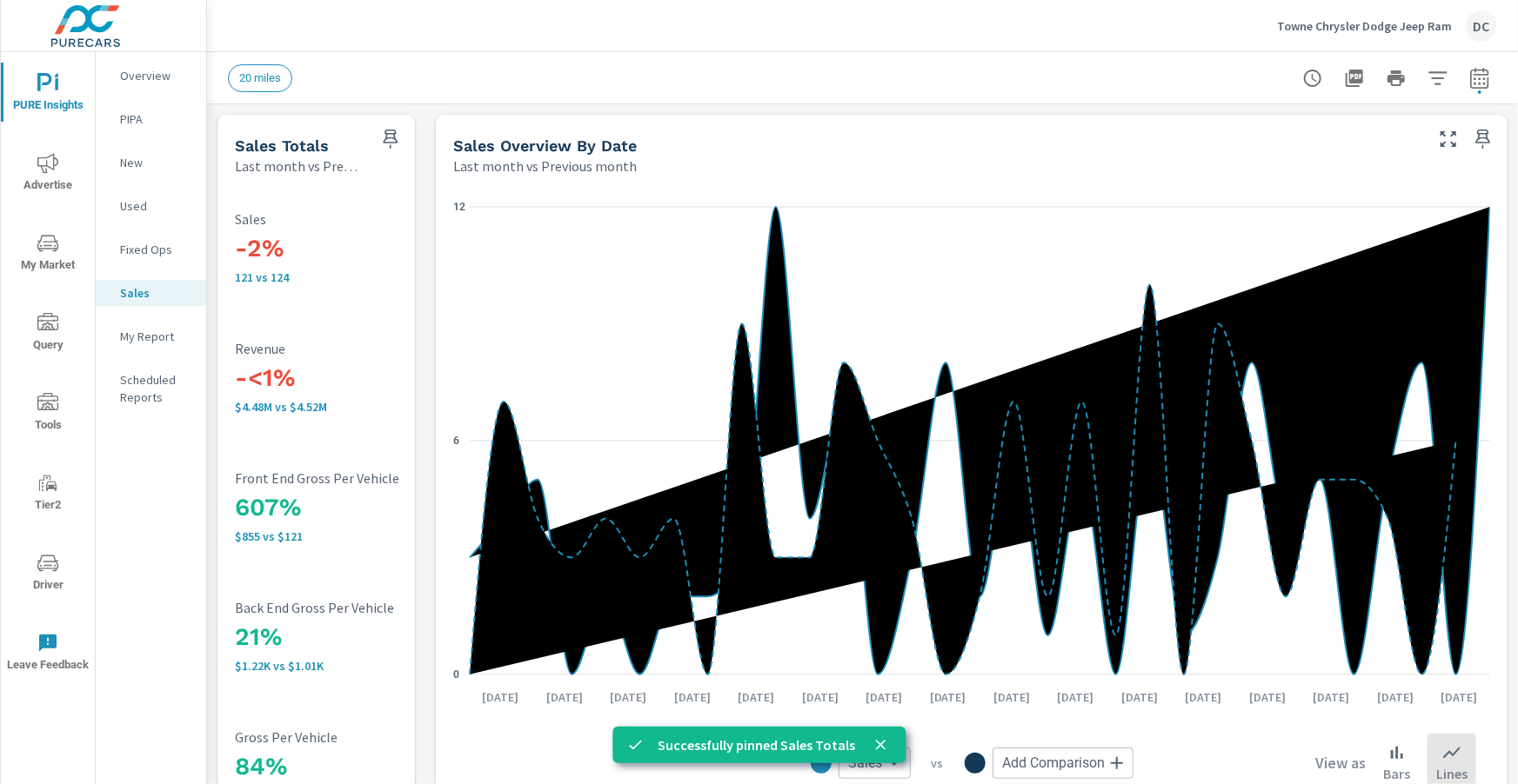
click at [153, 337] on p "My Report" at bounding box center [156, 336] width 72 height 17
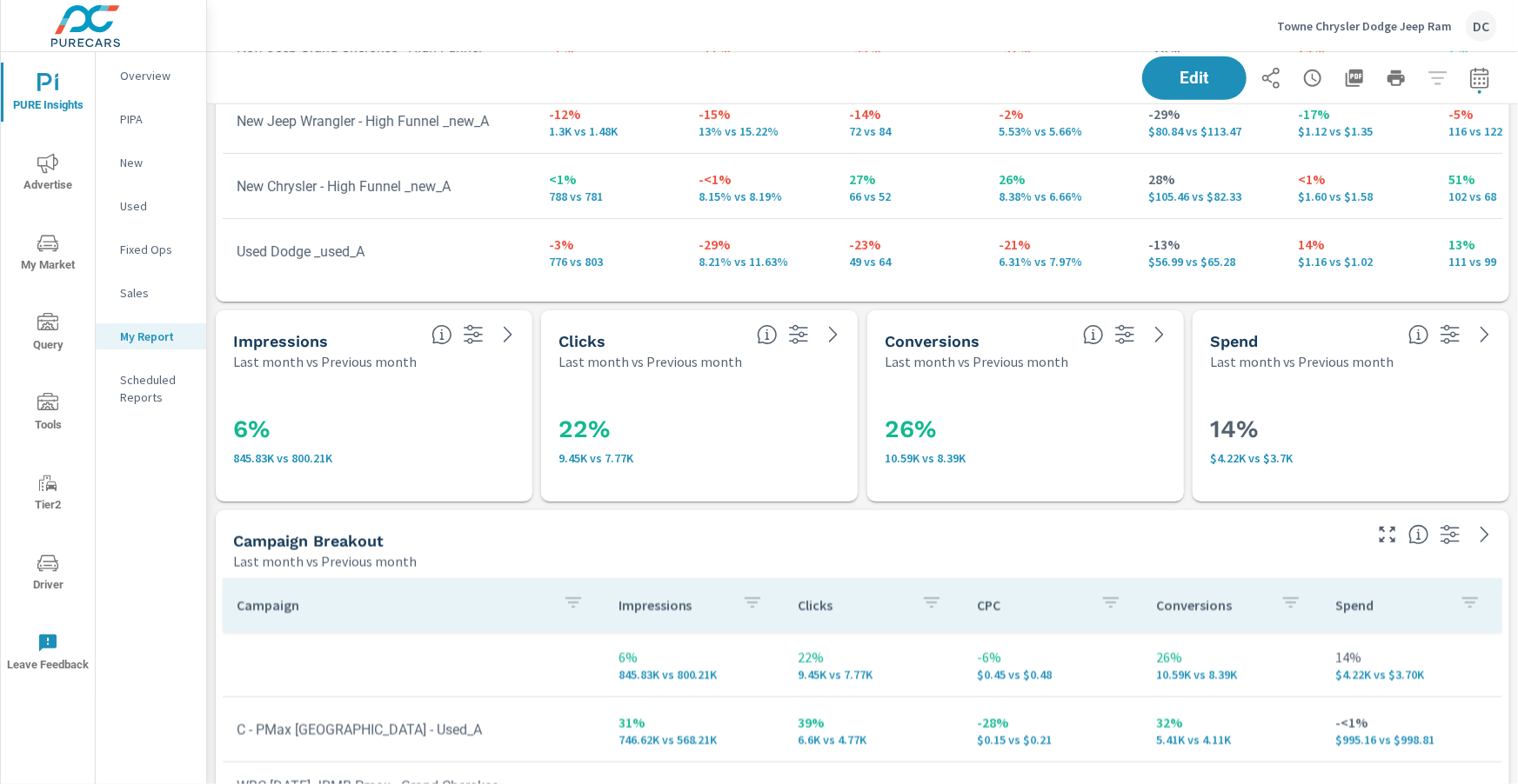
scroll to position [812, 0]
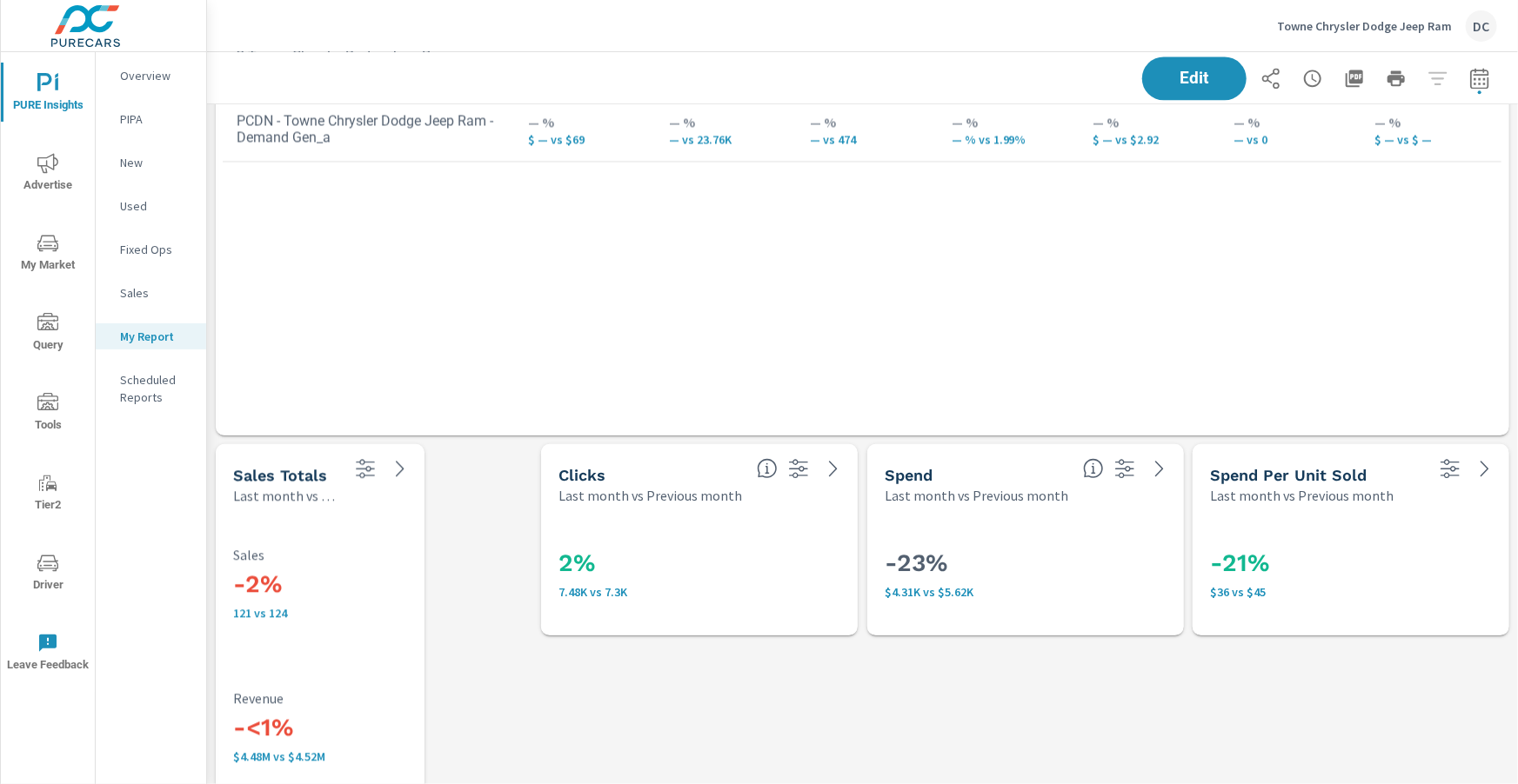
scroll to position [2052, 0]
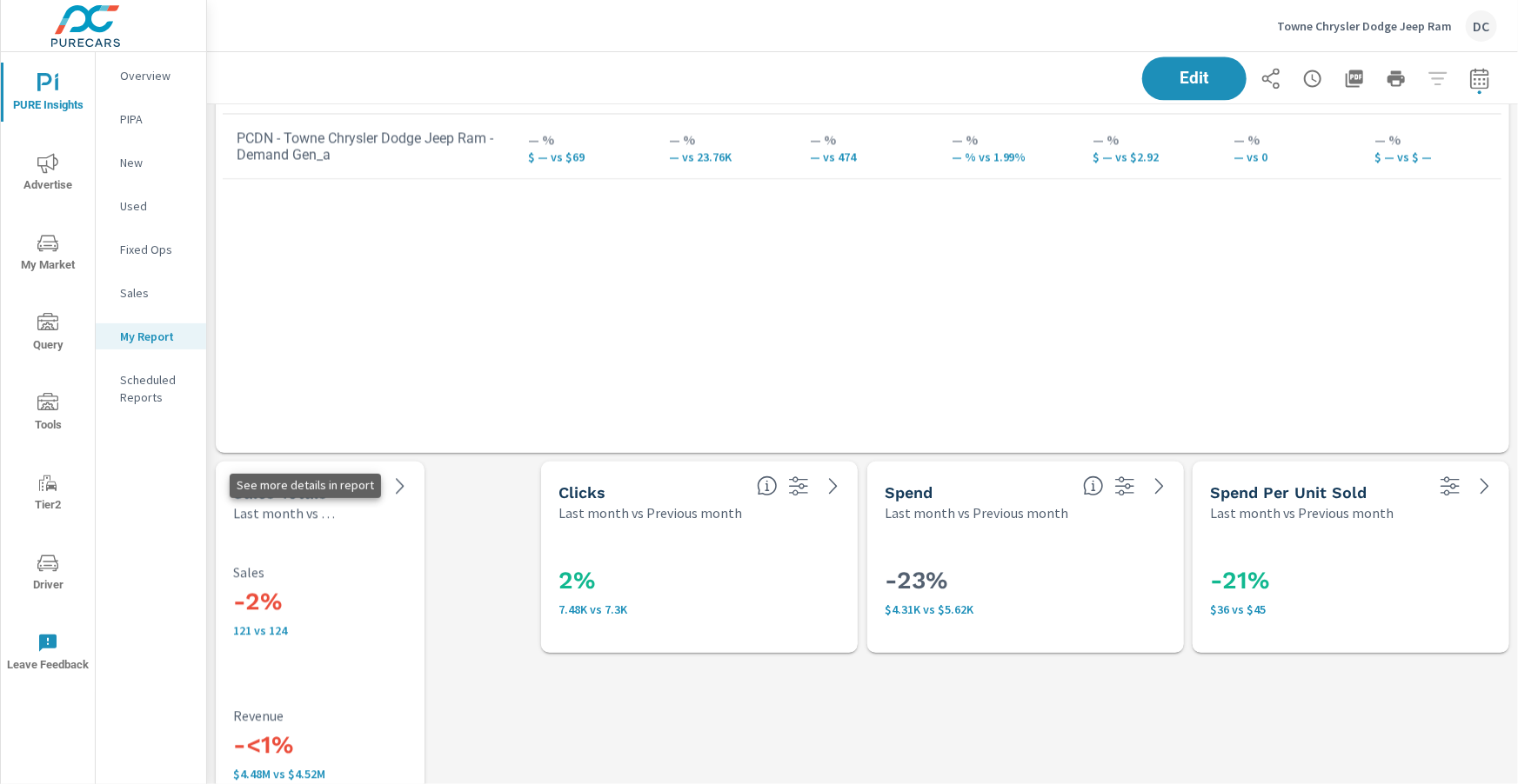
click at [403, 482] on icon at bounding box center [399, 485] width 21 height 21
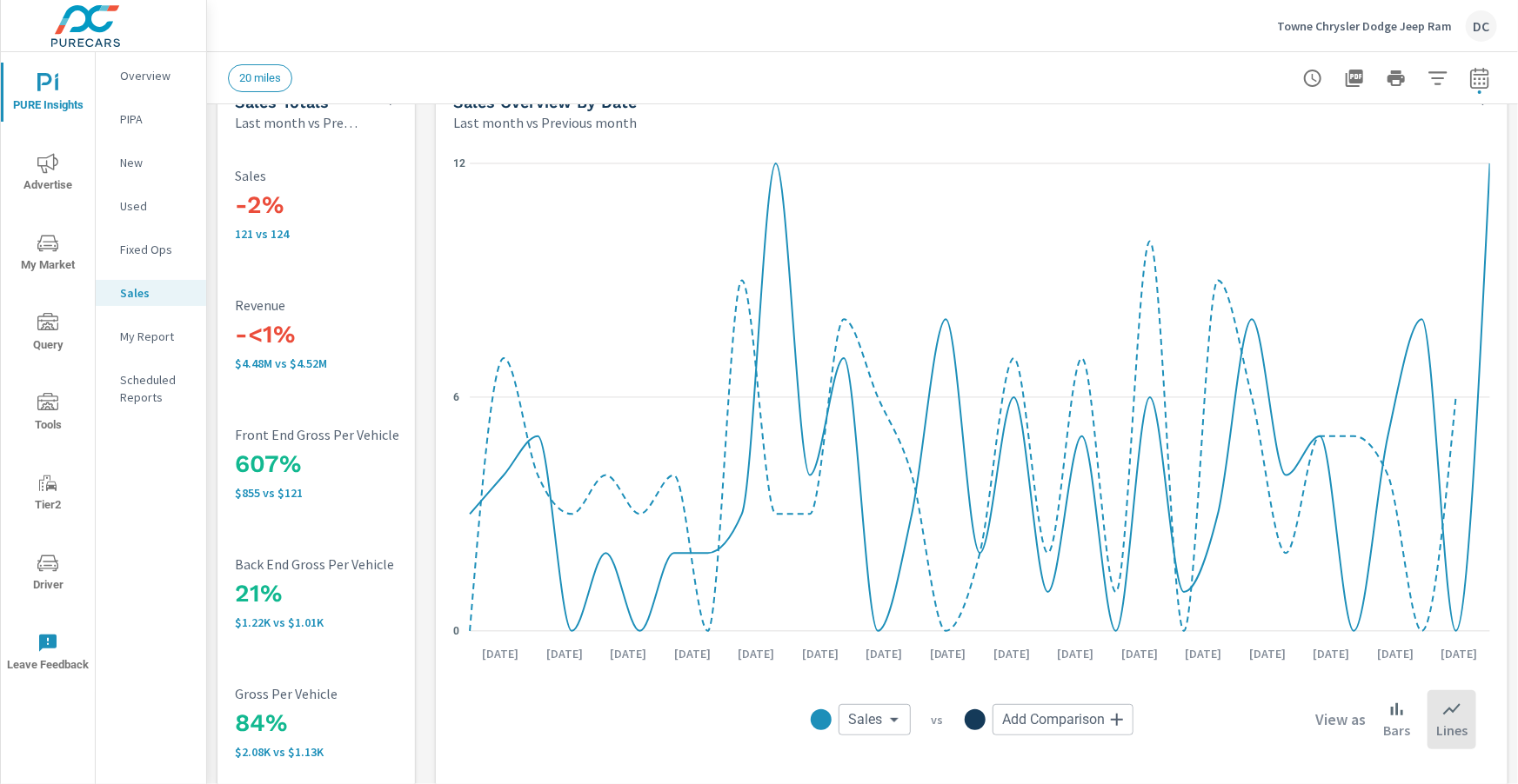
scroll to position [53, 0]
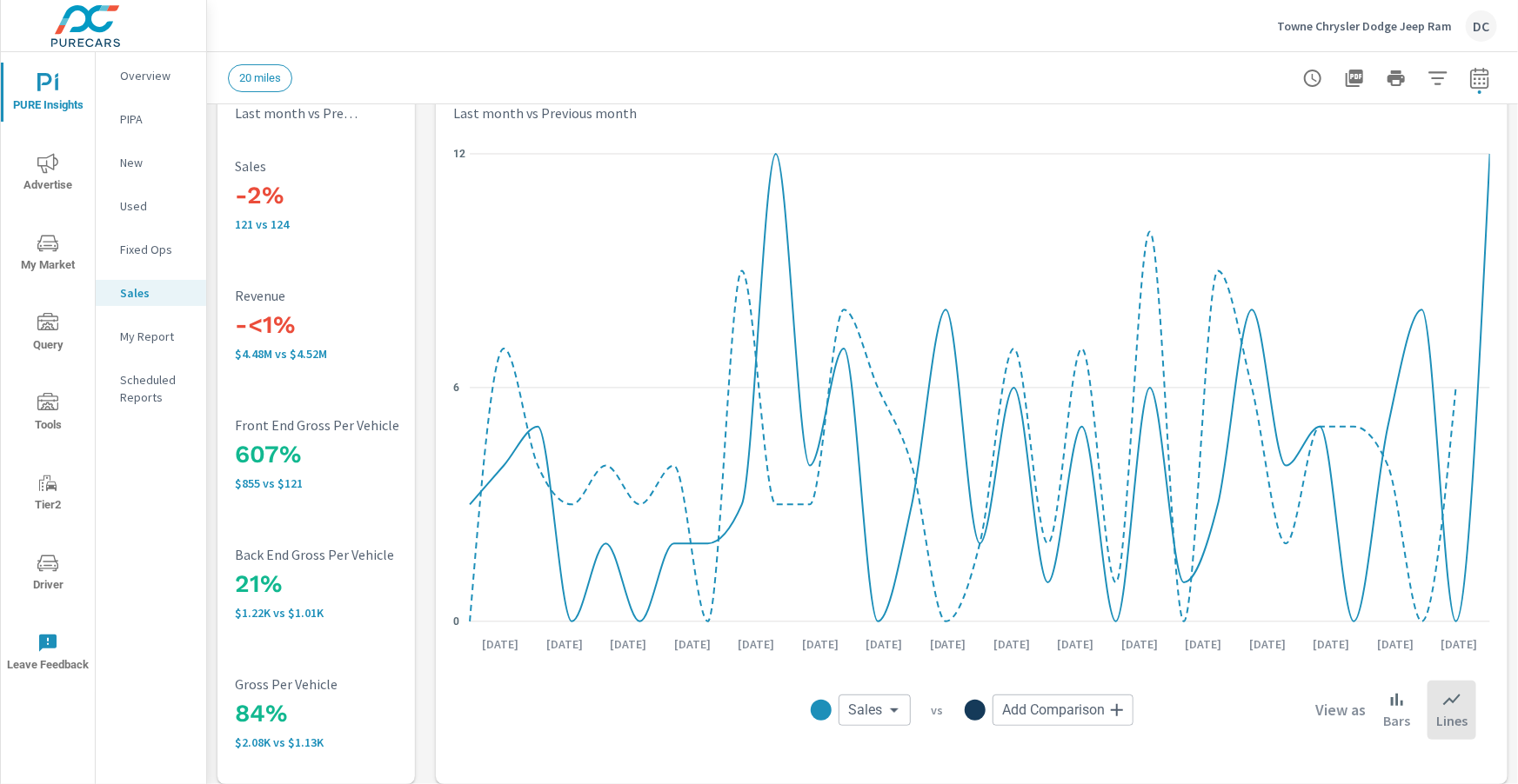
click at [47, 243] on icon "nav menu" at bounding box center [48, 243] width 21 height 21
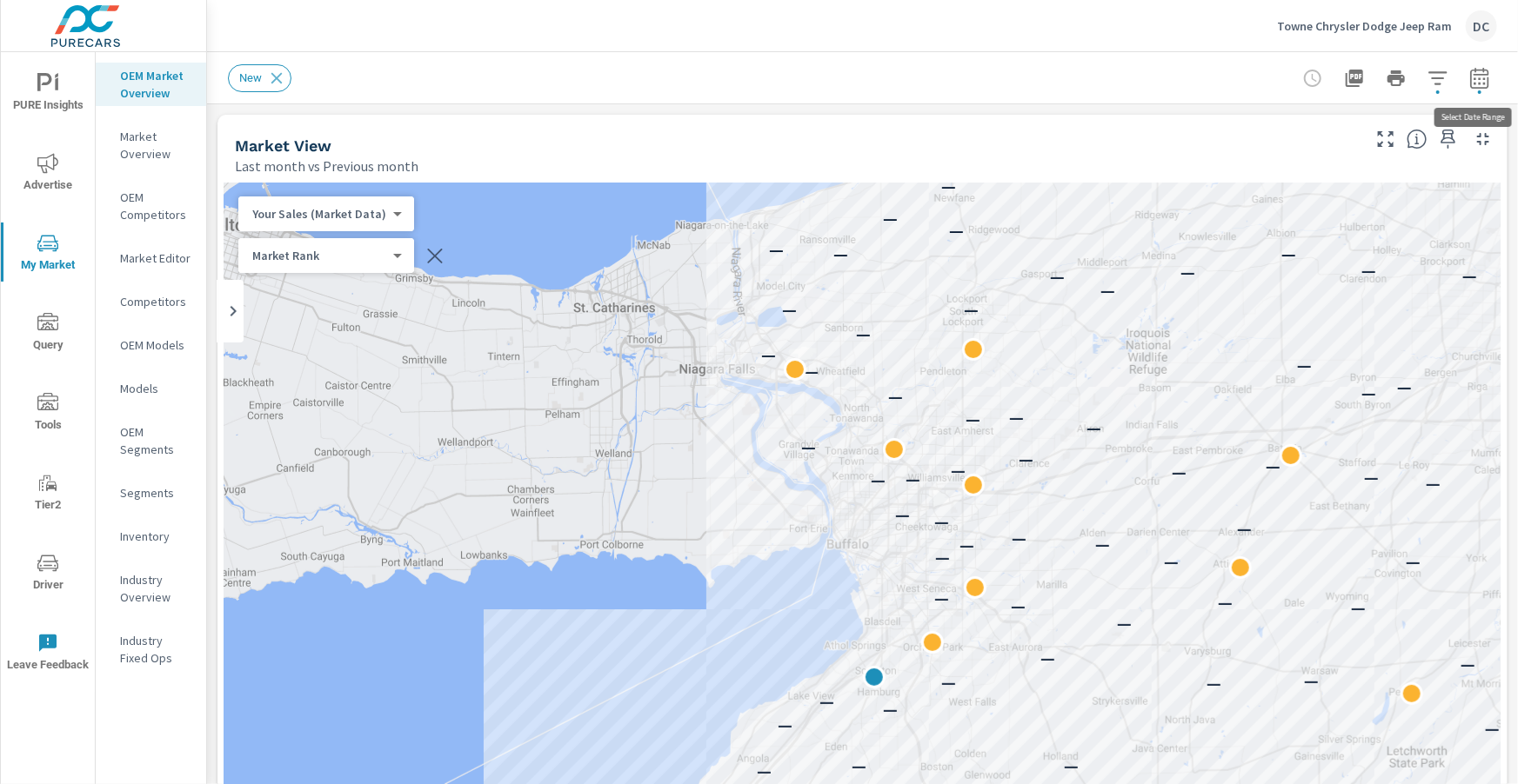
click at [1471, 80] on icon "button" at bounding box center [1480, 78] width 21 height 21
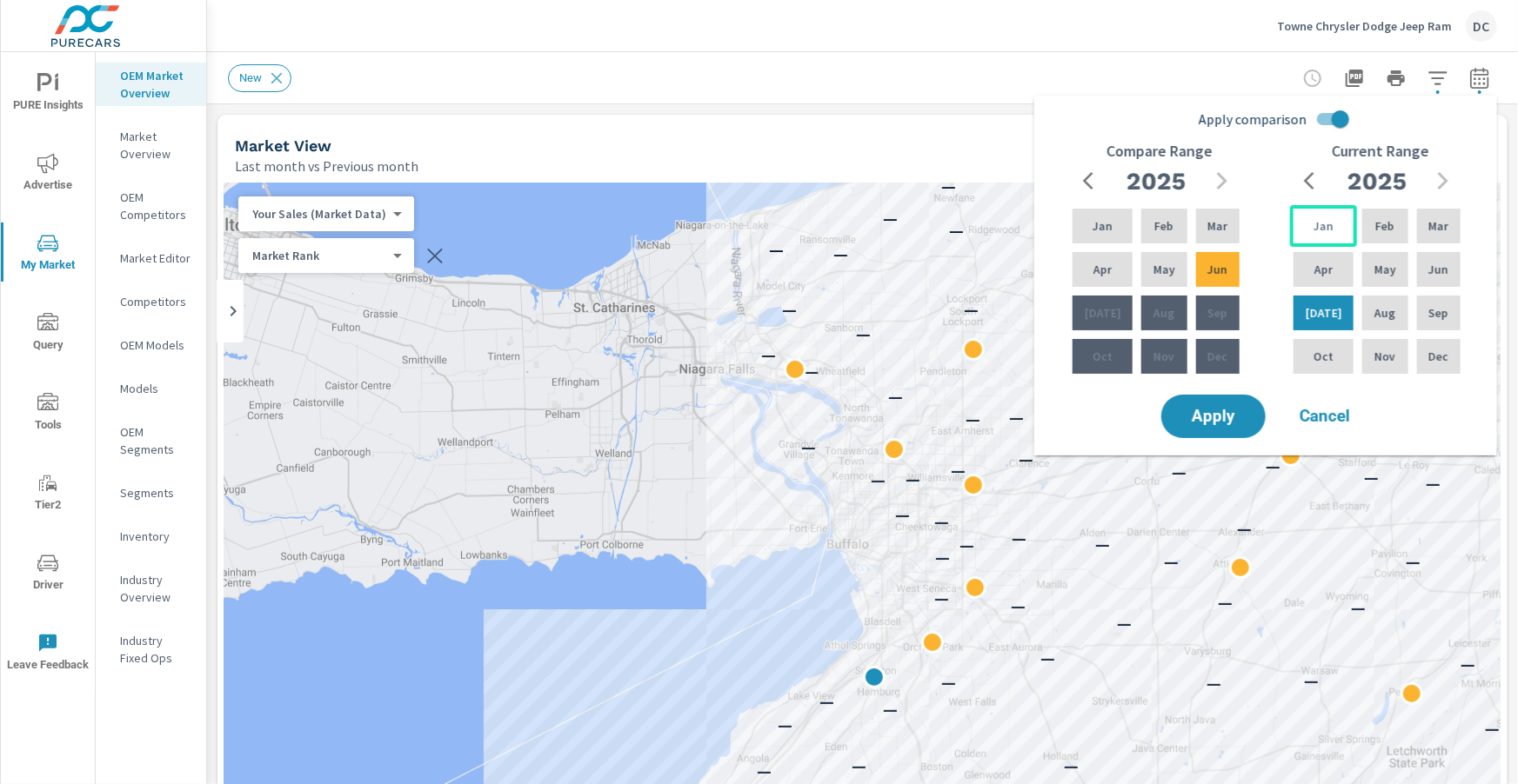
click at [1329, 227] on div "Jan" at bounding box center [1323, 226] width 67 height 42
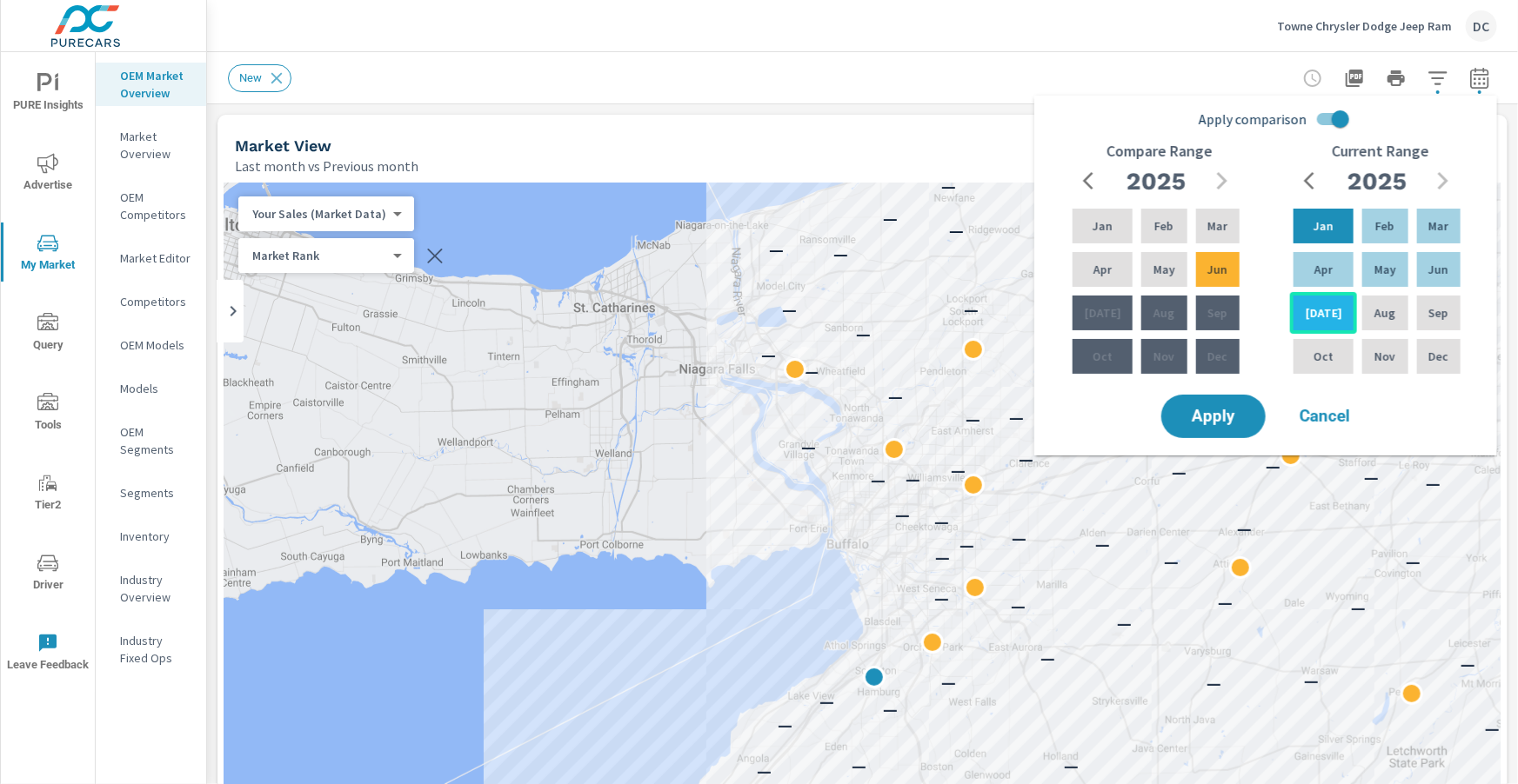
click at [1327, 305] on div "[DATE]" at bounding box center [1323, 313] width 67 height 42
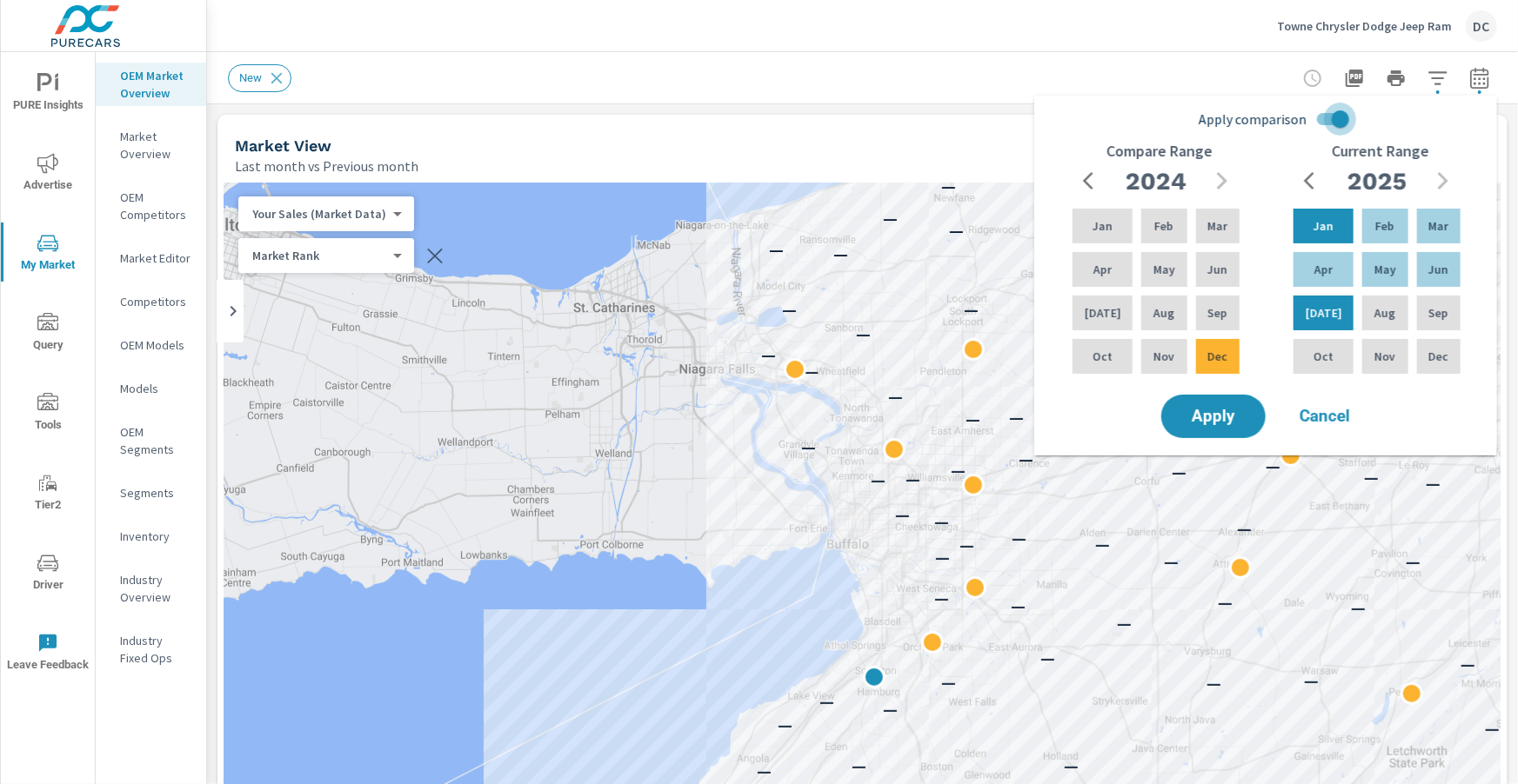
click at [1336, 116] on input "Apply comparison" at bounding box center [1340, 119] width 99 height 33
checkbox input "false"
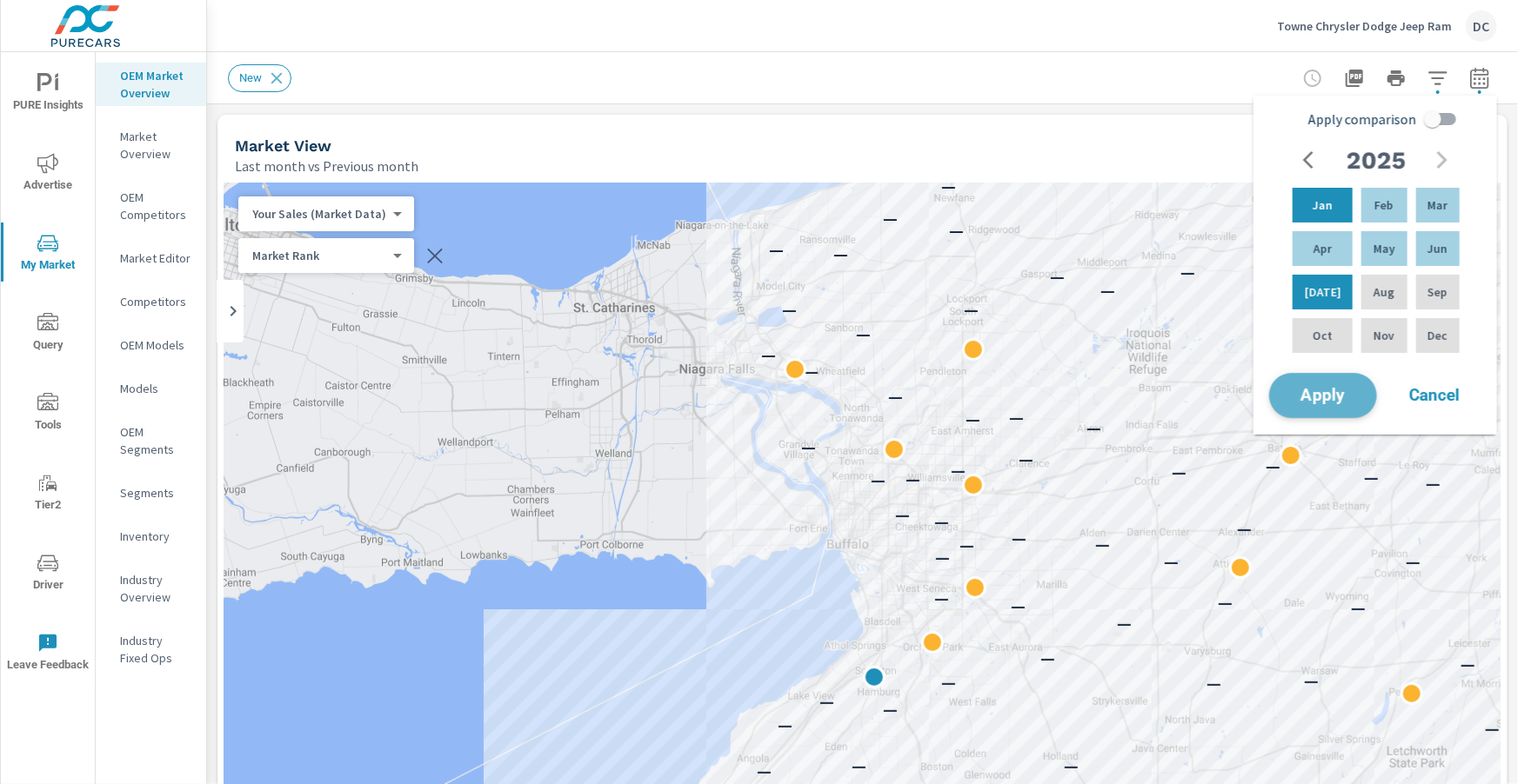
click at [1330, 393] on span "Apply" at bounding box center [1323, 396] width 71 height 16
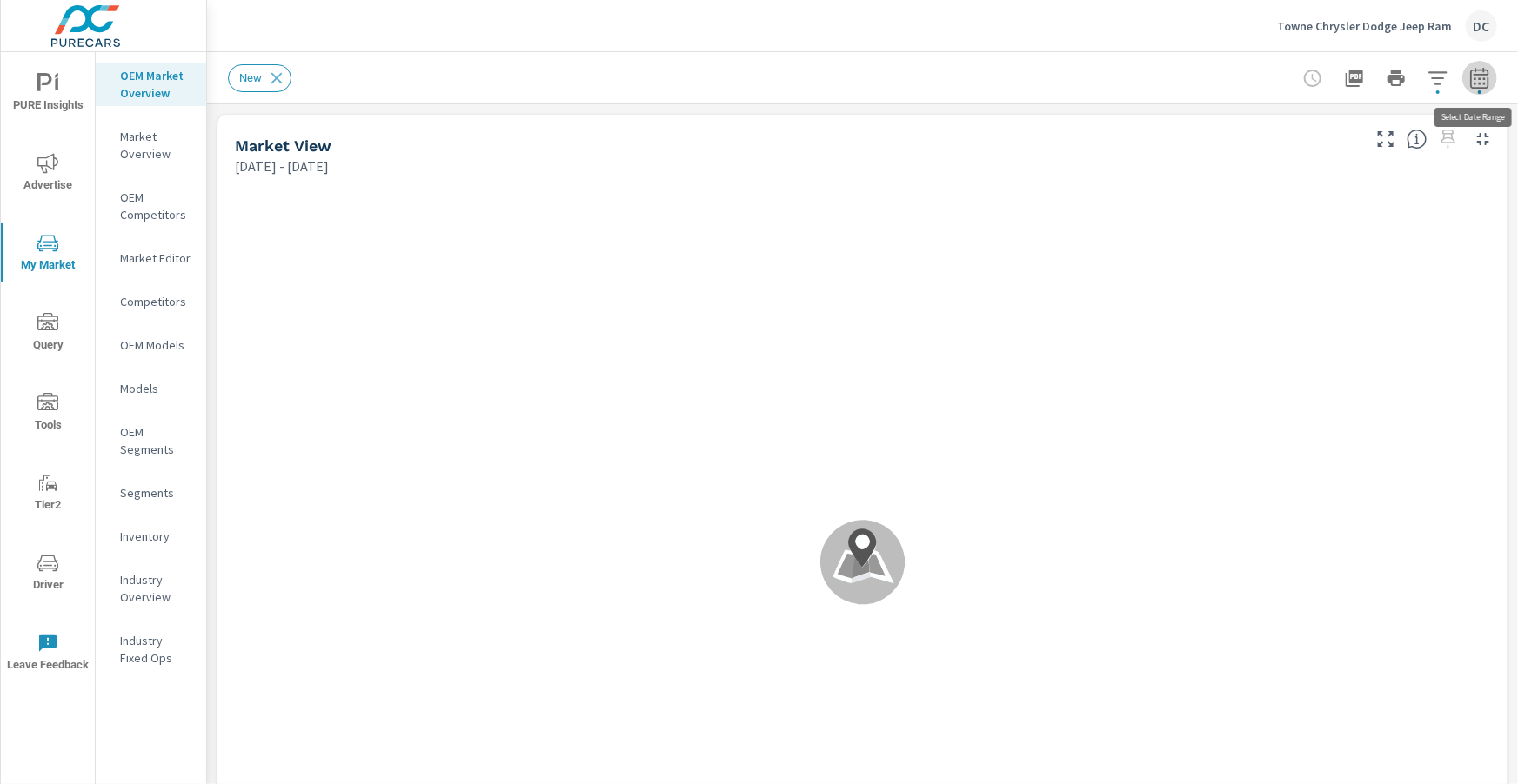
click at [1486, 78] on icon "button" at bounding box center [1480, 78] width 21 height 21
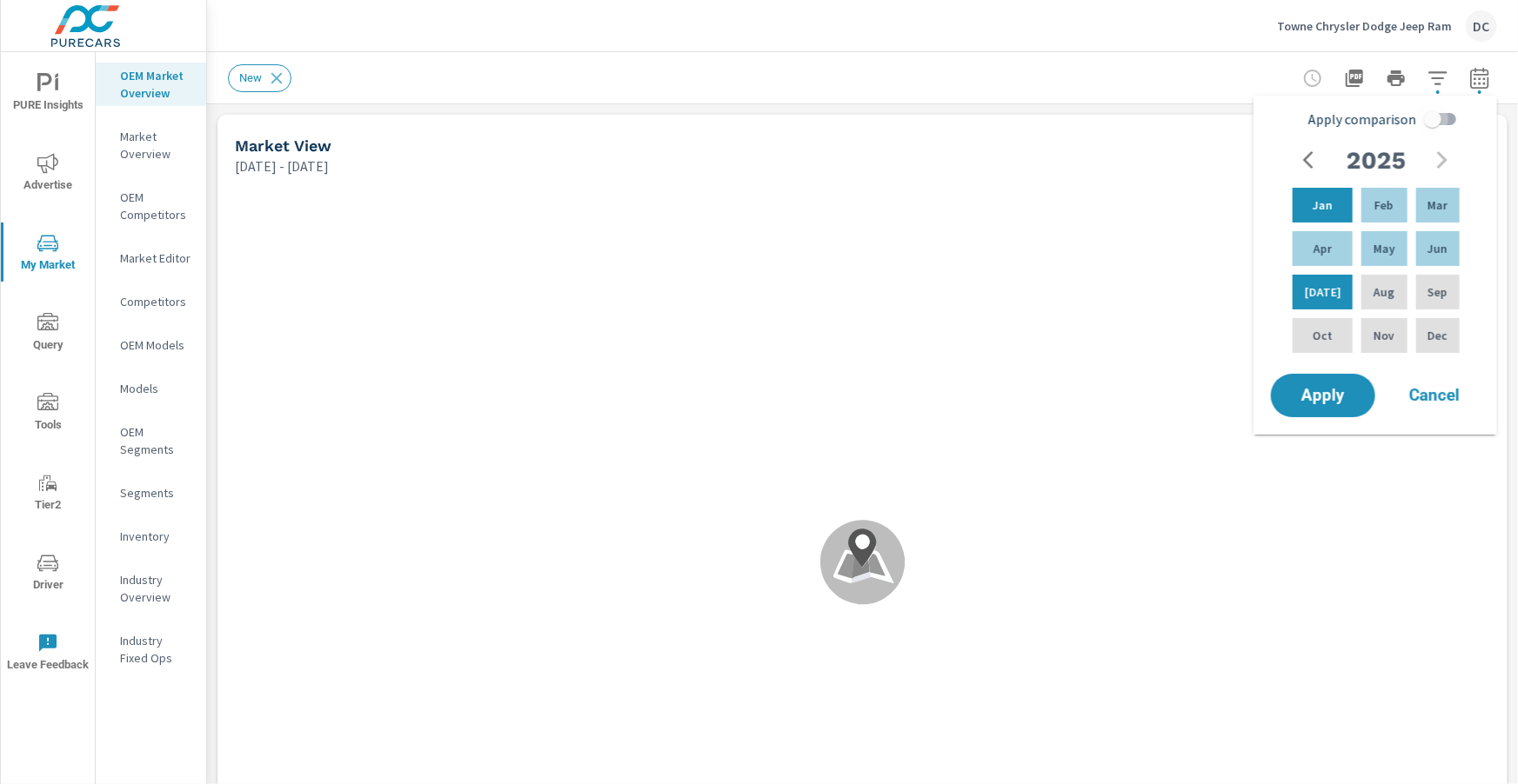
click at [1436, 124] on input "Apply comparison" at bounding box center [1433, 119] width 99 height 33
checkbox input "true"
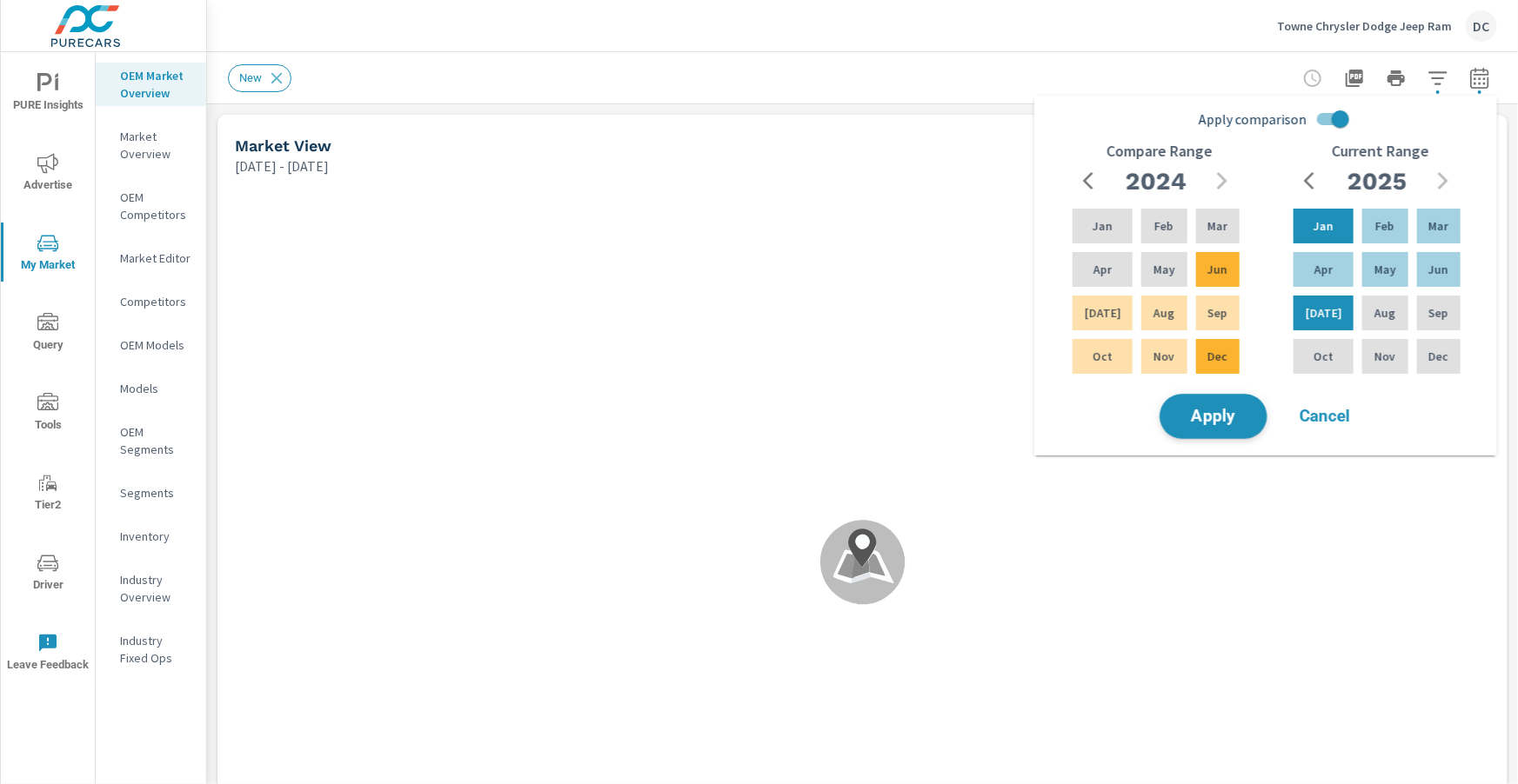
click at [1244, 414] on span "Apply" at bounding box center [1214, 417] width 71 height 16
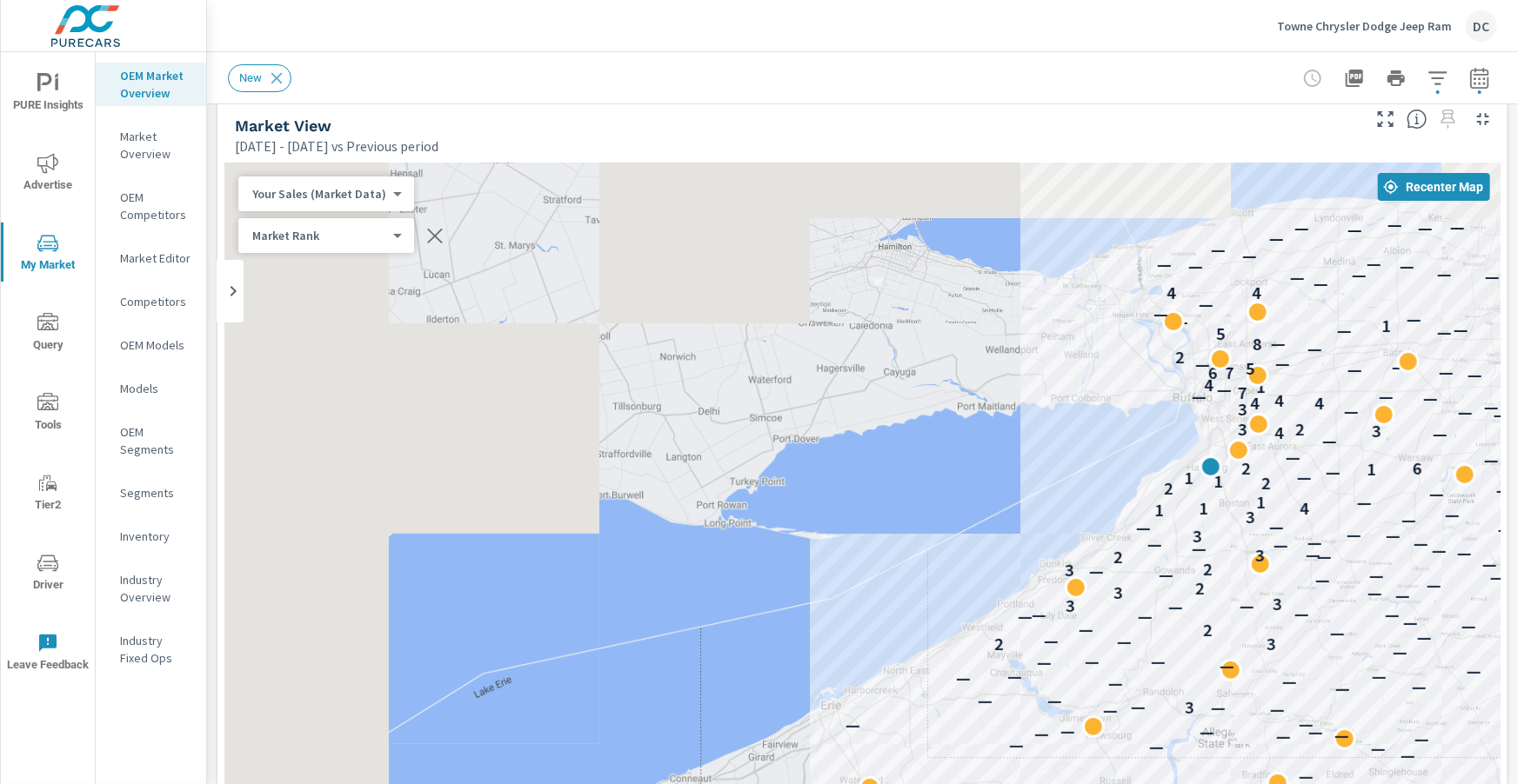
scroll to position [26, 0]
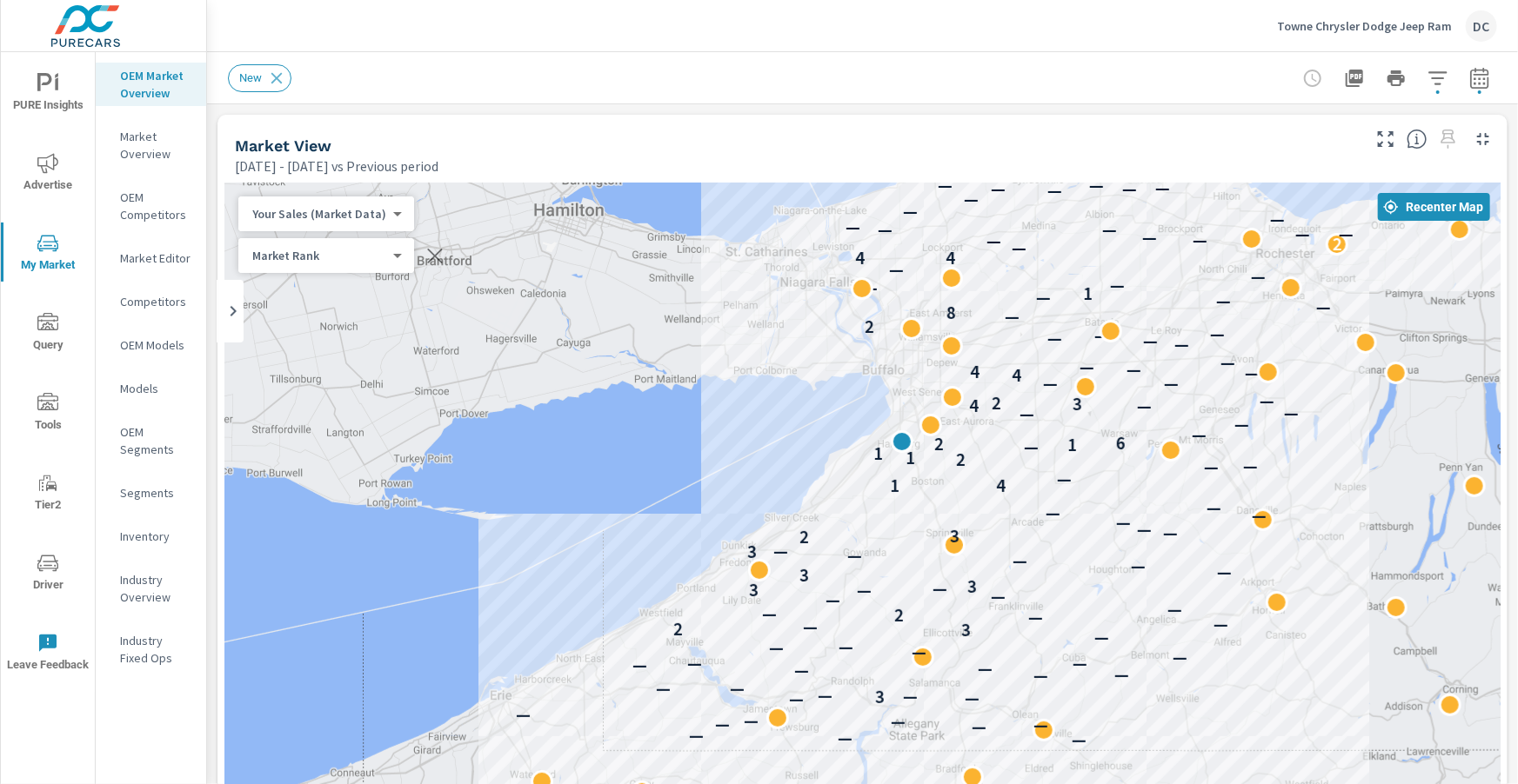
drag, startPoint x: 1434, startPoint y: 353, endPoint x: 1162, endPoint y: 298, distance: 277.5
click at [1162, 298] on div "— — — — — — — — — — — — — 3 — — — — — — — — — — — — — — — — 3 2 — — — 2 — — — —…" at bounding box center [862, 666] width 1276 height 967
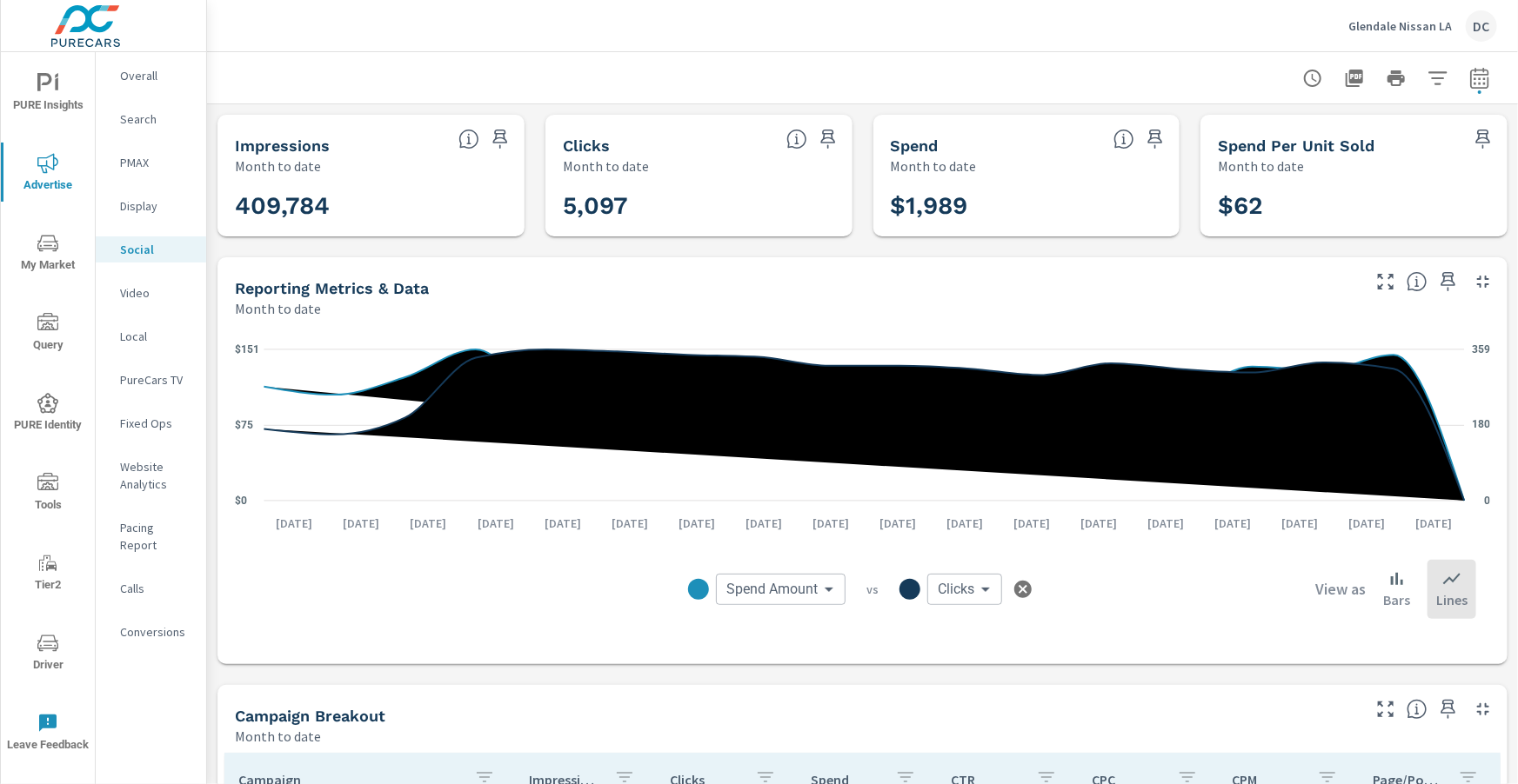
scroll to position [60, 0]
